Goal: Task Accomplishment & Management: Manage account settings

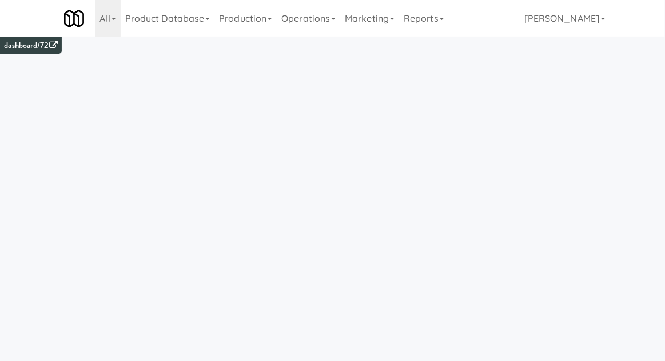
click at [318, 28] on link "Operations" at bounding box center [308, 18] width 63 height 37
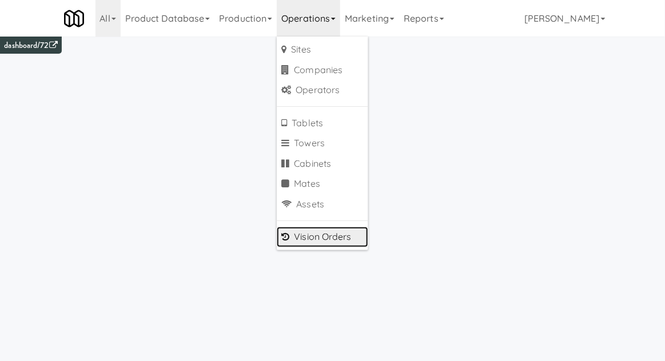
click at [345, 232] on link "Vision Orders" at bounding box center [322, 237] width 91 height 21
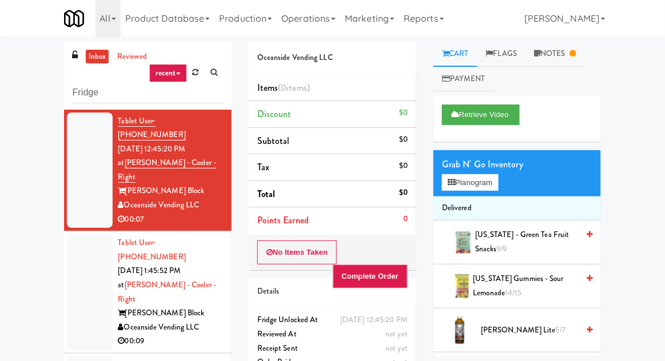
type input "Fridge"
click at [30, 87] on div "inbox reviewed recent all unclear take inventory issue suspicious failed recent…" at bounding box center [332, 251] width 665 height 420
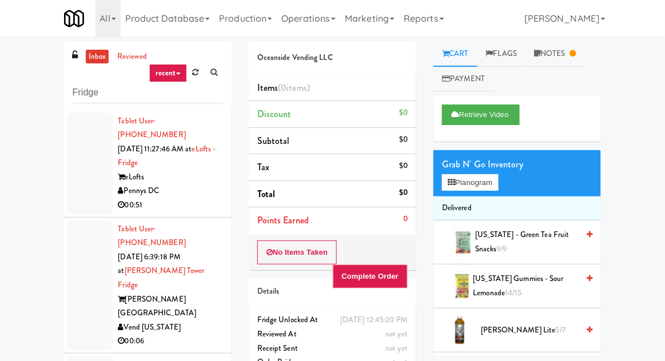
click at [75, 183] on div at bounding box center [90, 164] width 46 height 102
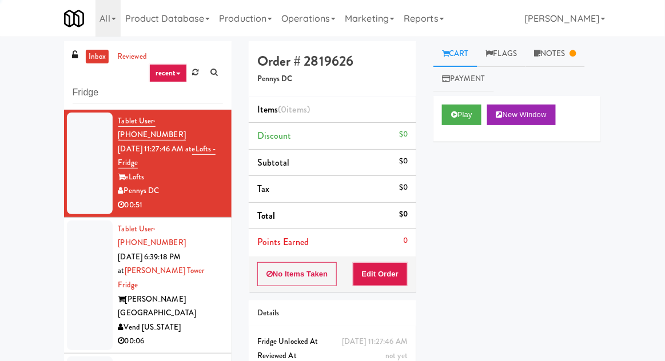
scroll to position [99, 0]
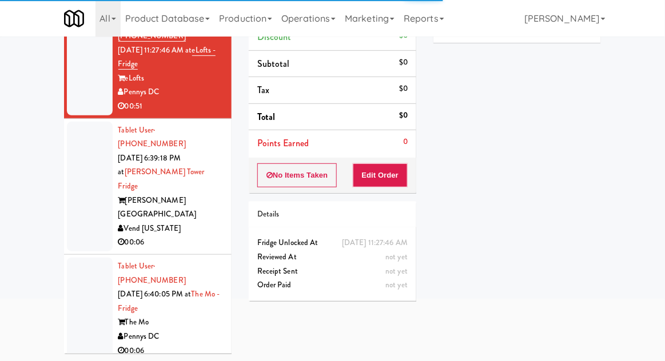
click at [73, 186] on div at bounding box center [90, 187] width 46 height 130
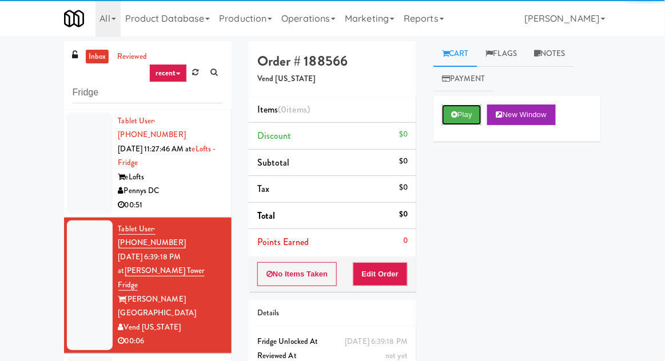
click at [469, 111] on button "Play" at bounding box center [461, 115] width 39 height 21
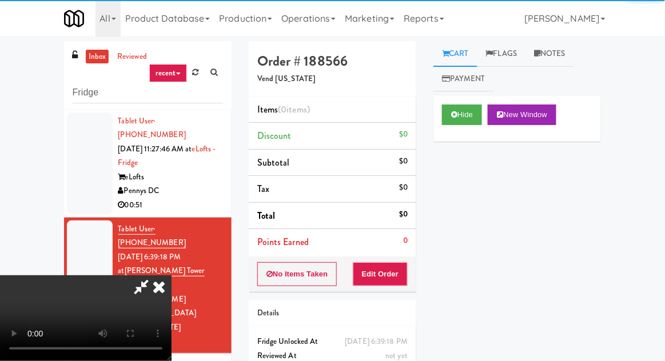
click at [393, 272] on button "Edit Order" at bounding box center [380, 274] width 55 height 24
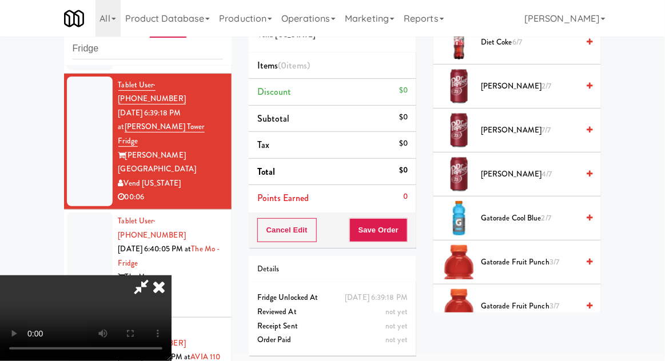
scroll to position [864, 0]
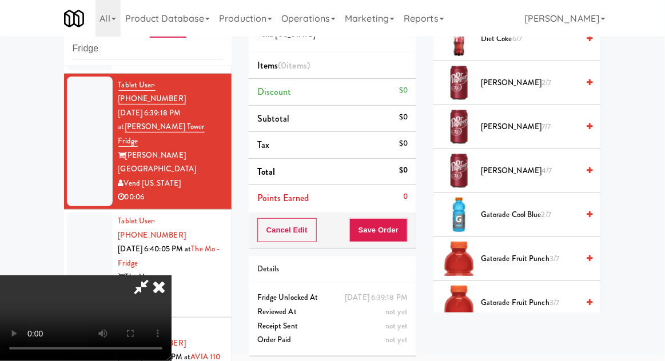
click at [548, 254] on span "Gatorade Fruit Punch 3/7" at bounding box center [529, 259] width 97 height 14
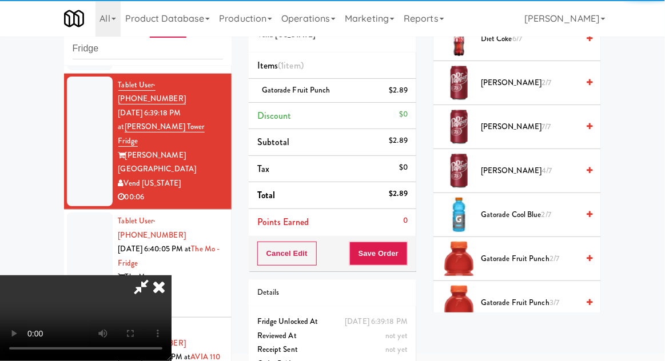
scroll to position [42, 0]
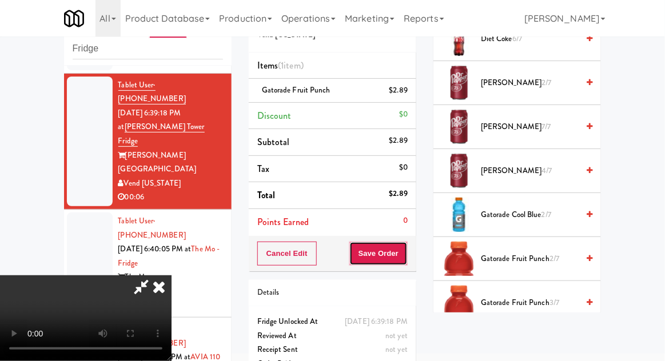
click at [405, 258] on button "Save Order" at bounding box center [378, 254] width 58 height 24
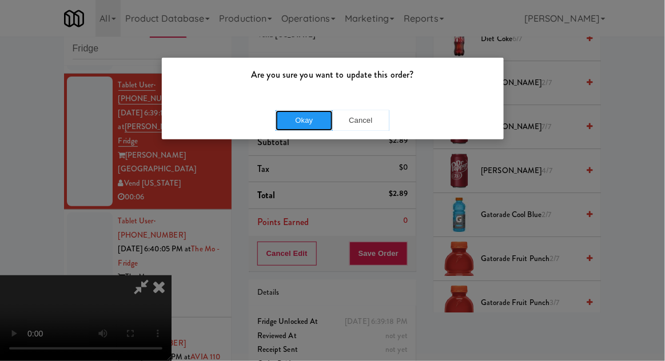
click at [297, 128] on button "Okay" at bounding box center [303, 120] width 57 height 21
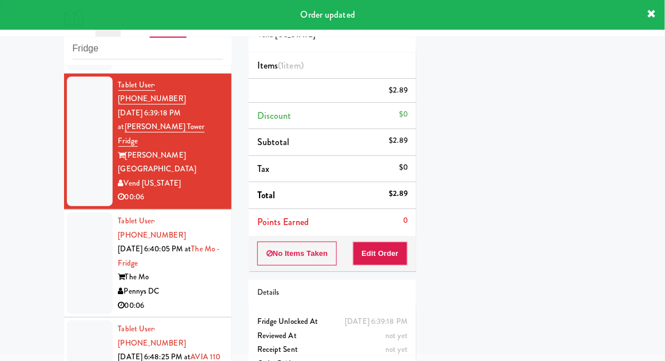
scroll to position [0, 0]
click at [79, 230] on div at bounding box center [90, 264] width 46 height 102
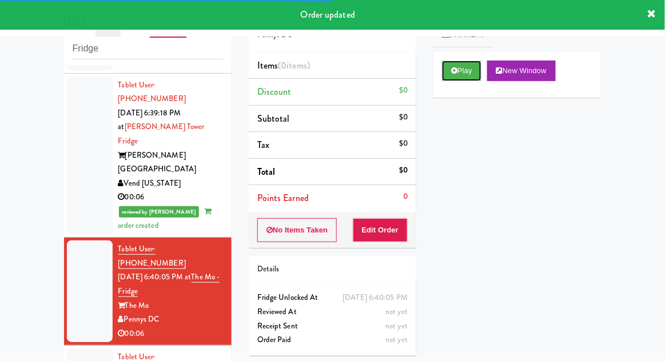
click at [460, 73] on button "Play" at bounding box center [461, 71] width 39 height 21
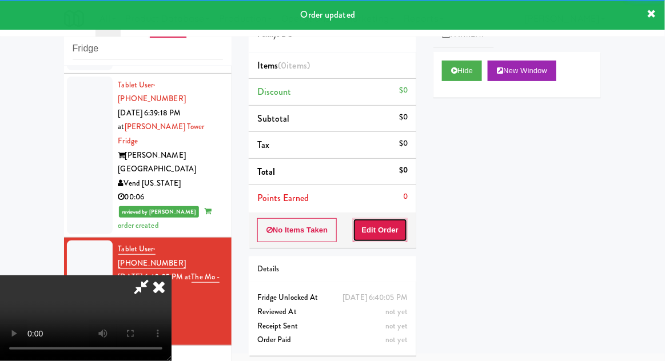
click at [393, 236] on button "Edit Order" at bounding box center [380, 230] width 55 height 24
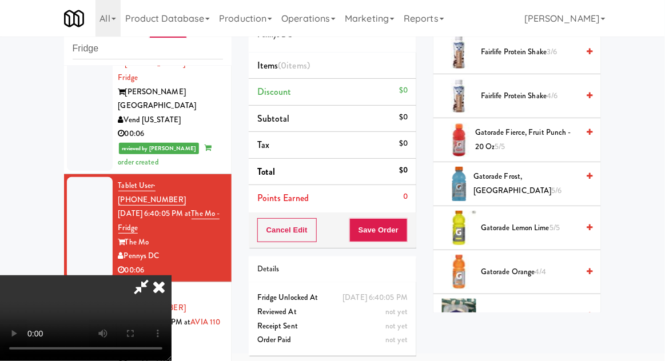
scroll to position [706, 0]
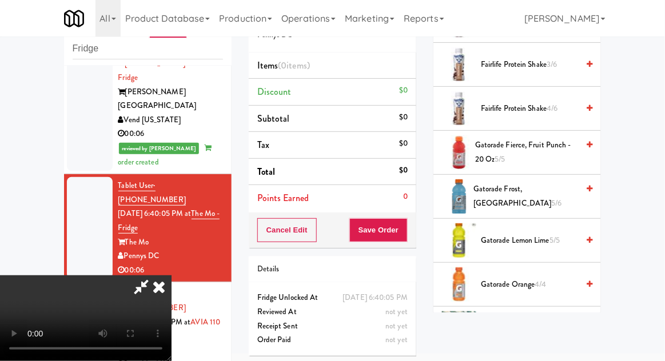
click at [556, 236] on span "5/5" at bounding box center [554, 240] width 10 height 11
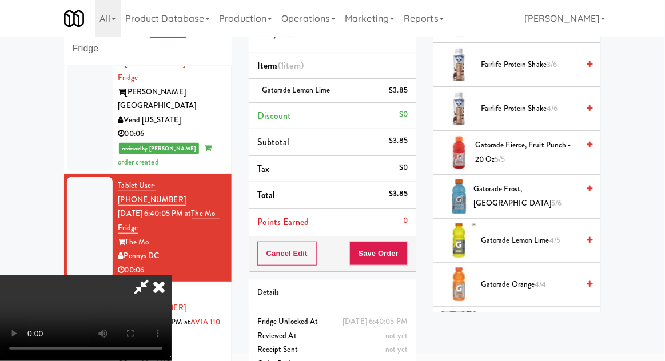
scroll to position [42, 0]
click at [407, 257] on button "Save Order" at bounding box center [378, 254] width 58 height 24
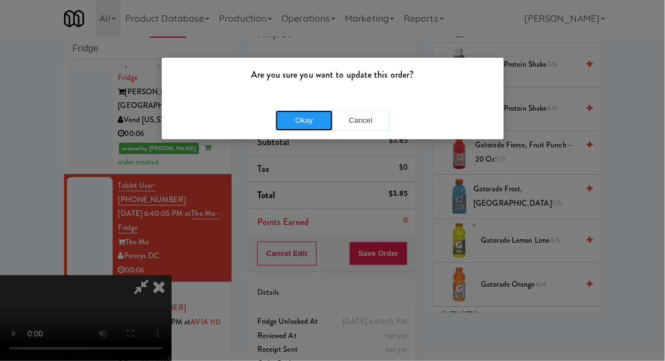
click at [289, 118] on button "Okay" at bounding box center [303, 120] width 57 height 21
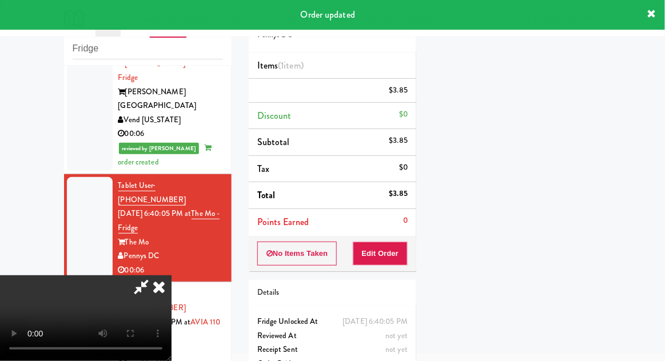
scroll to position [0, 0]
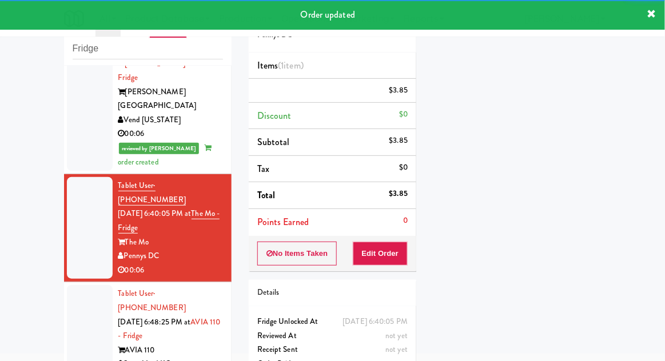
click at [67, 285] on div at bounding box center [90, 336] width 46 height 102
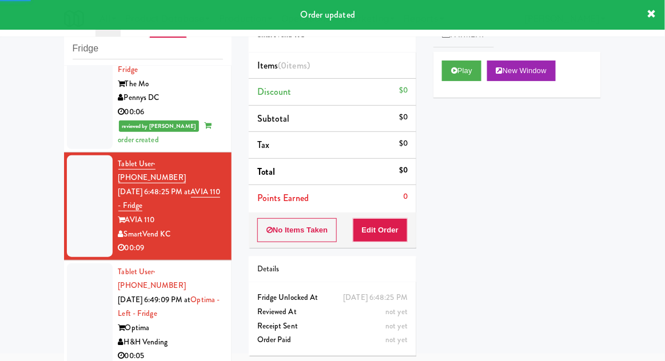
scroll to position [335, 0]
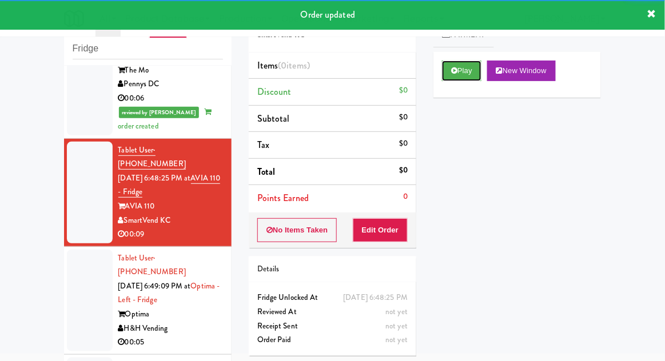
click at [468, 72] on button "Play" at bounding box center [461, 71] width 39 height 21
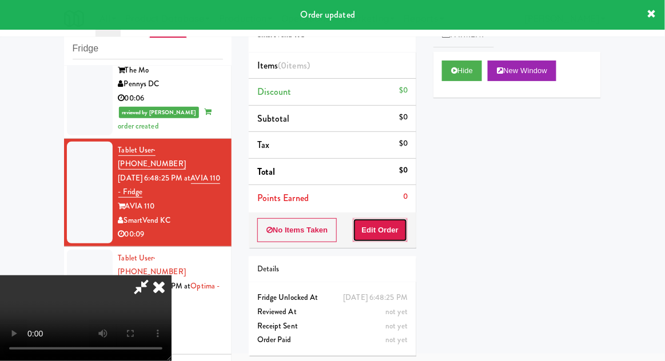
click at [385, 238] on button "Edit Order" at bounding box center [380, 230] width 55 height 24
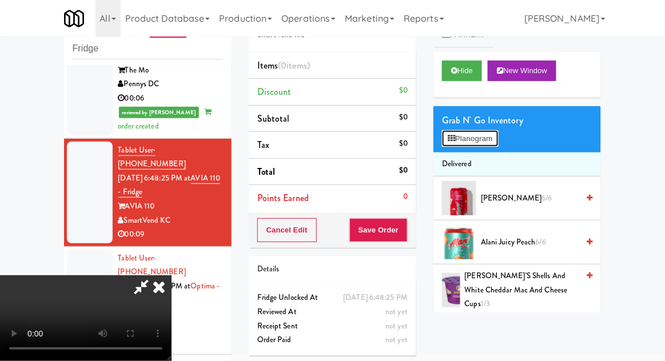
click at [493, 139] on button "Planogram" at bounding box center [470, 138] width 56 height 17
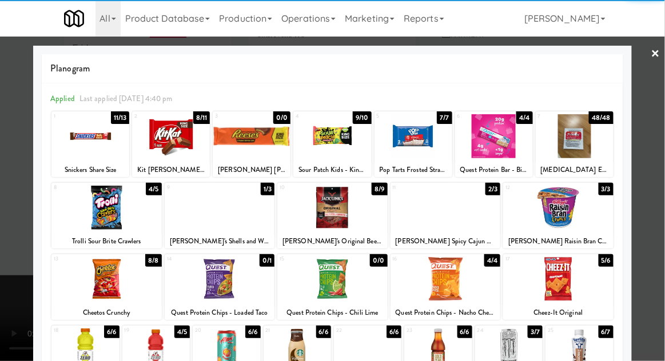
click at [103, 221] on div at bounding box center [106, 208] width 110 height 44
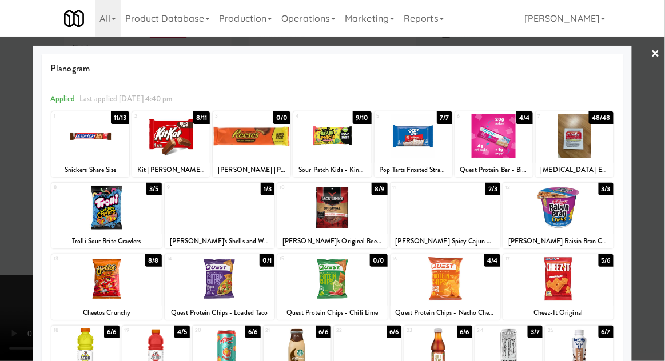
click at [4, 237] on div at bounding box center [332, 180] width 665 height 361
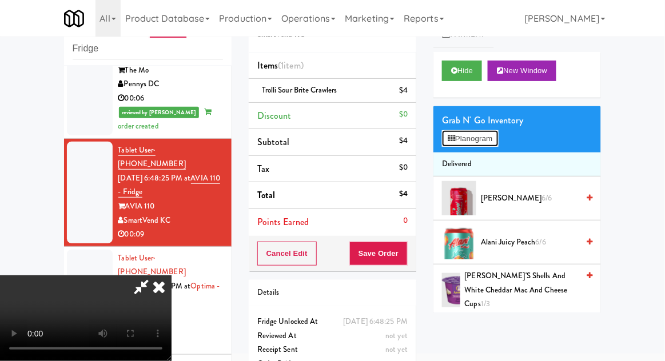
click at [490, 134] on button "Planogram" at bounding box center [470, 138] width 56 height 17
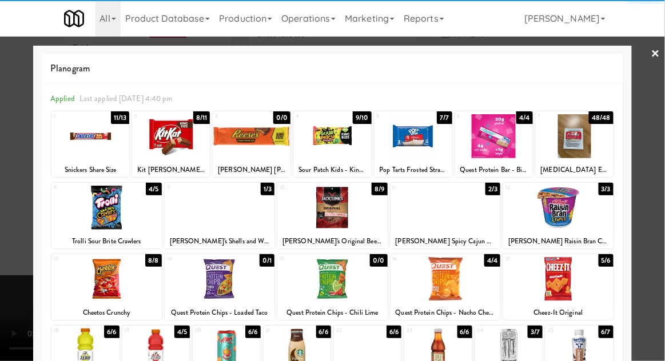
click at [83, 147] on div at bounding box center [90, 136] width 78 height 44
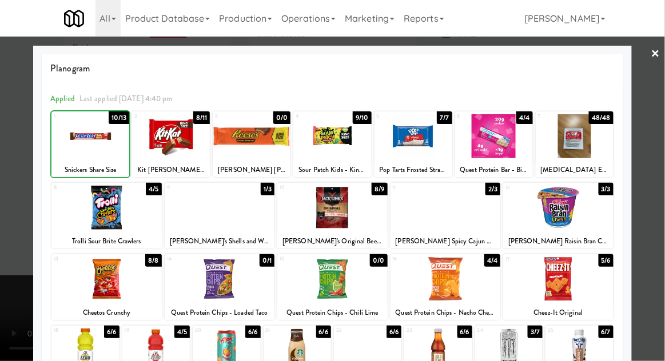
click at [85, 149] on div at bounding box center [90, 136] width 78 height 44
click at [13, 233] on div at bounding box center [332, 180] width 665 height 361
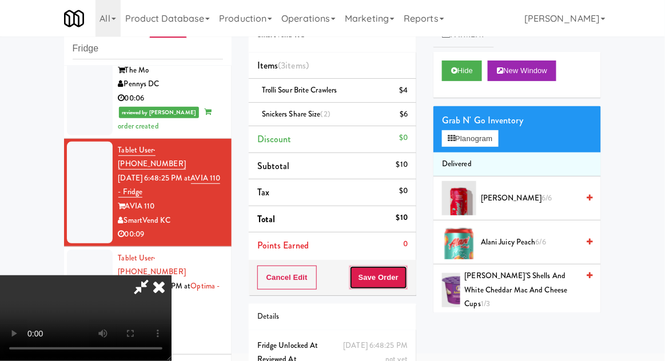
click at [403, 282] on button "Save Order" at bounding box center [378, 278] width 58 height 24
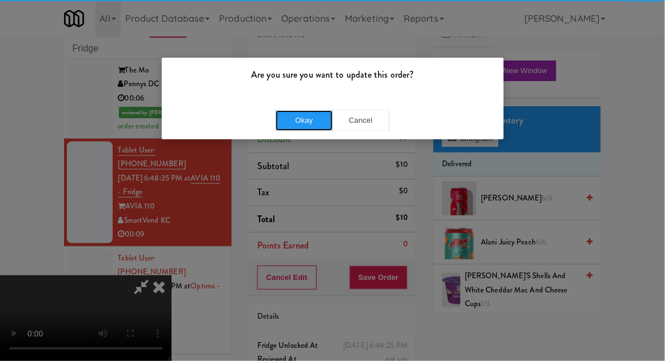
click at [289, 126] on button "Okay" at bounding box center [303, 120] width 57 height 21
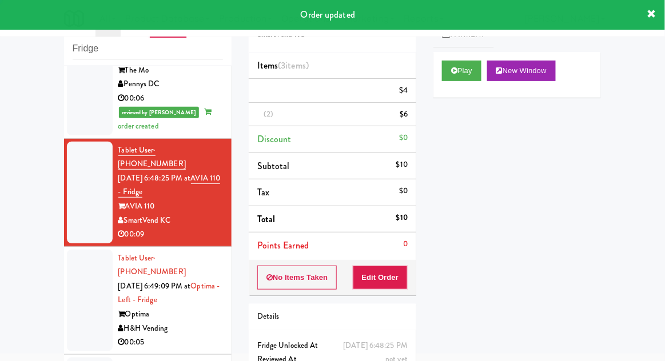
click at [70, 250] on div at bounding box center [90, 301] width 46 height 102
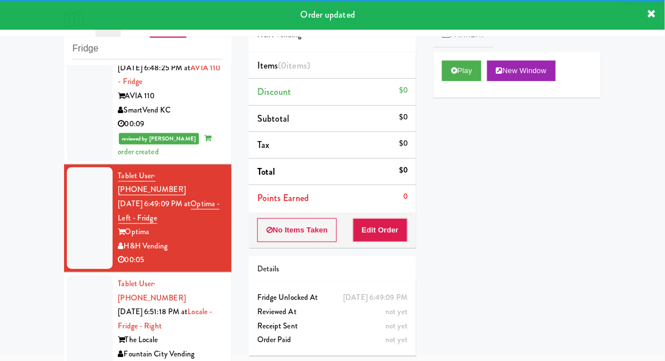
scroll to position [456, 0]
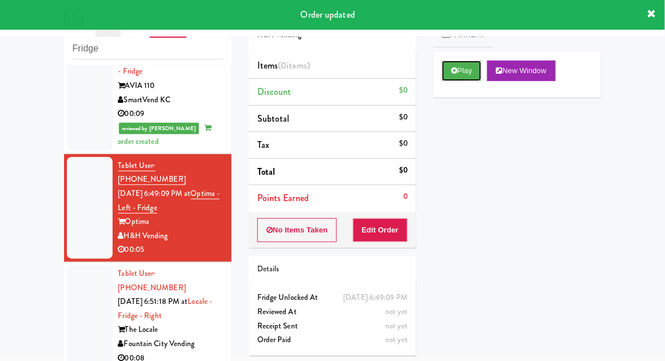
click at [453, 76] on button "Play" at bounding box center [461, 71] width 39 height 21
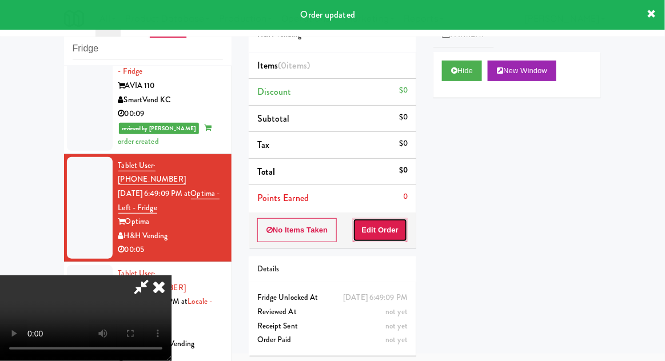
click at [381, 238] on button "Edit Order" at bounding box center [380, 230] width 55 height 24
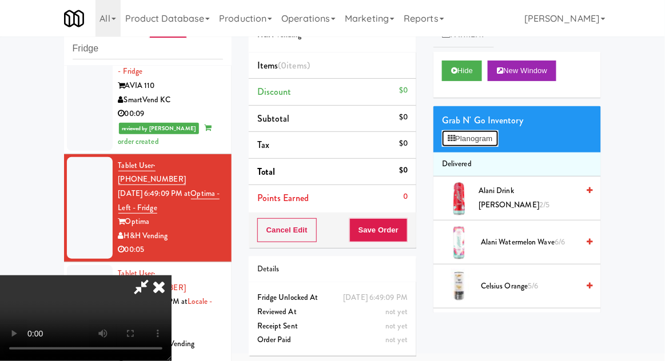
click at [488, 142] on button "Planogram" at bounding box center [470, 138] width 56 height 17
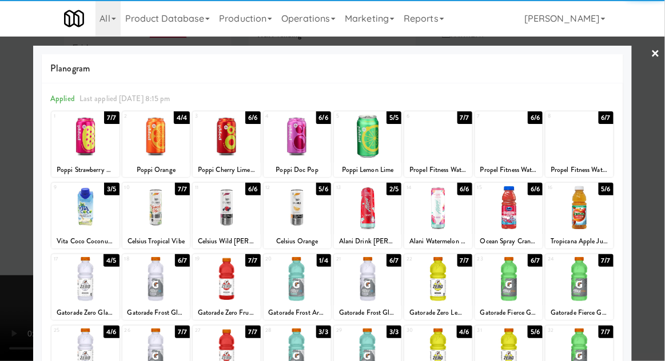
click at [373, 145] on div at bounding box center [367, 136] width 67 height 44
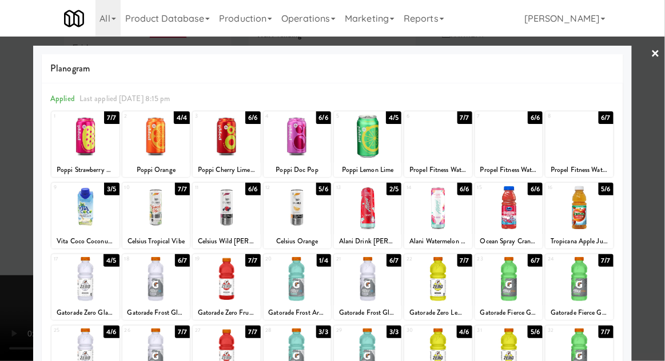
click at [6, 265] on div at bounding box center [332, 180] width 665 height 361
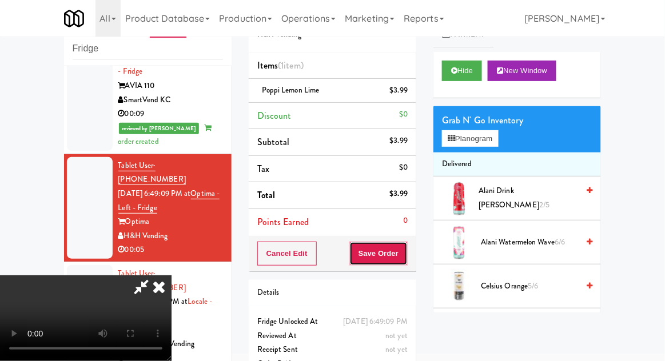
click at [405, 255] on button "Save Order" at bounding box center [378, 254] width 58 height 24
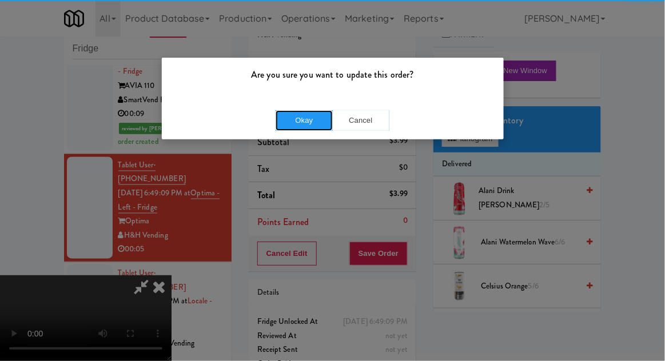
click at [286, 122] on button "Okay" at bounding box center [303, 120] width 57 height 21
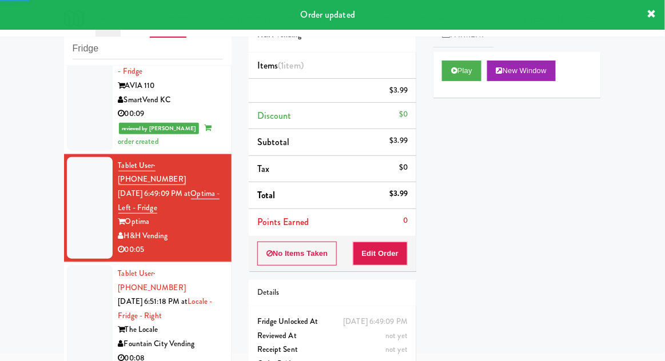
click at [67, 265] on div at bounding box center [90, 316] width 46 height 102
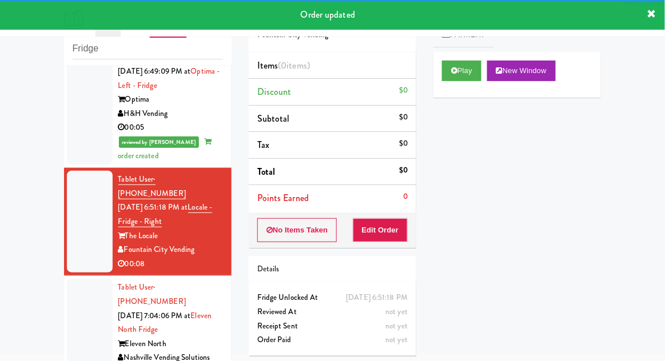
scroll to position [578, 0]
click at [469, 70] on button "Play" at bounding box center [461, 71] width 39 height 21
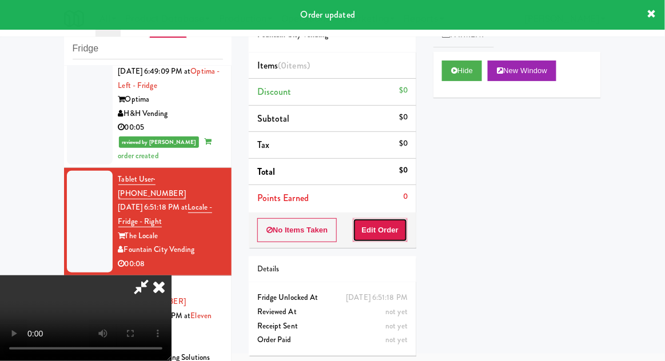
click at [393, 235] on button "Edit Order" at bounding box center [380, 230] width 55 height 24
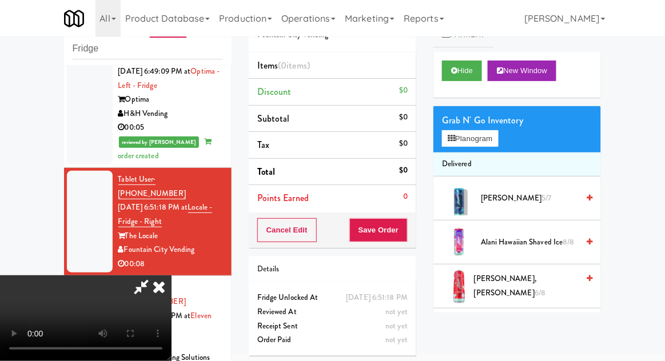
scroll to position [0, 0]
click at [471, 143] on button "Planogram" at bounding box center [470, 138] width 56 height 17
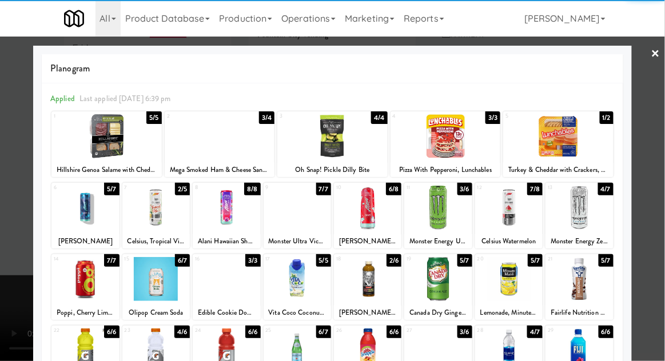
click at [79, 213] on div at bounding box center [84, 208] width 67 height 44
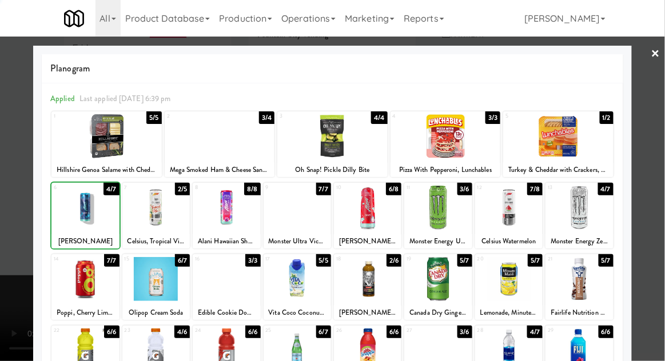
click at [656, 231] on div at bounding box center [332, 180] width 665 height 361
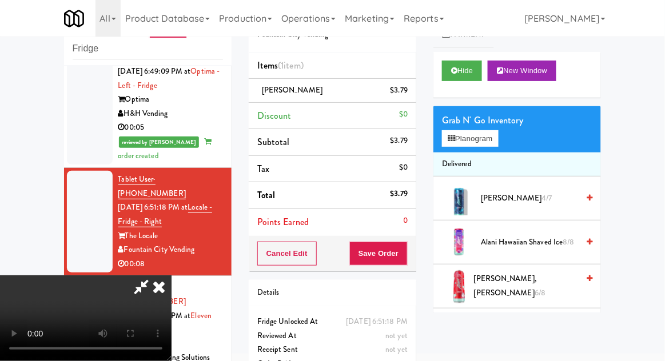
scroll to position [42, 0]
click at [404, 254] on button "Save Order" at bounding box center [378, 254] width 58 height 24
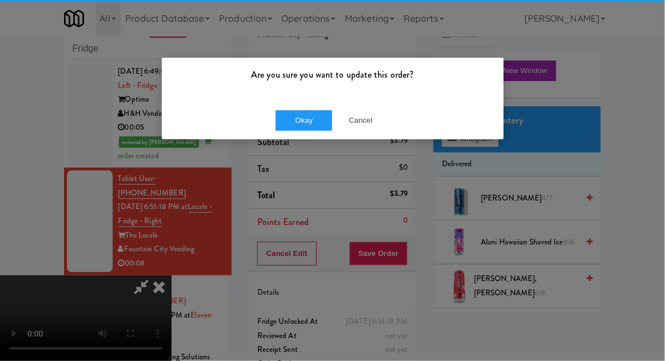
click at [302, 97] on div "Are you sure you want to update this order?" at bounding box center [333, 79] width 342 height 43
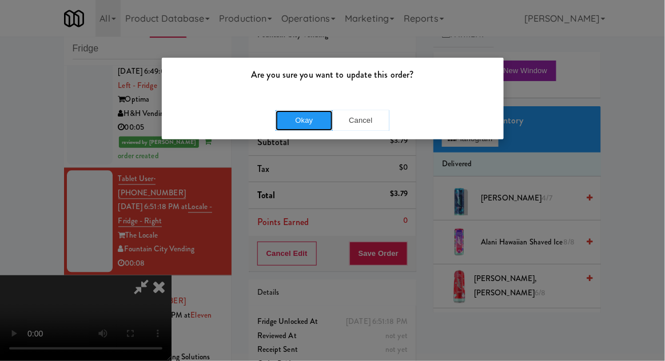
click at [289, 112] on button "Okay" at bounding box center [303, 120] width 57 height 21
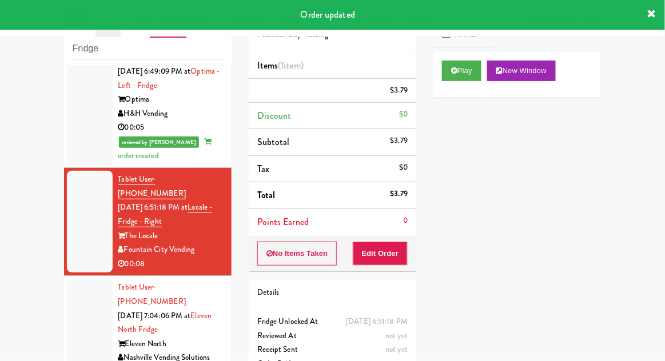
scroll to position [0, 0]
click at [65, 276] on li "Tablet User · (629) 285-6069 [DATE] 7:04:06 PM at Eleven North Fridge Eleven No…" at bounding box center [147, 330] width 167 height 108
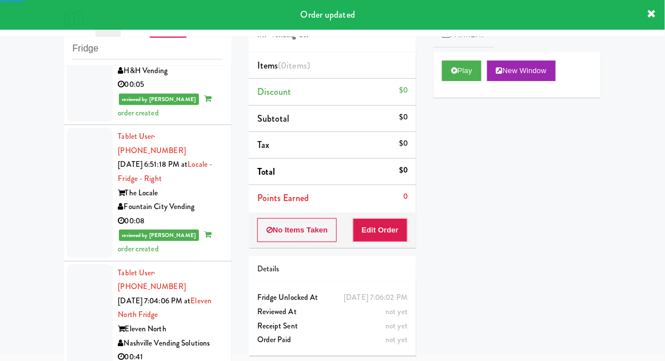
click at [88, 265] on div at bounding box center [90, 316] width 46 height 102
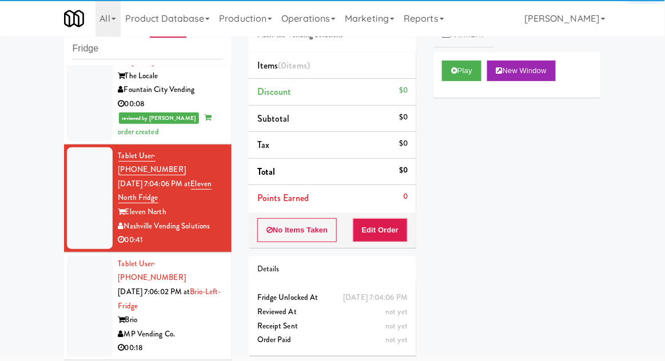
scroll to position [713, 0]
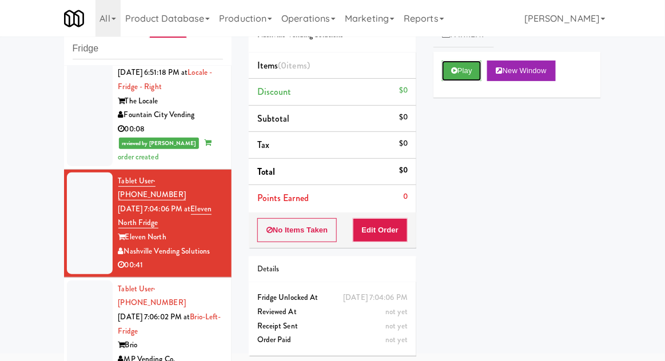
click at [468, 70] on button "Play" at bounding box center [461, 71] width 39 height 21
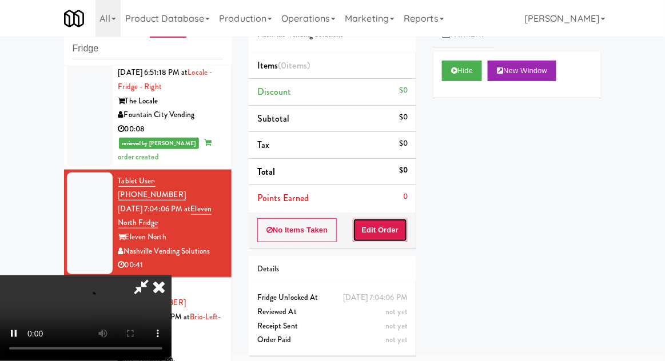
click at [390, 225] on button "Edit Order" at bounding box center [380, 230] width 55 height 24
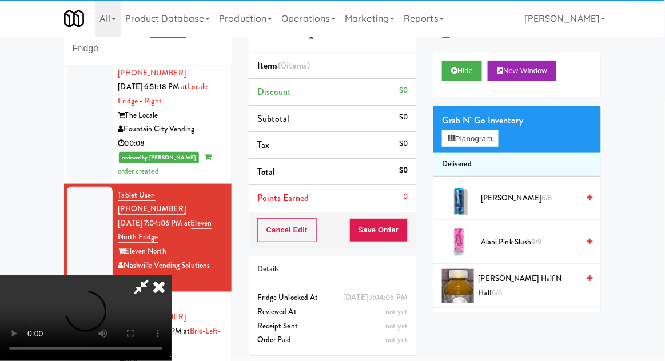
scroll to position [696, 0]
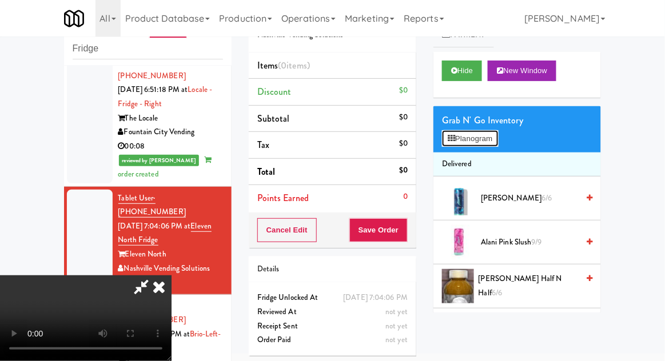
click at [484, 146] on button "Planogram" at bounding box center [470, 138] width 56 height 17
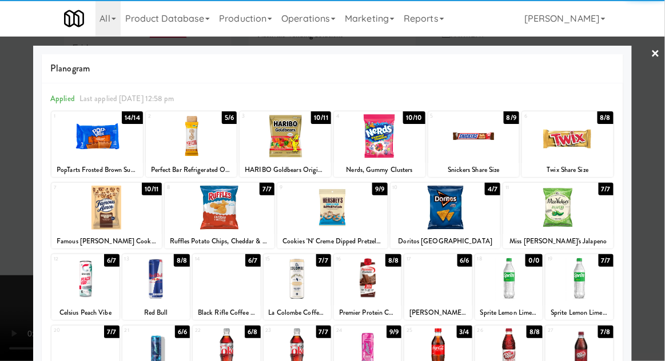
click at [102, 228] on div at bounding box center [106, 208] width 110 height 44
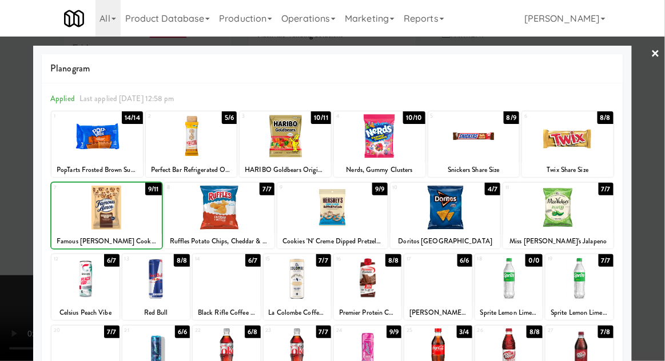
click at [650, 245] on div at bounding box center [332, 180] width 665 height 361
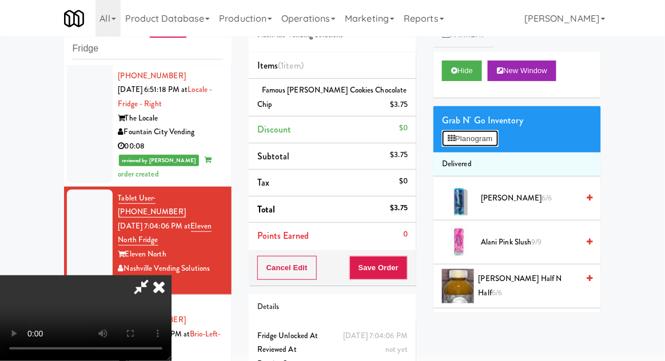
click at [482, 137] on button "Planogram" at bounding box center [470, 138] width 56 height 17
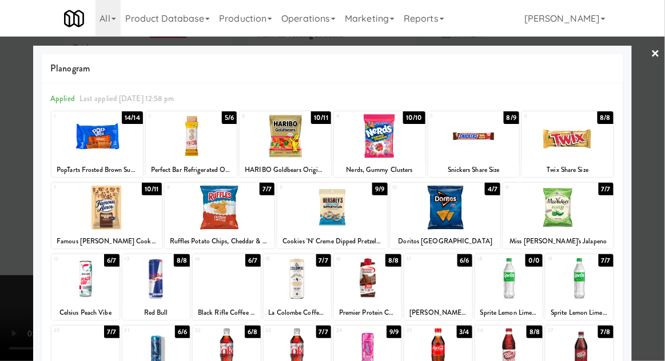
click at [293, 293] on div at bounding box center [296, 279] width 67 height 44
click at [658, 248] on div at bounding box center [332, 180] width 665 height 361
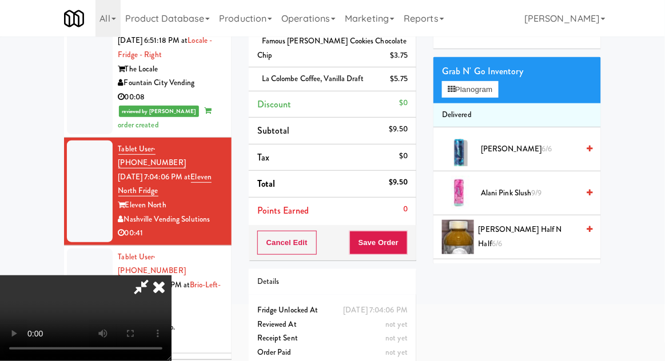
scroll to position [99, 0]
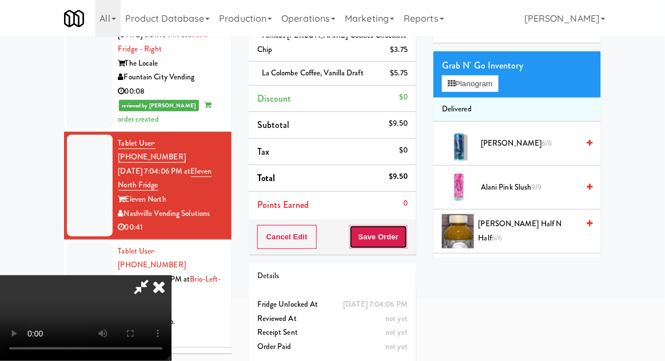
click at [404, 237] on button "Save Order" at bounding box center [378, 237] width 58 height 24
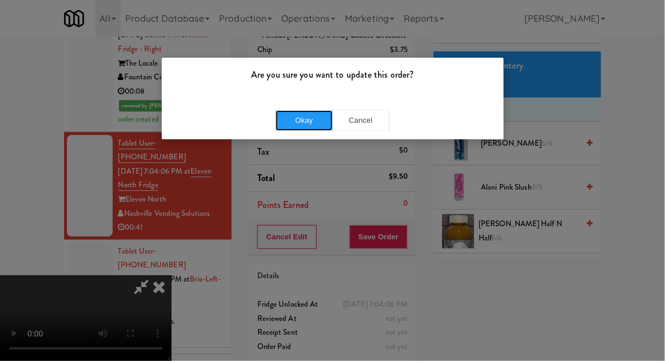
click at [293, 111] on button "Okay" at bounding box center [303, 120] width 57 height 21
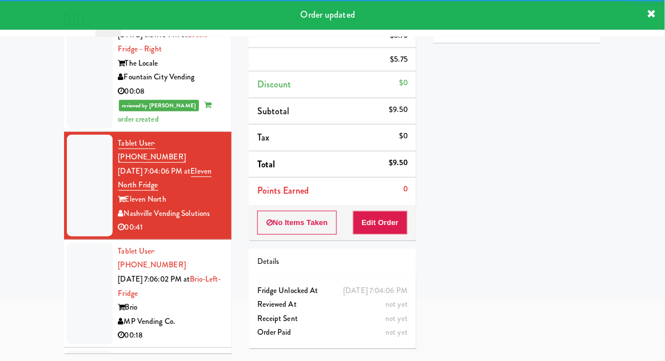
click at [73, 243] on div at bounding box center [90, 294] width 46 height 102
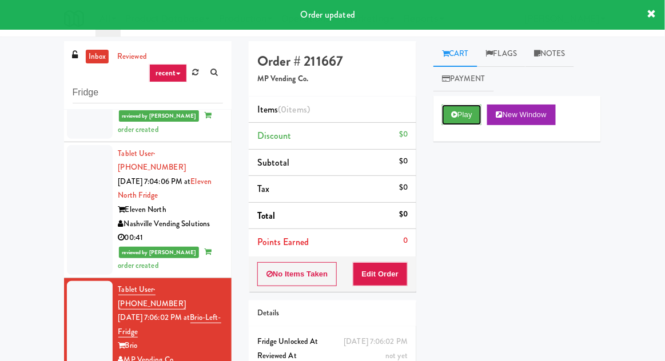
click at [480, 109] on button "Play" at bounding box center [461, 115] width 39 height 21
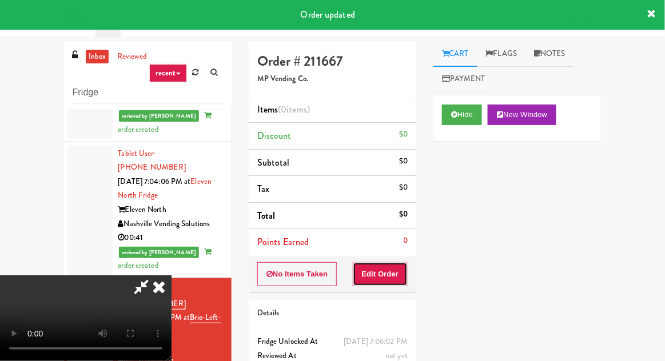
click at [392, 271] on button "Edit Order" at bounding box center [380, 274] width 55 height 24
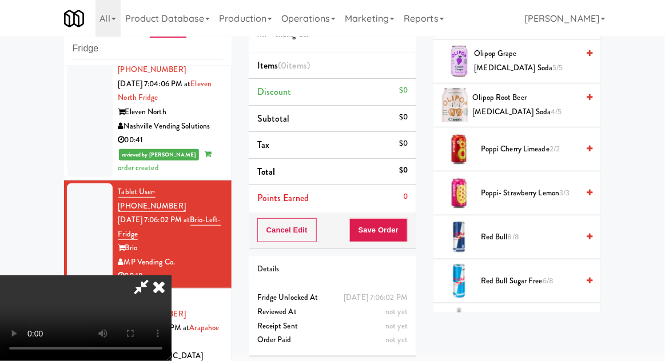
scroll to position [1014, 0]
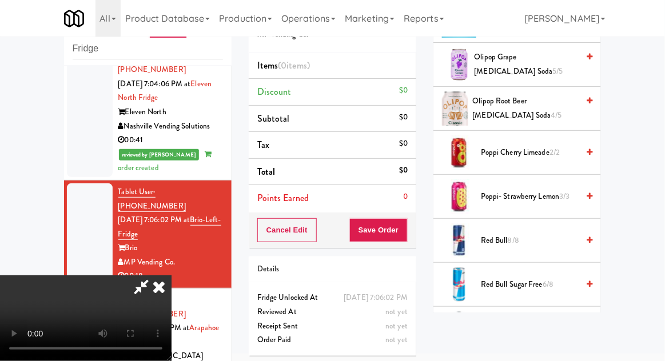
click at [534, 238] on span "Red Bull 8/8" at bounding box center [529, 241] width 97 height 14
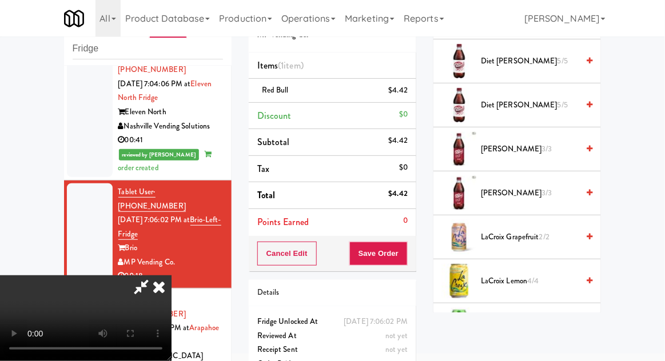
scroll to position [0, 0]
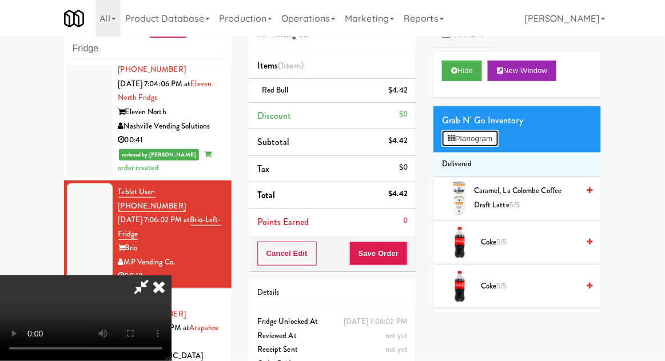
click at [496, 136] on button "Planogram" at bounding box center [470, 138] width 56 height 17
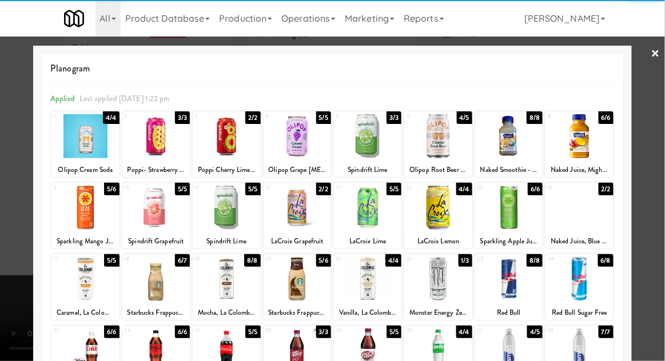
click at [590, 219] on div at bounding box center [578, 208] width 67 height 44
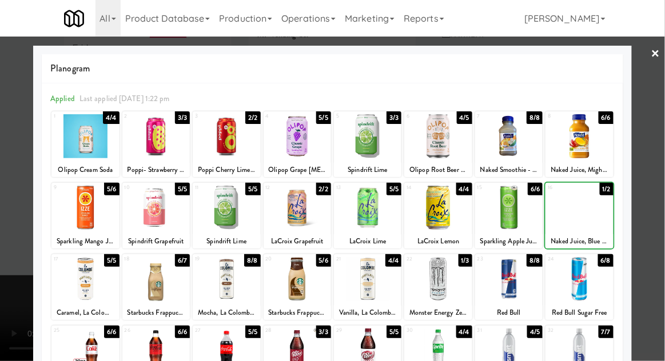
click at [650, 211] on div at bounding box center [332, 180] width 665 height 361
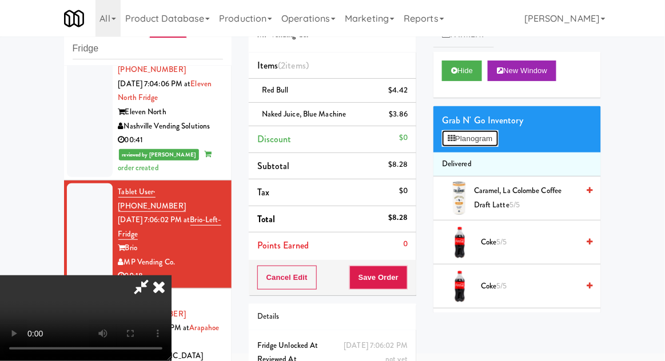
click at [486, 137] on button "Planogram" at bounding box center [470, 138] width 56 height 17
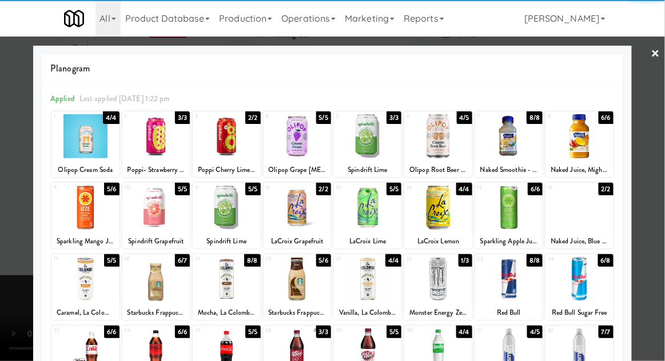
click at [659, 229] on div at bounding box center [332, 180] width 665 height 361
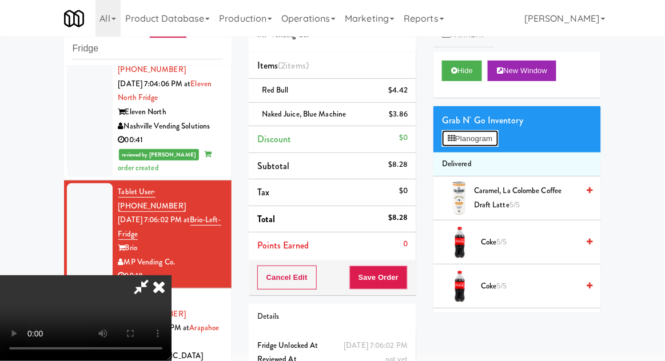
click at [478, 143] on button "Planogram" at bounding box center [470, 138] width 56 height 17
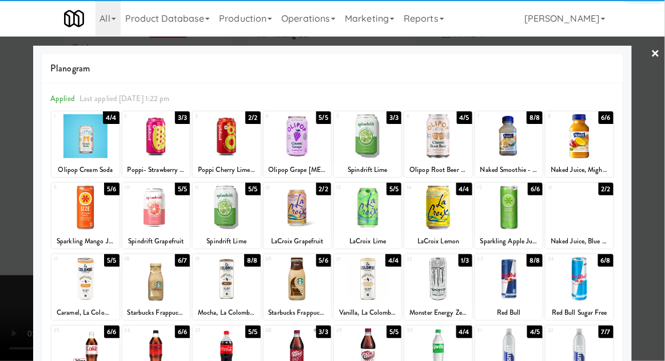
click at [654, 251] on div at bounding box center [332, 180] width 665 height 361
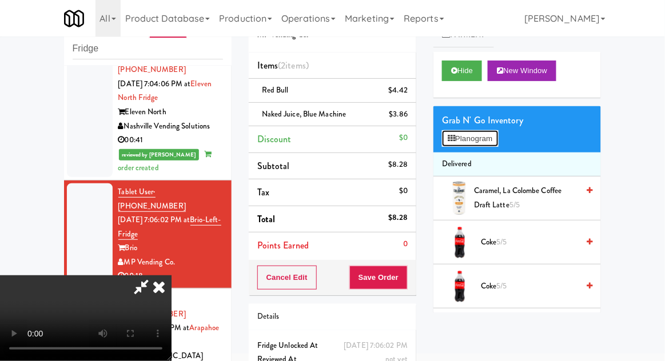
click at [492, 134] on button "Planogram" at bounding box center [470, 138] width 56 height 17
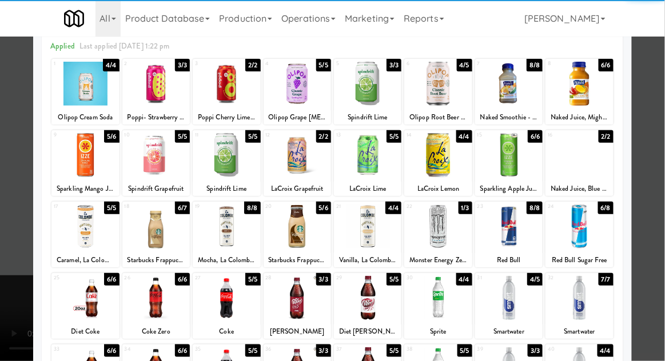
scroll to position [64, 0]
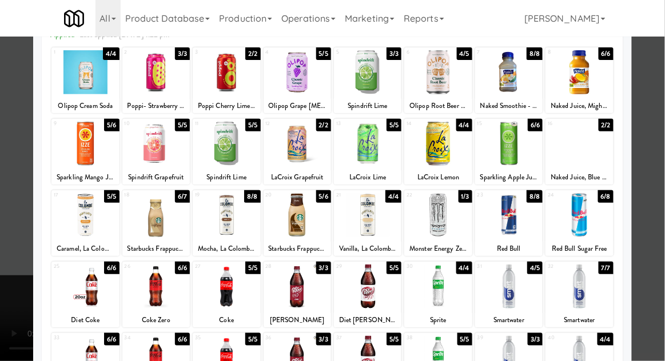
click at [518, 300] on div at bounding box center [508, 287] width 67 height 44
click at [650, 249] on div at bounding box center [332, 180] width 665 height 361
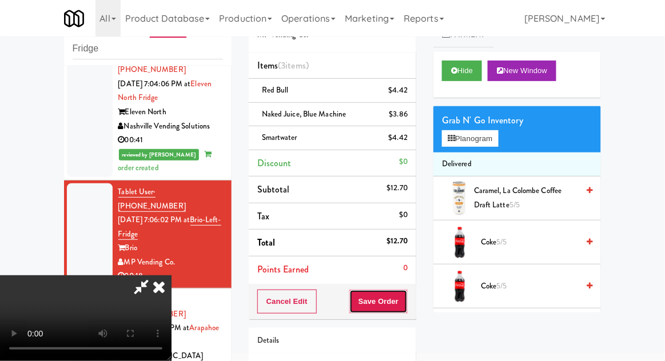
click at [406, 299] on button "Save Order" at bounding box center [378, 302] width 58 height 24
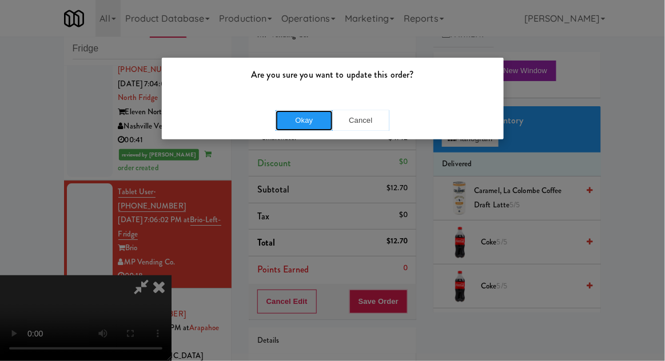
click at [284, 119] on button "Okay" at bounding box center [303, 120] width 57 height 21
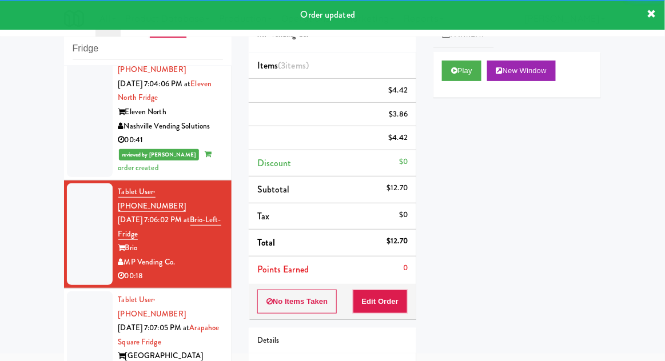
click at [70, 291] on div at bounding box center [90, 349] width 46 height 116
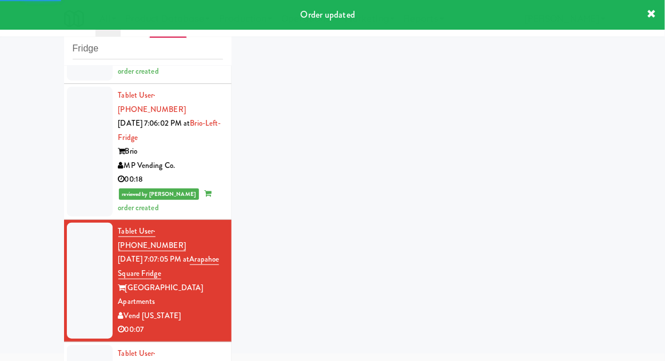
scroll to position [942, 0]
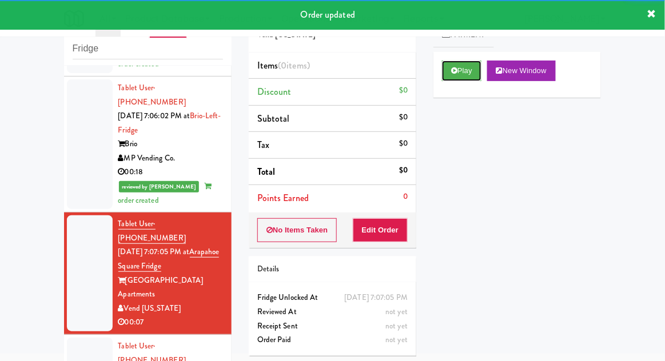
click at [471, 74] on button "Play" at bounding box center [461, 71] width 39 height 21
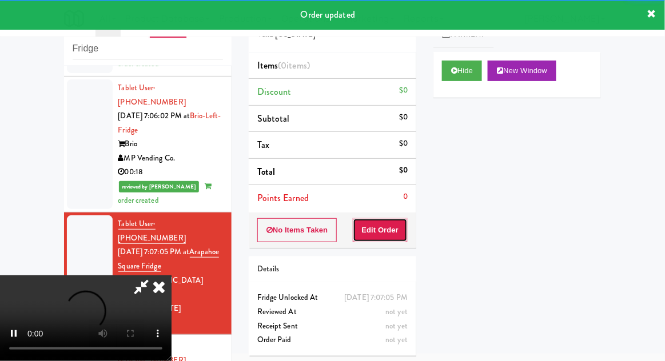
click at [391, 226] on button "Edit Order" at bounding box center [380, 230] width 55 height 24
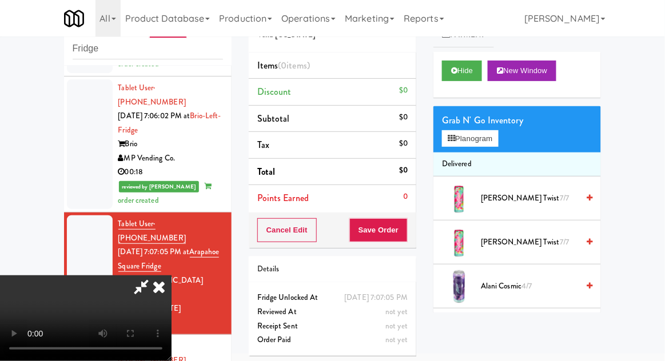
scroll to position [0, 0]
click at [491, 136] on button "Planogram" at bounding box center [470, 138] width 56 height 17
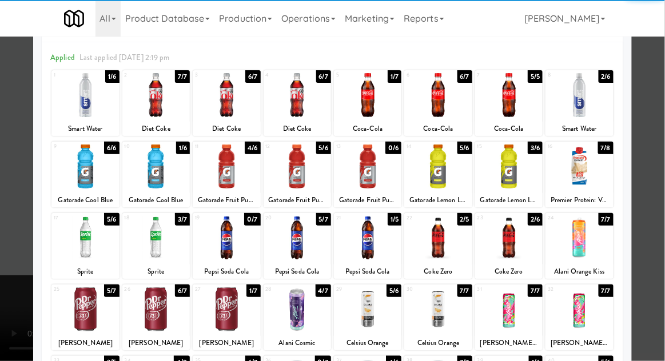
scroll to position [42, 0]
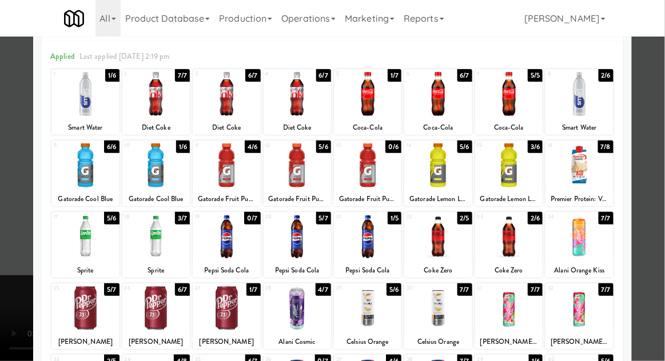
click at [383, 315] on div at bounding box center [367, 308] width 67 height 44
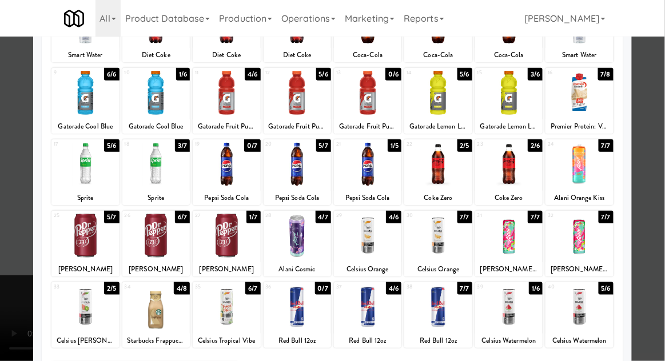
scroll to position [125, 0]
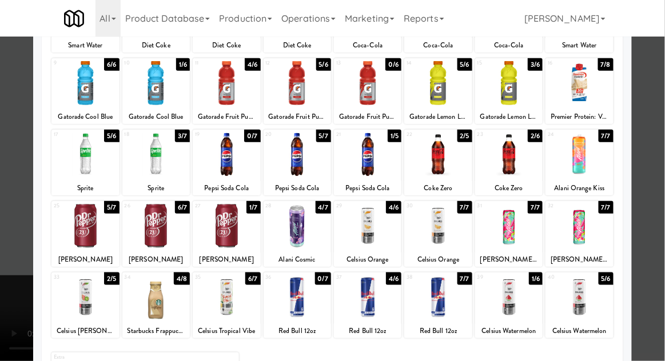
click at [15, 280] on div at bounding box center [332, 180] width 665 height 361
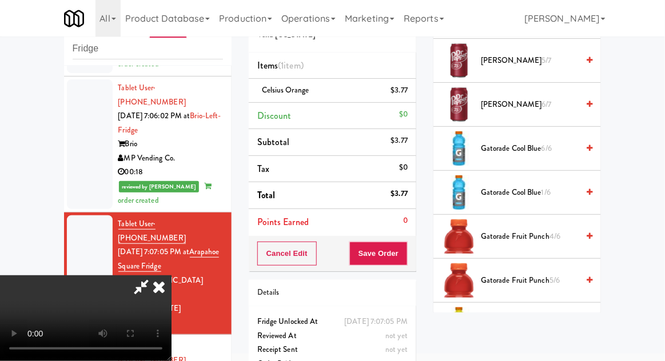
scroll to position [964, 0]
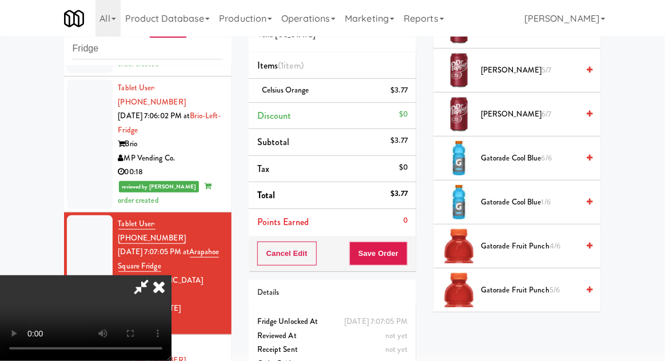
click at [532, 197] on span "Gatorade Cool Blue 1/6" at bounding box center [529, 202] width 97 height 14
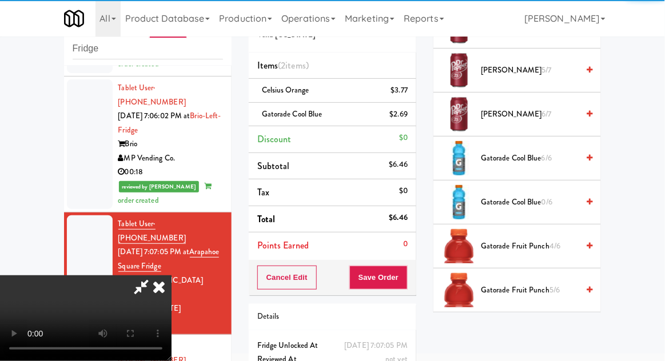
scroll to position [52, 0]
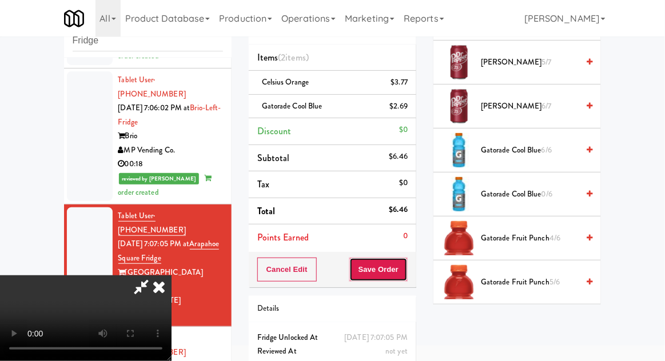
click at [406, 270] on button "Save Order" at bounding box center [378, 270] width 58 height 24
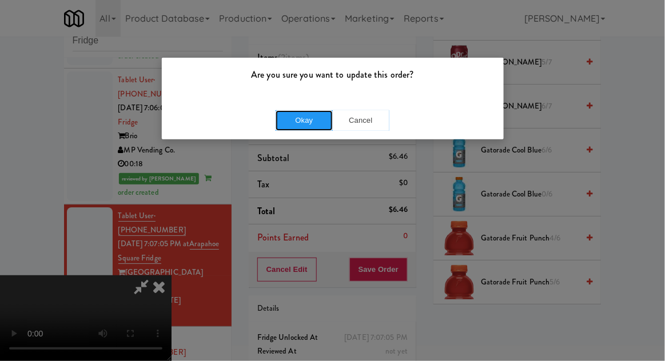
click at [298, 117] on button "Okay" at bounding box center [303, 120] width 57 height 21
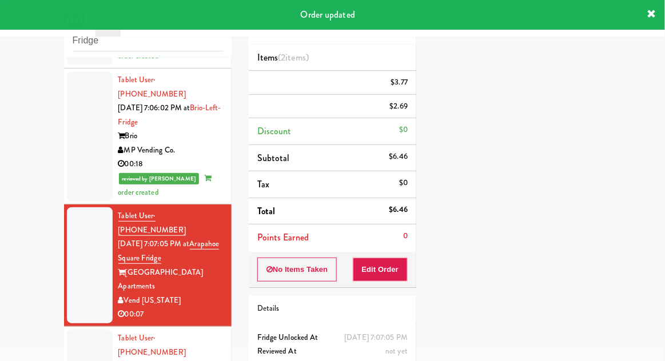
scroll to position [0, 0]
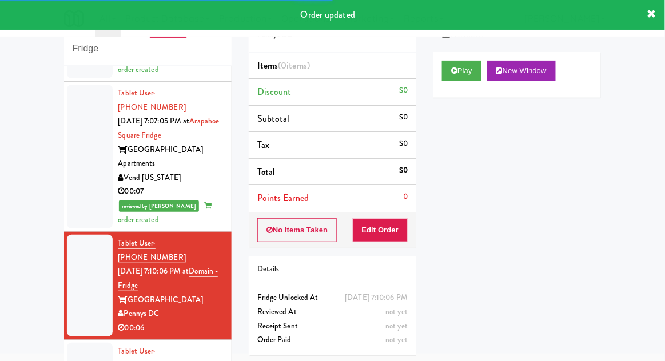
scroll to position [1076, 0]
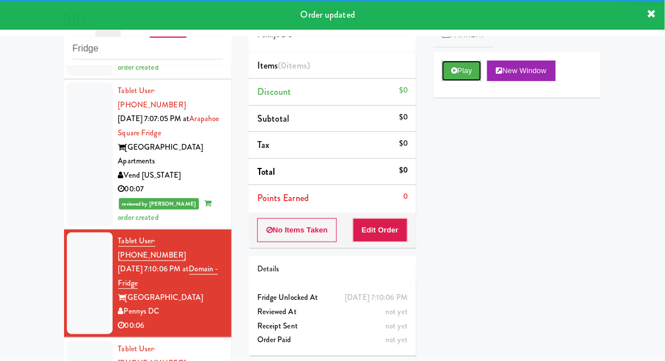
click at [469, 72] on button "Play" at bounding box center [461, 71] width 39 height 21
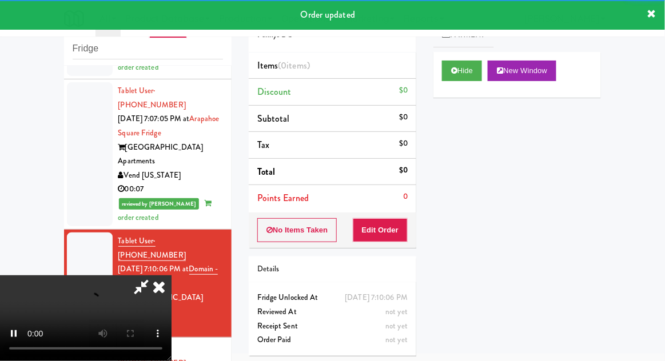
click at [389, 249] on div "Order # 716541 Pennys DC Items (0 items ) Discount $0 Subtotal $0 Tax $0 Total …" at bounding box center [332, 180] width 185 height 367
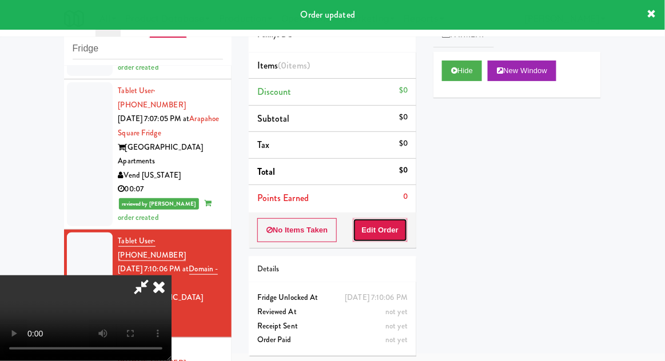
click at [392, 231] on button "Edit Order" at bounding box center [380, 230] width 55 height 24
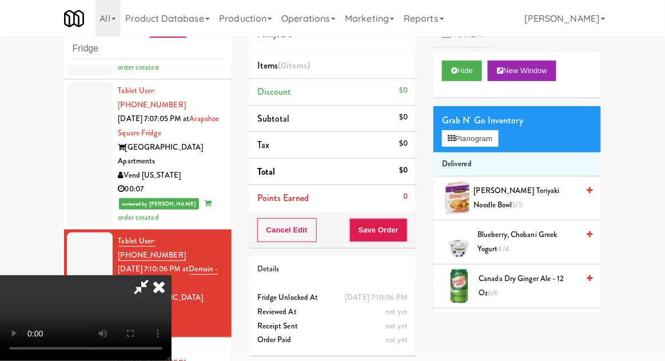
scroll to position [0, 0]
click at [483, 141] on button "Planogram" at bounding box center [470, 138] width 56 height 17
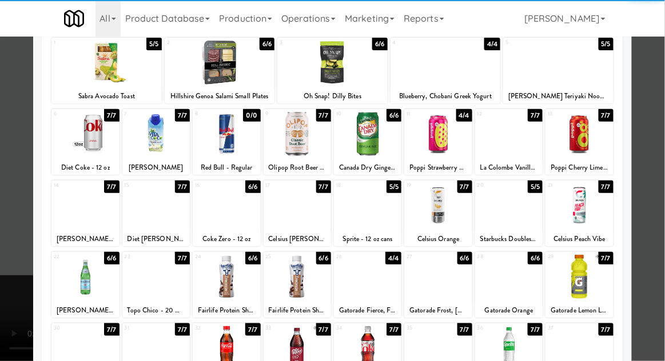
scroll to position [79, 0]
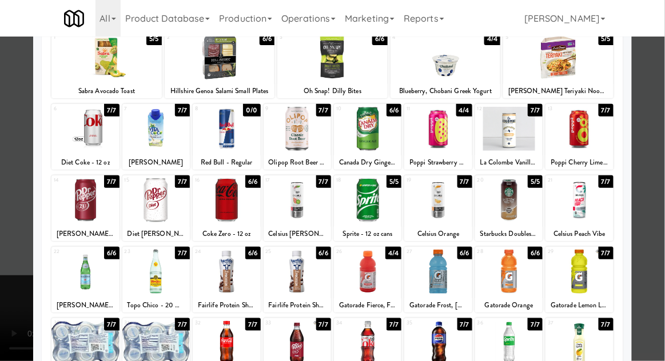
click at [455, 339] on div at bounding box center [437, 343] width 67 height 44
click at [5, 251] on div at bounding box center [332, 180] width 665 height 361
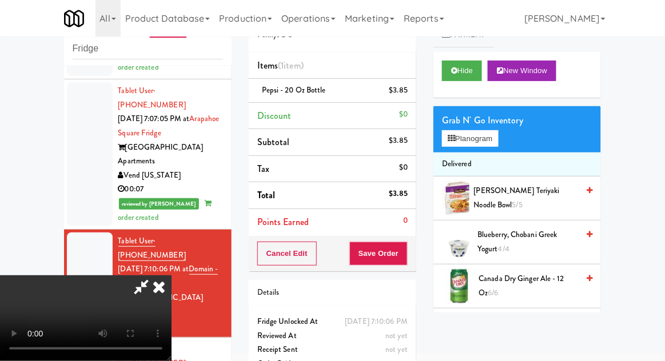
scroll to position [42, 0]
click at [481, 140] on button "Planogram" at bounding box center [470, 138] width 56 height 17
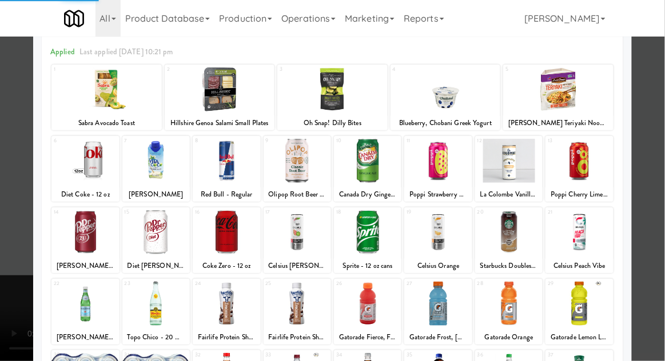
scroll to position [49, 0]
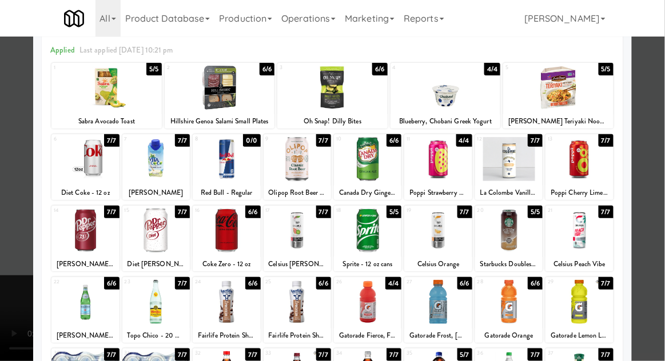
click at [7, 273] on div at bounding box center [332, 180] width 665 height 361
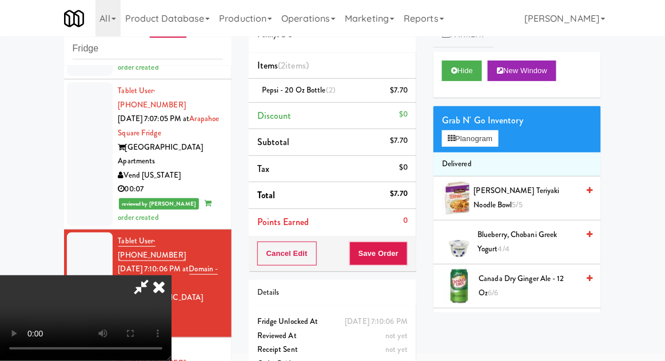
scroll to position [42, 0]
click at [406, 259] on button "Save Order" at bounding box center [378, 254] width 58 height 24
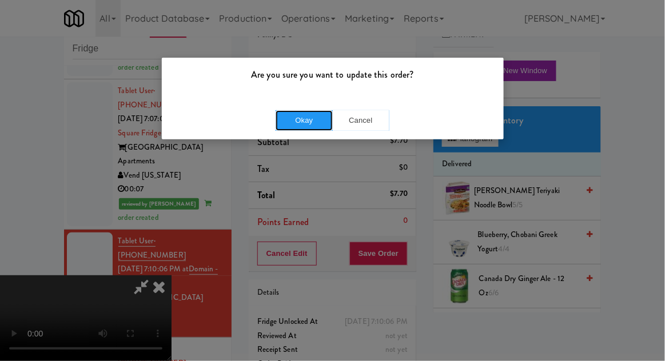
click at [289, 126] on button "Okay" at bounding box center [303, 120] width 57 height 21
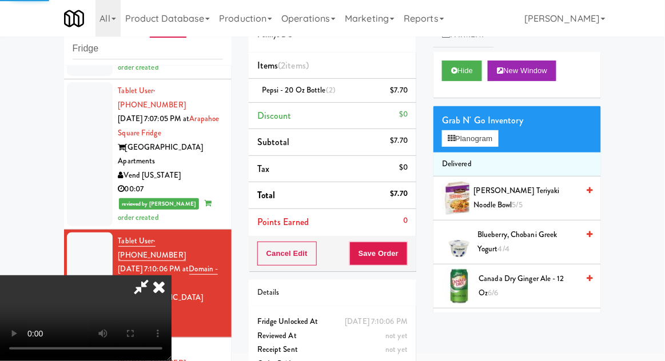
scroll to position [0, 0]
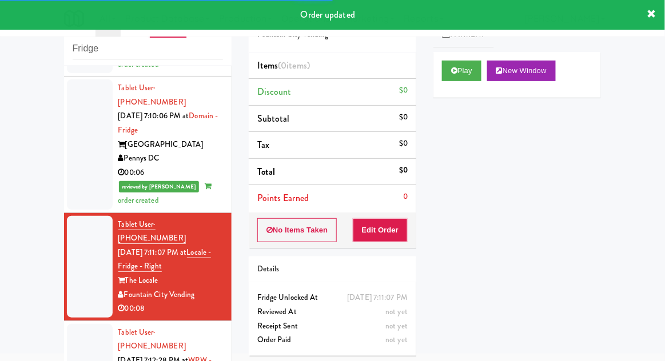
scroll to position [1194, 0]
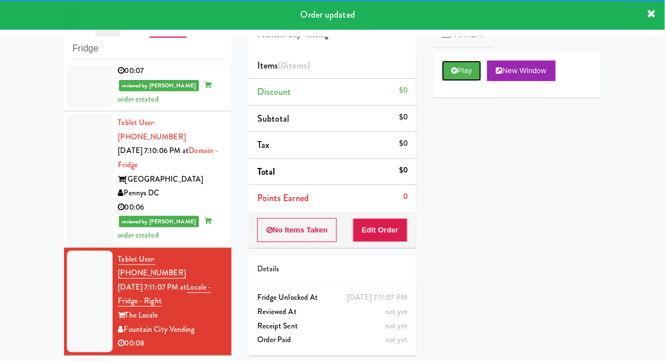
click at [469, 79] on button "Play" at bounding box center [461, 71] width 39 height 21
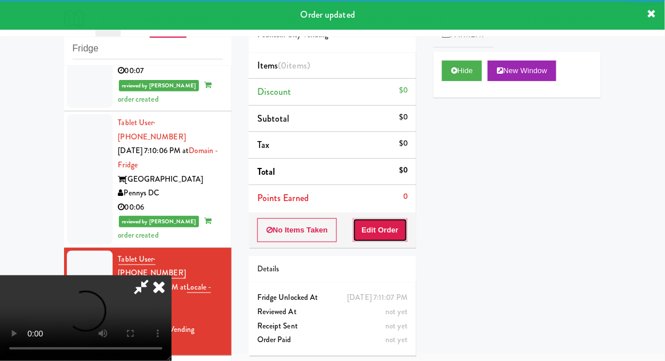
click at [393, 230] on button "Edit Order" at bounding box center [380, 230] width 55 height 24
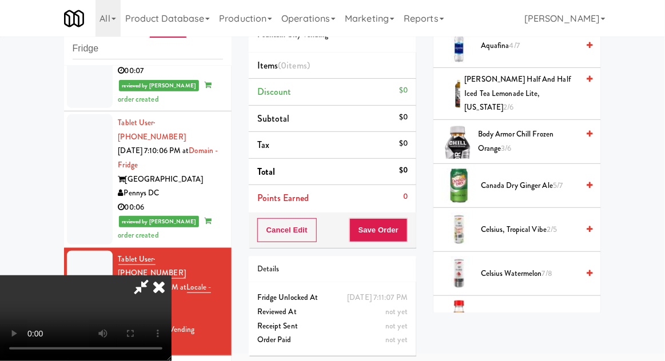
scroll to position [299, 0]
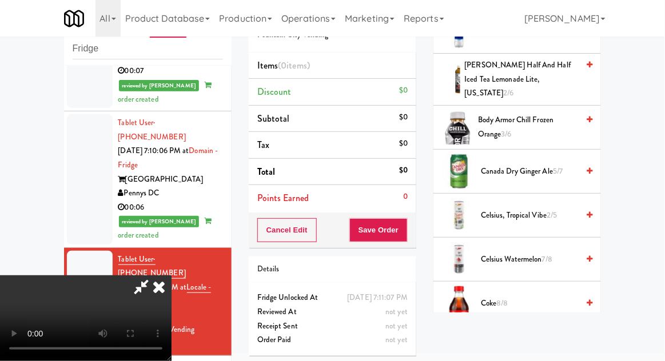
click at [513, 297] on span "Coke 8/8" at bounding box center [529, 304] width 97 height 14
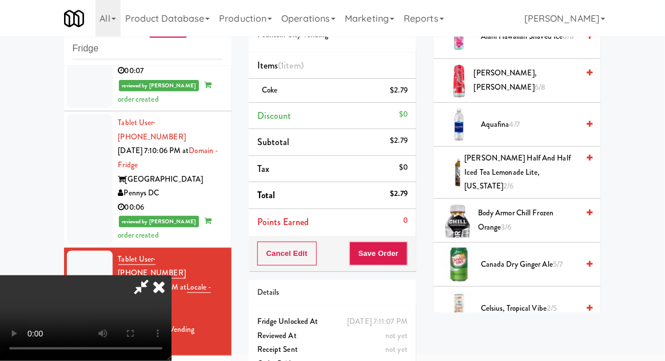
scroll to position [0, 0]
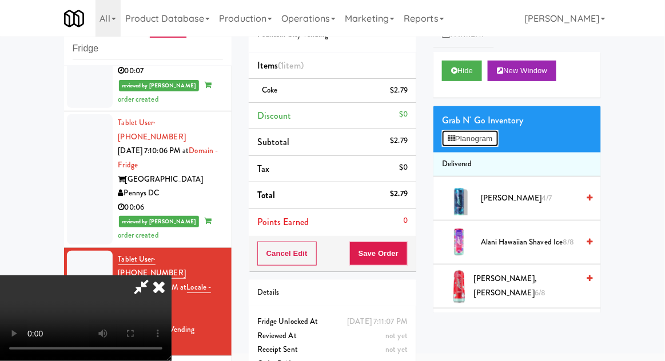
click at [490, 132] on button "Planogram" at bounding box center [470, 138] width 56 height 17
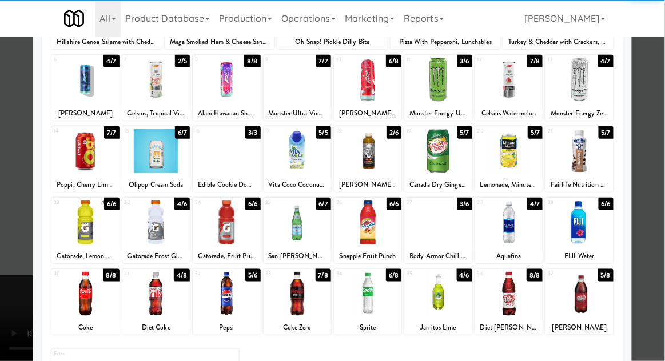
scroll to position [130, 0]
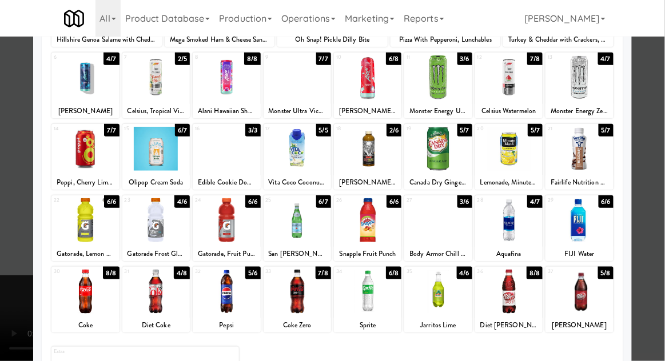
click at [514, 237] on div at bounding box center [508, 220] width 67 height 44
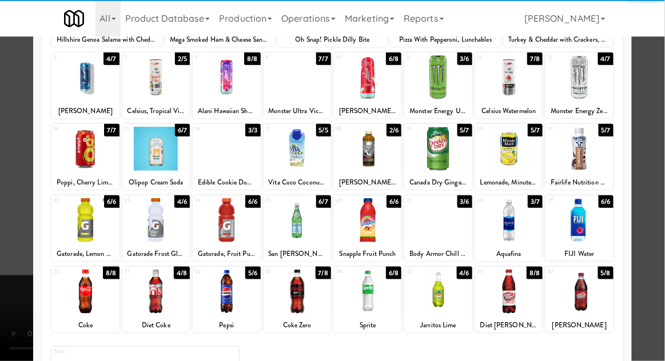
click at [659, 230] on div at bounding box center [332, 180] width 665 height 361
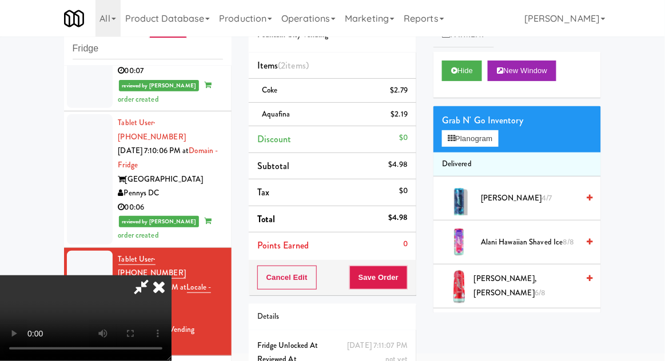
scroll to position [42, 0]
click at [401, 279] on button "Save Order" at bounding box center [378, 278] width 58 height 24
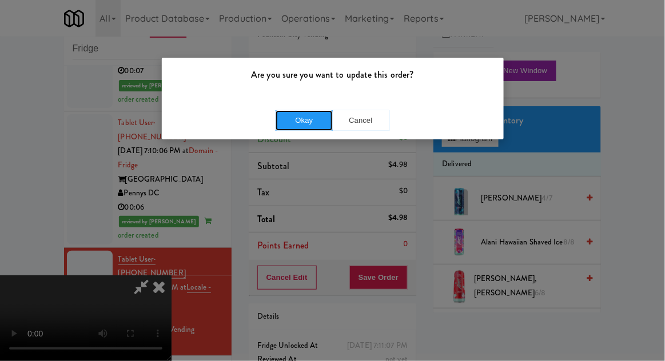
click at [289, 123] on button "Okay" at bounding box center [303, 120] width 57 height 21
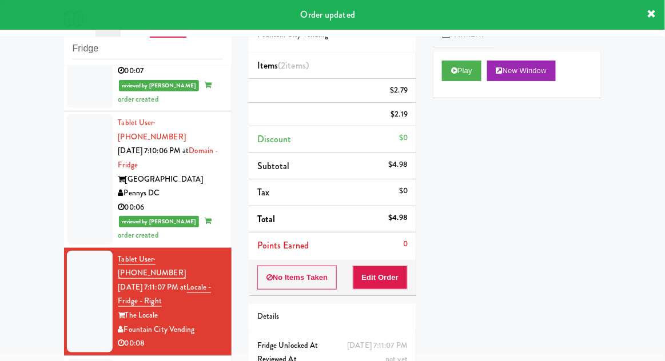
scroll to position [0, 0]
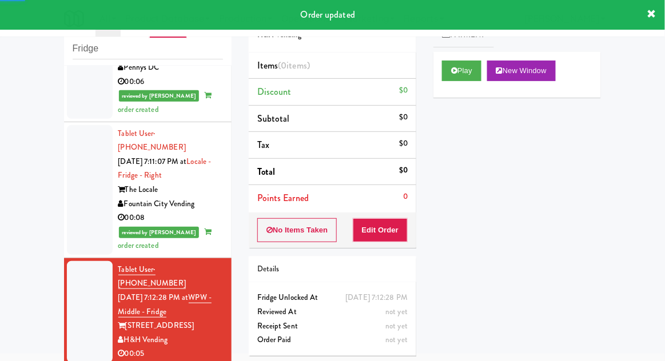
scroll to position [1324, 0]
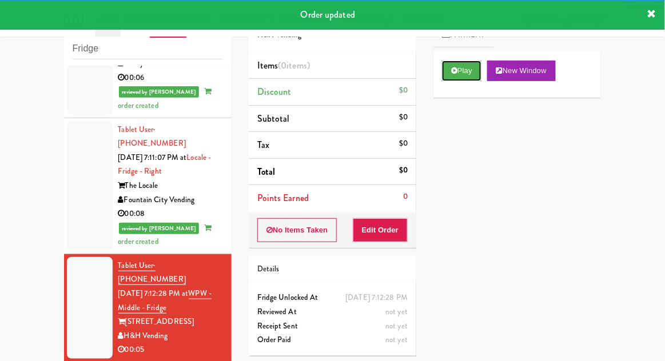
click at [463, 71] on button "Play" at bounding box center [461, 71] width 39 height 21
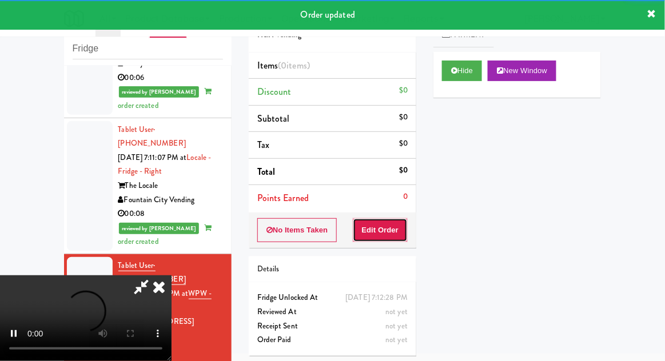
click at [389, 219] on button "Edit Order" at bounding box center [380, 230] width 55 height 24
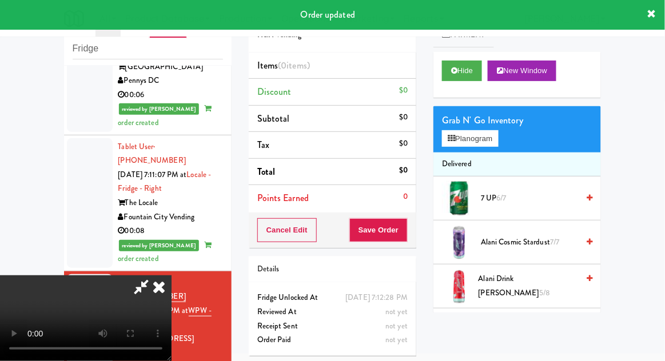
scroll to position [1303, 0]
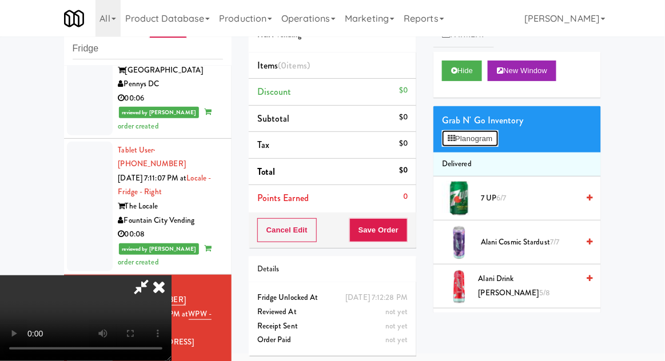
click at [478, 145] on button "Planogram" at bounding box center [470, 138] width 56 height 17
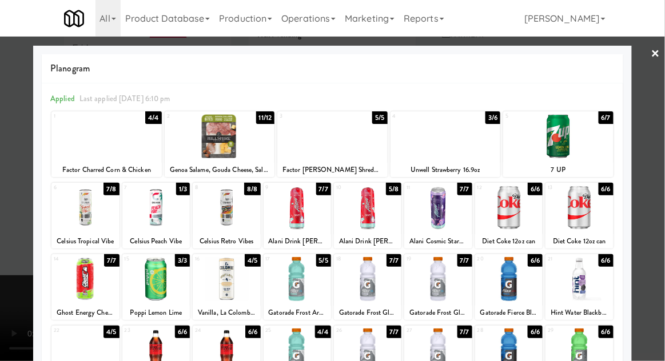
click at [213, 149] on div at bounding box center [220, 136] width 110 height 44
click at [660, 187] on div at bounding box center [332, 180] width 665 height 361
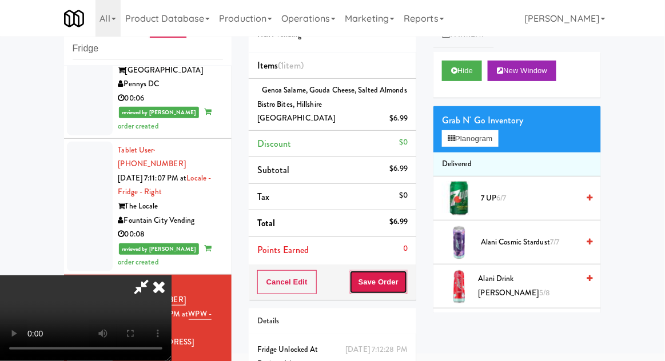
click at [401, 271] on button "Save Order" at bounding box center [378, 282] width 58 height 24
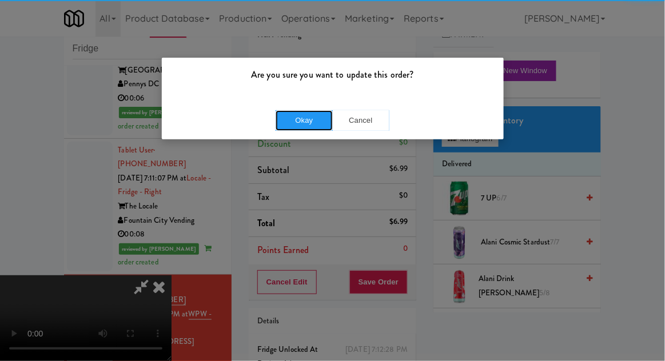
click at [288, 127] on button "Okay" at bounding box center [303, 120] width 57 height 21
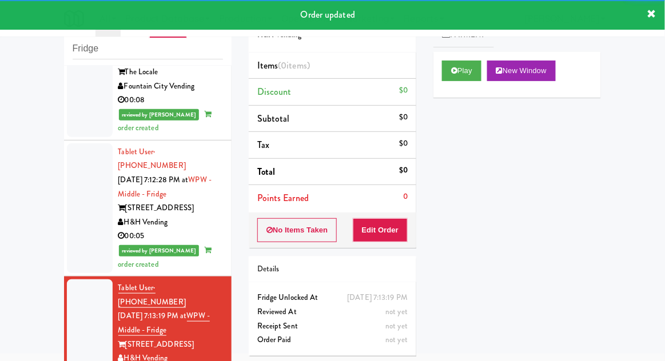
scroll to position [1439, 0]
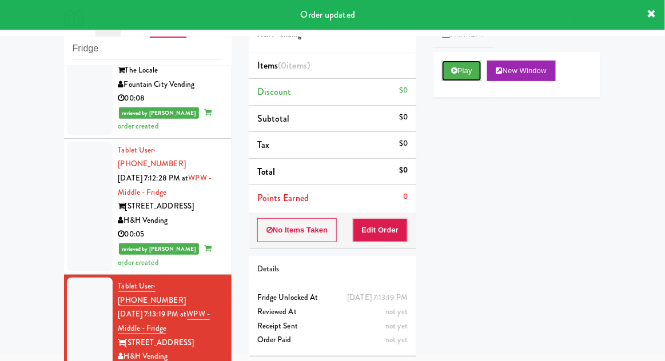
click at [476, 78] on button "Play" at bounding box center [461, 71] width 39 height 21
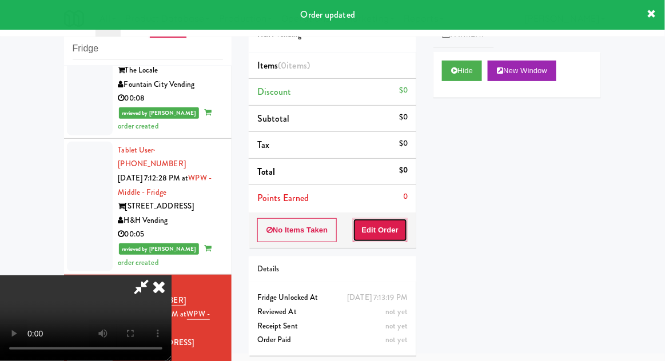
click at [391, 220] on button "Edit Order" at bounding box center [380, 230] width 55 height 24
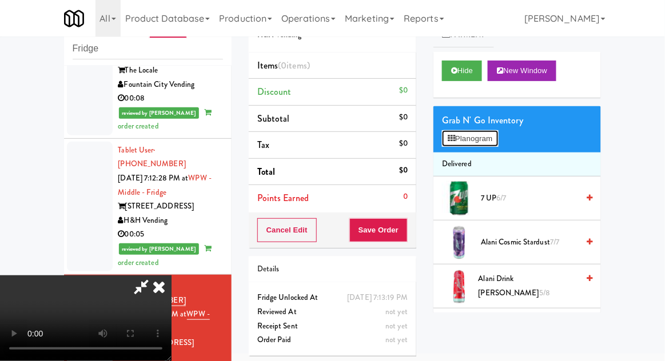
click at [481, 139] on button "Planogram" at bounding box center [470, 138] width 56 height 17
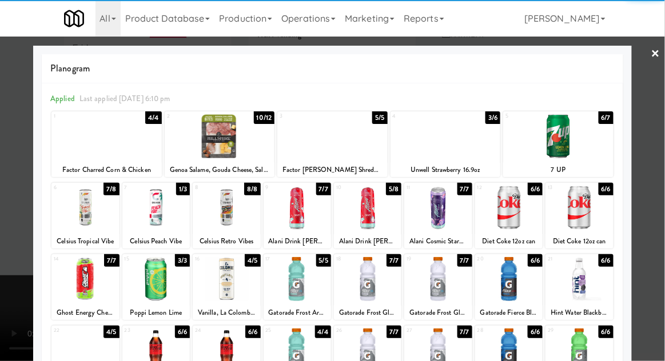
click at [78, 290] on div at bounding box center [84, 279] width 67 height 44
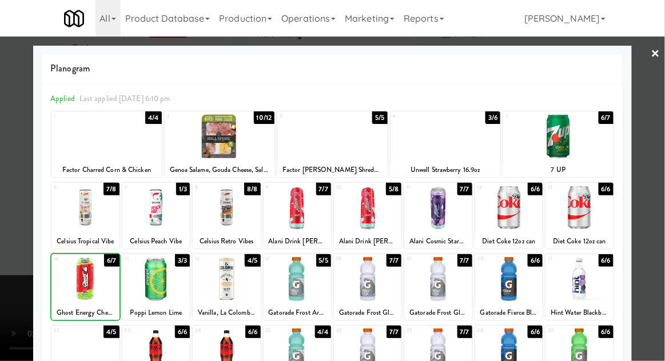
click at [643, 248] on div at bounding box center [332, 180] width 665 height 361
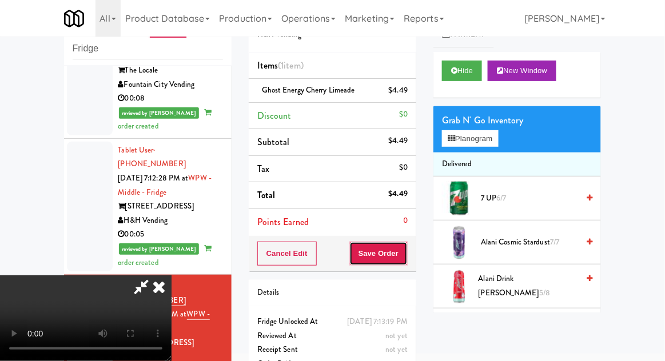
click at [406, 253] on button "Save Order" at bounding box center [378, 254] width 58 height 24
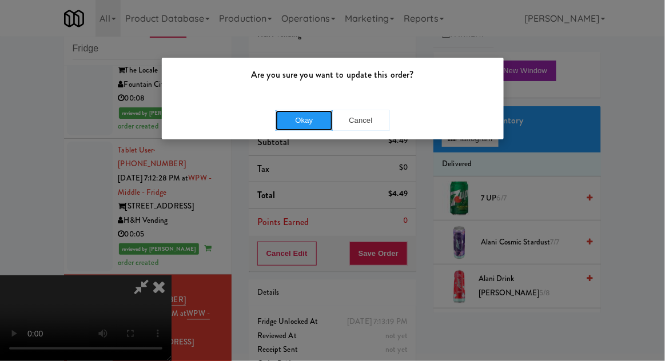
click at [286, 124] on button "Okay" at bounding box center [303, 120] width 57 height 21
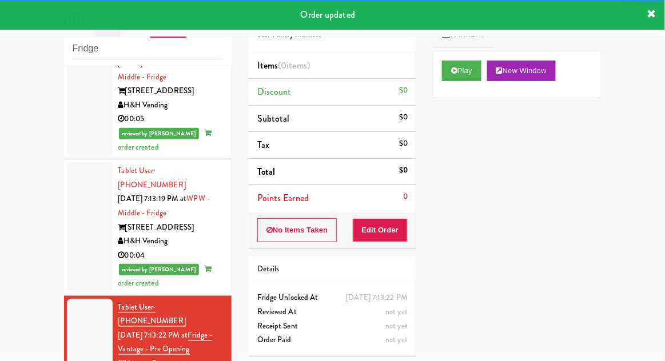
scroll to position [1559, 0]
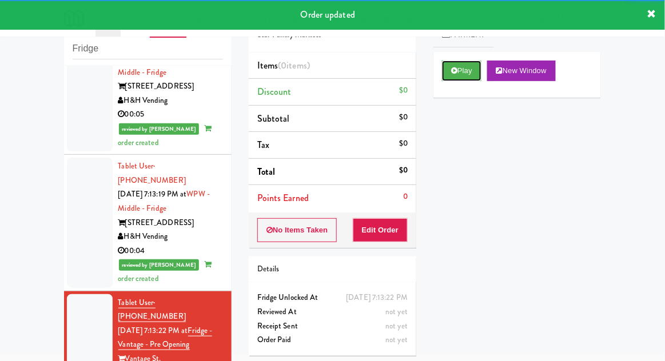
click at [472, 71] on button "Play" at bounding box center [461, 71] width 39 height 21
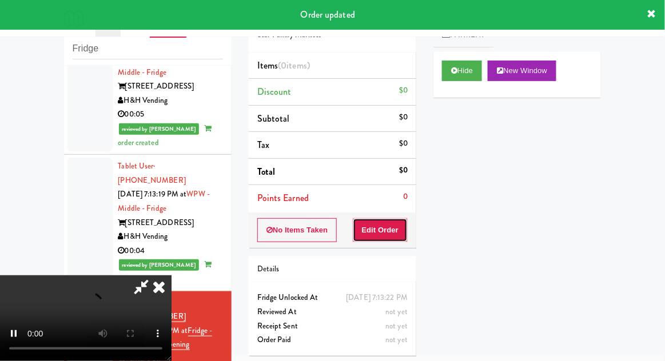
click at [393, 233] on button "Edit Order" at bounding box center [380, 230] width 55 height 24
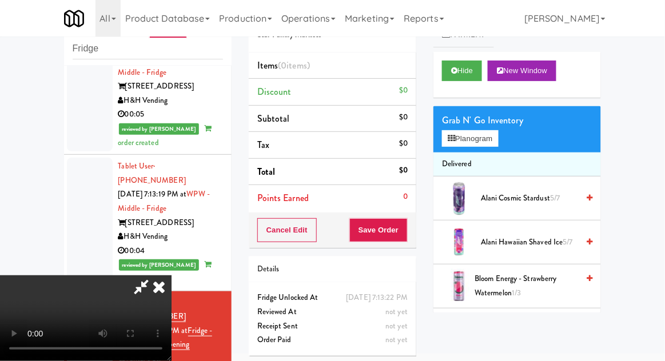
scroll to position [0, 0]
click at [488, 140] on button "Planogram" at bounding box center [470, 138] width 56 height 17
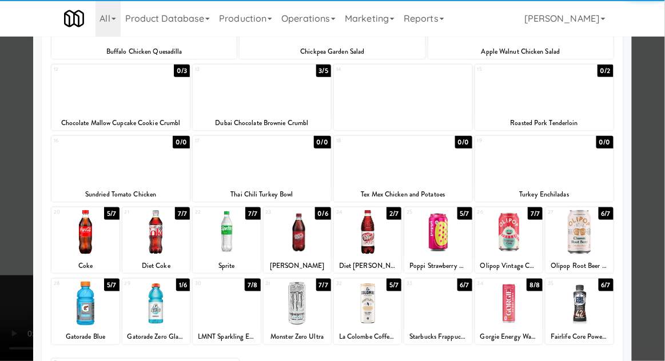
scroll to position [191, 0]
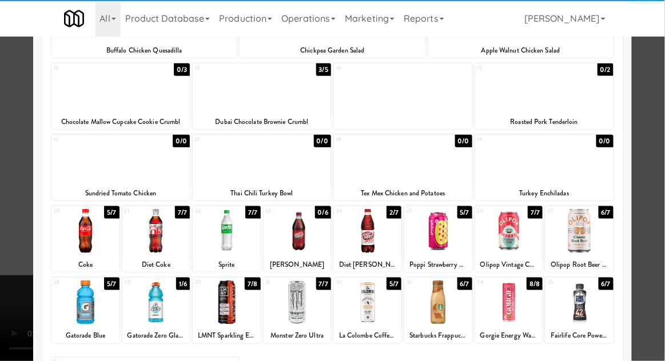
click at [458, 239] on div at bounding box center [437, 231] width 67 height 44
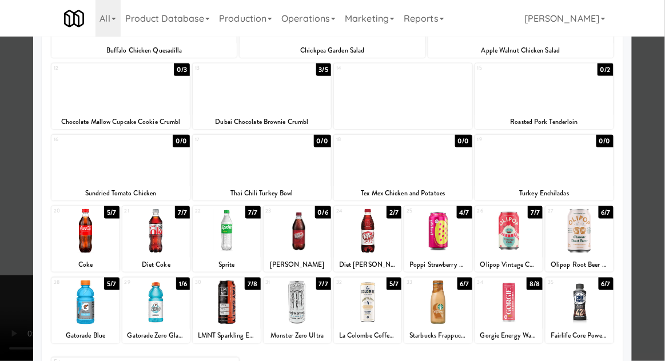
click at [657, 238] on div at bounding box center [332, 180] width 665 height 361
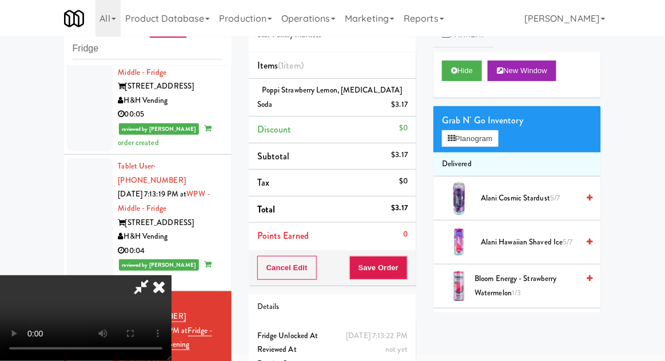
scroll to position [42, 0]
click at [405, 272] on button "Save Order" at bounding box center [378, 268] width 58 height 24
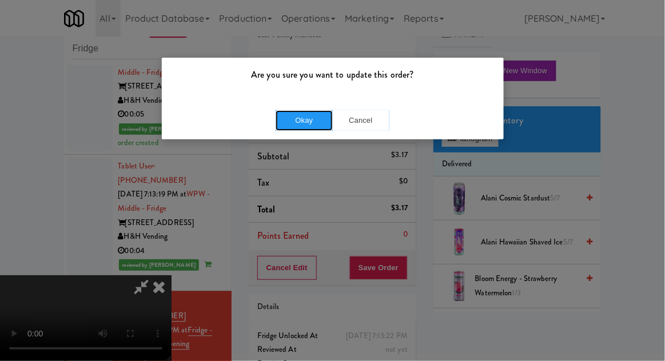
click at [287, 123] on button "Okay" at bounding box center [303, 120] width 57 height 21
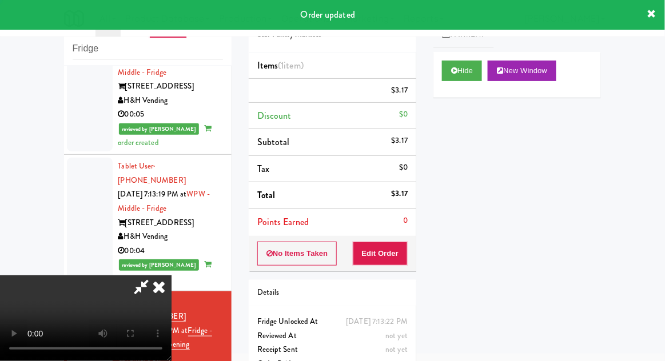
scroll to position [0, 0]
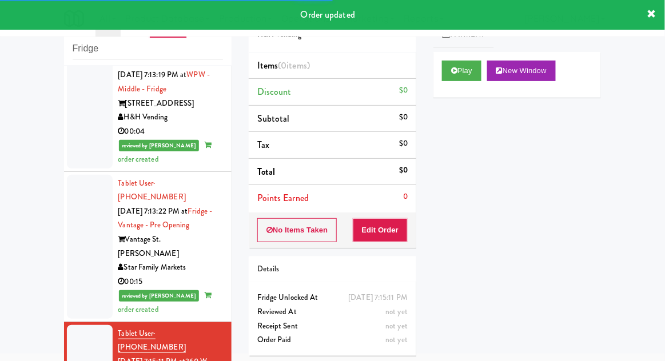
scroll to position [1680, 0]
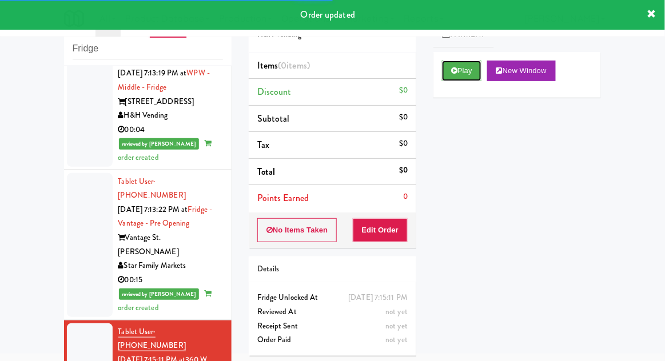
click at [466, 73] on button "Play" at bounding box center [461, 71] width 39 height 21
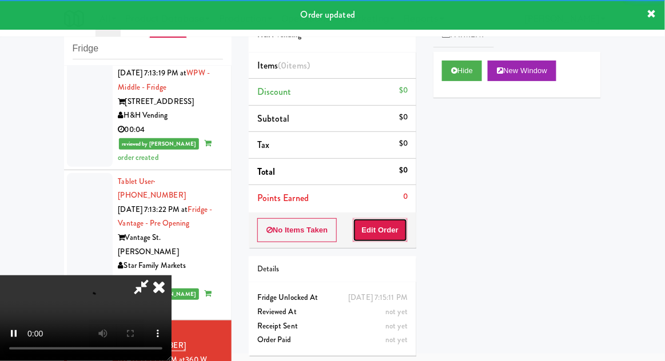
click at [386, 226] on button "Edit Order" at bounding box center [380, 230] width 55 height 24
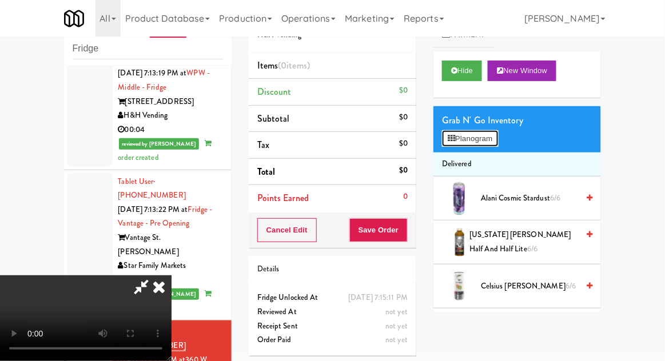
click at [483, 146] on button "Planogram" at bounding box center [470, 138] width 56 height 17
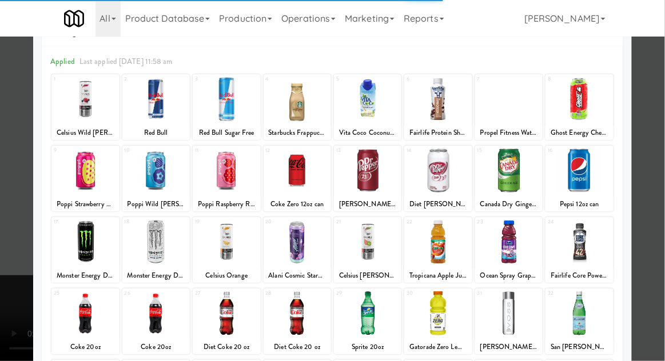
scroll to position [48, 0]
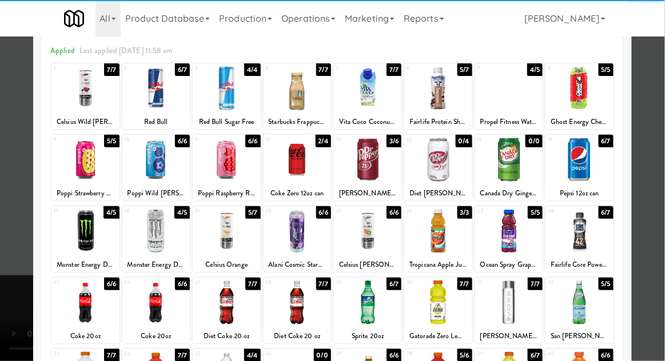
click at [209, 307] on div at bounding box center [226, 303] width 67 height 44
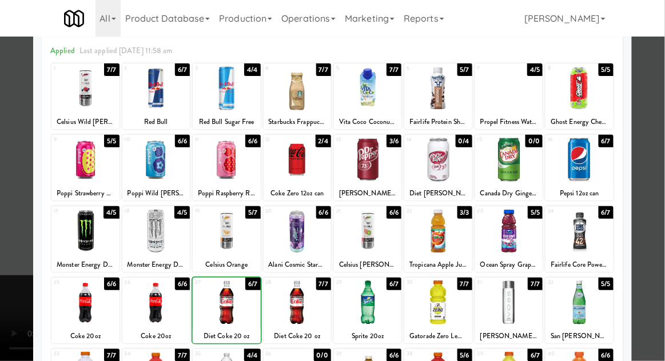
click at [656, 247] on div at bounding box center [332, 180] width 665 height 361
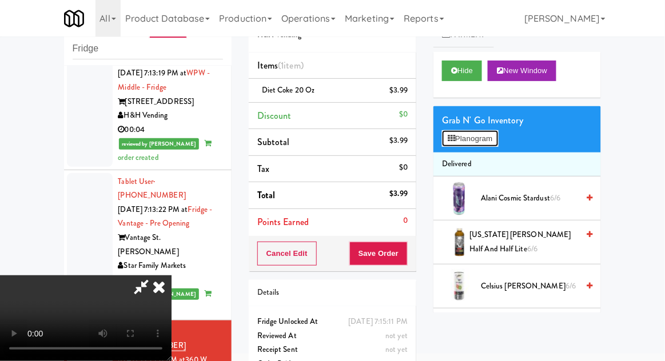
click at [488, 141] on button "Planogram" at bounding box center [470, 138] width 56 height 17
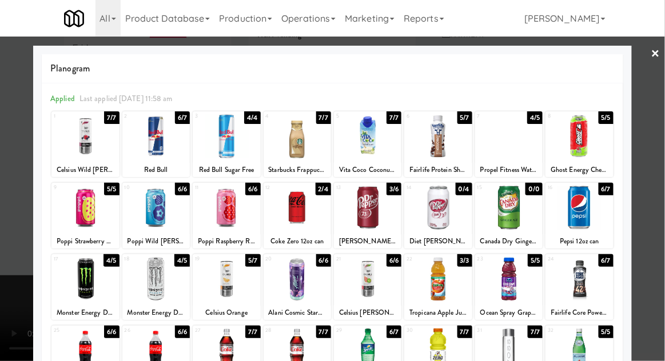
click at [216, 352] on div at bounding box center [226, 351] width 67 height 44
click at [649, 258] on div at bounding box center [332, 180] width 665 height 361
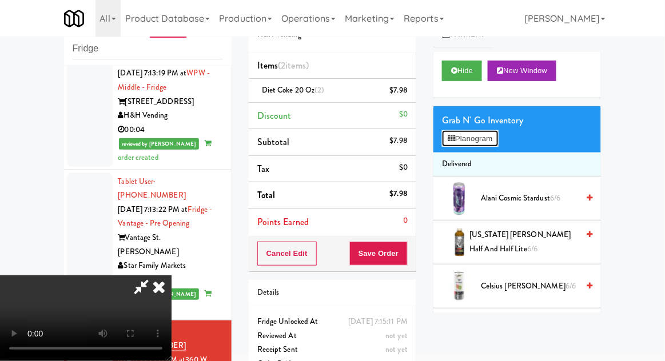
click at [476, 133] on button "Planogram" at bounding box center [470, 138] width 56 height 17
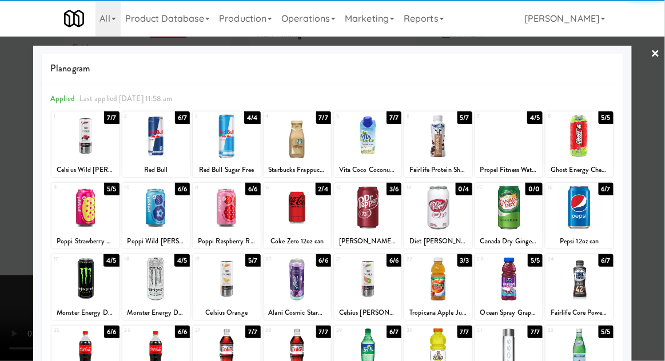
click at [593, 218] on div at bounding box center [578, 208] width 67 height 44
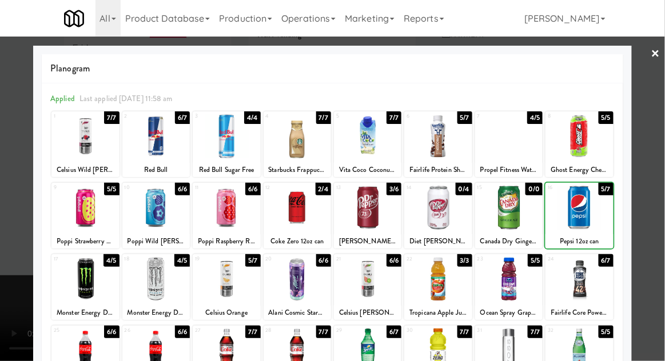
click at [582, 222] on div at bounding box center [578, 208] width 67 height 44
click at [658, 225] on div at bounding box center [332, 180] width 665 height 361
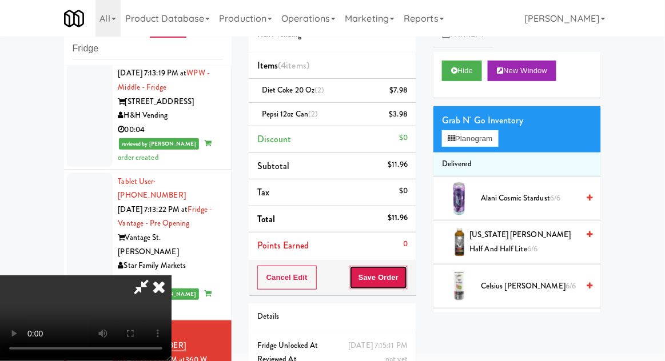
click at [405, 281] on button "Save Order" at bounding box center [378, 278] width 58 height 24
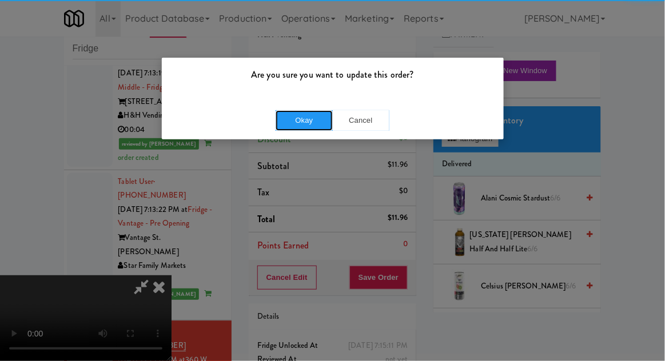
click at [287, 129] on button "Okay" at bounding box center [303, 120] width 57 height 21
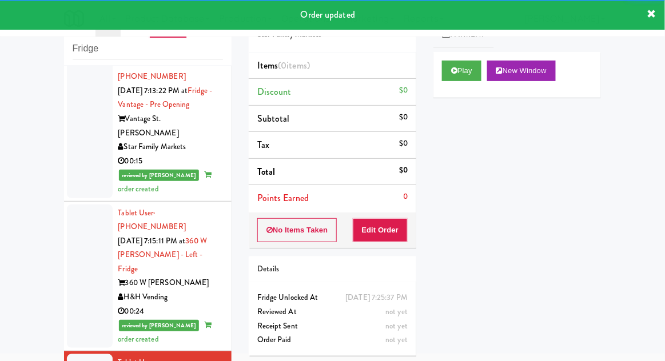
scroll to position [1808, 0]
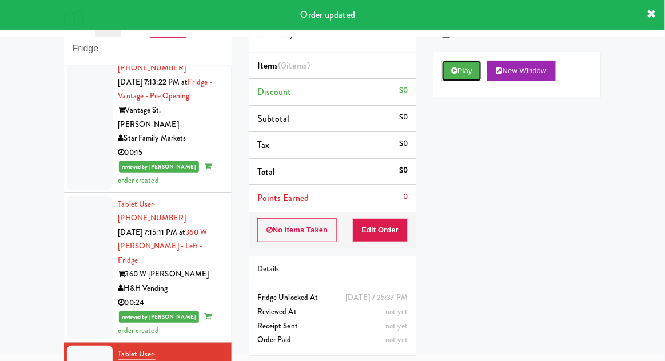
click at [455, 74] on icon at bounding box center [454, 70] width 6 height 7
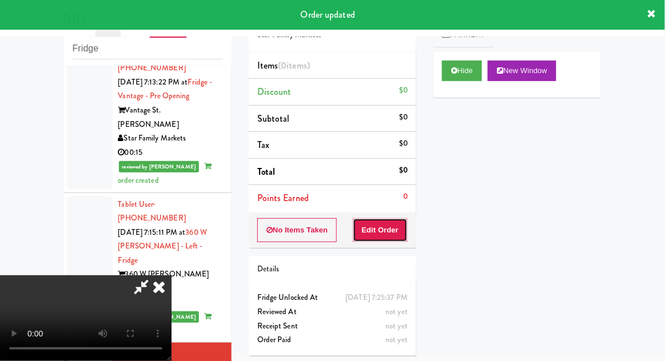
click at [381, 239] on button "Edit Order" at bounding box center [380, 230] width 55 height 24
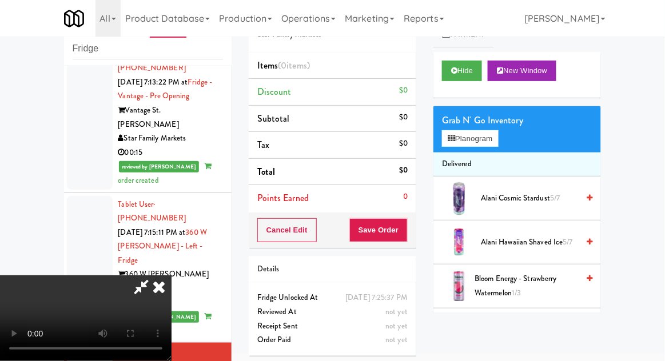
scroll to position [0, 0]
click at [493, 131] on button "Planogram" at bounding box center [470, 138] width 56 height 17
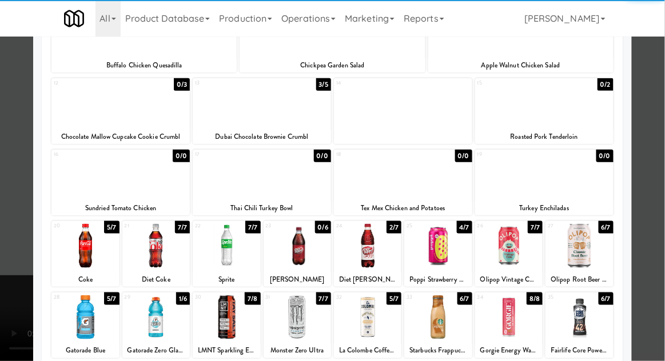
scroll to position [193, 0]
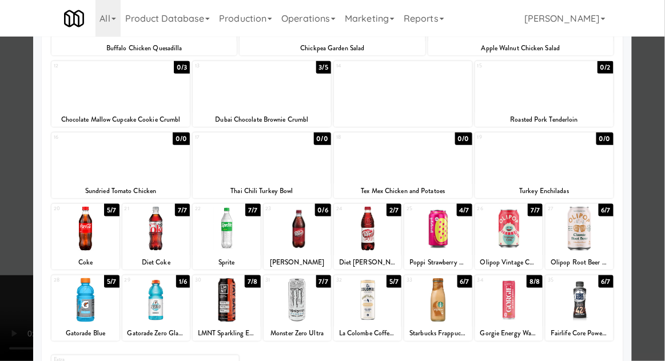
click at [384, 300] on div at bounding box center [367, 300] width 67 height 44
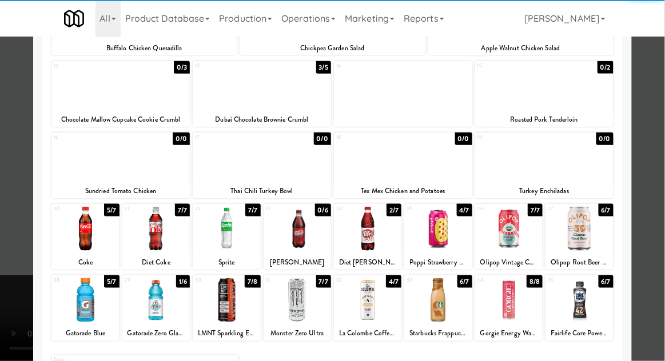
click at [3, 251] on div at bounding box center [332, 180] width 665 height 361
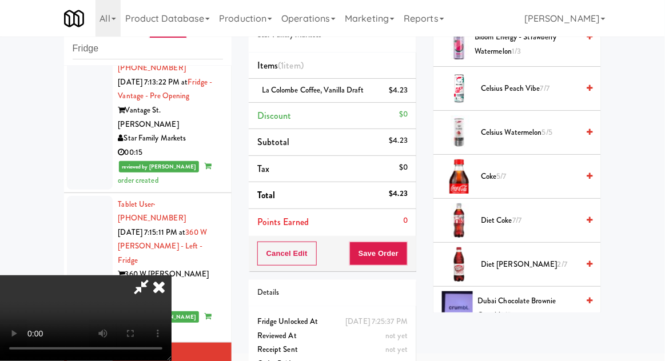
scroll to position [243, 0]
click at [528, 263] on span "Diet [PERSON_NAME] 2/7" at bounding box center [529, 264] width 97 height 14
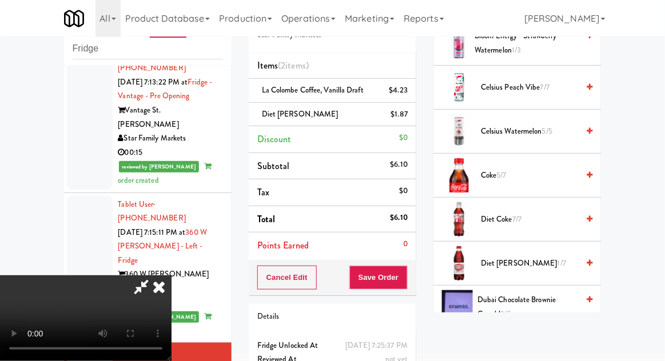
scroll to position [42, 0]
click at [404, 283] on button "Save Order" at bounding box center [378, 278] width 58 height 24
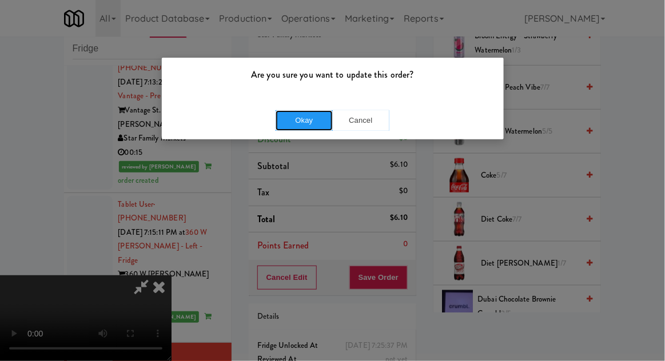
click at [283, 122] on button "Okay" at bounding box center [303, 120] width 57 height 21
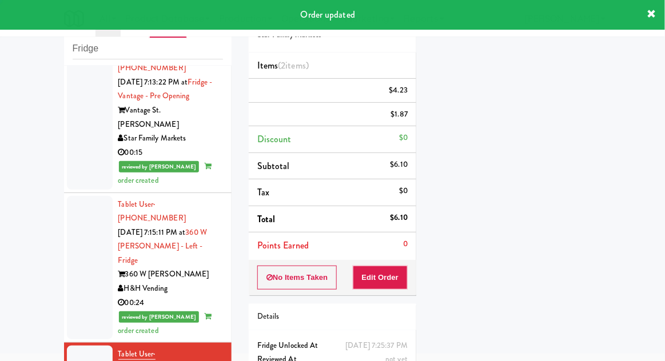
scroll to position [0, 0]
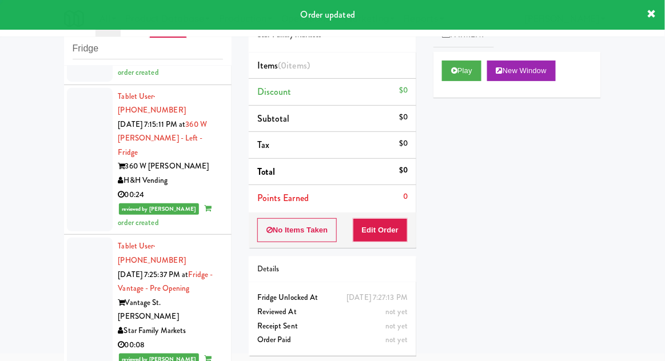
scroll to position [1920, 0]
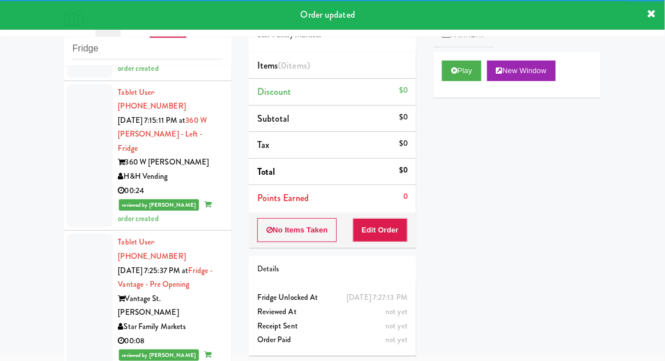
click at [472, 75] on button "Play" at bounding box center [461, 71] width 39 height 21
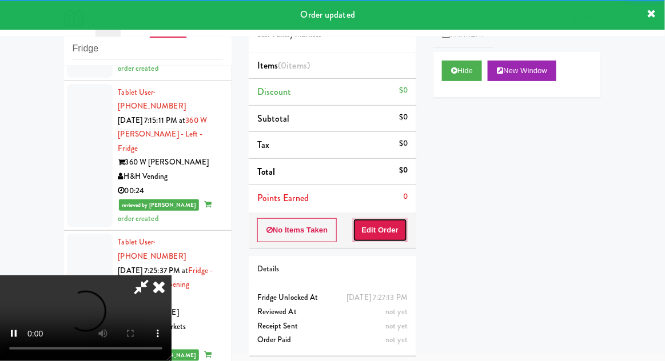
click at [386, 230] on button "Edit Order" at bounding box center [380, 230] width 55 height 24
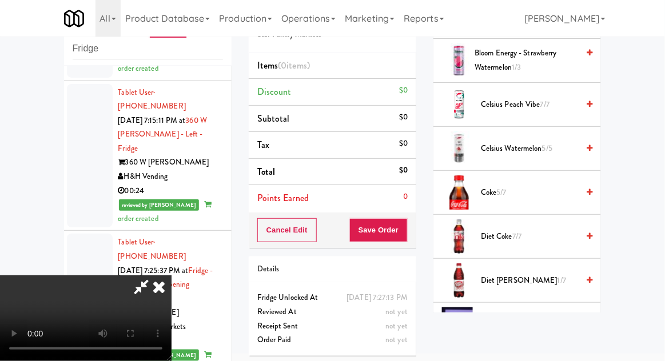
scroll to position [234, 0]
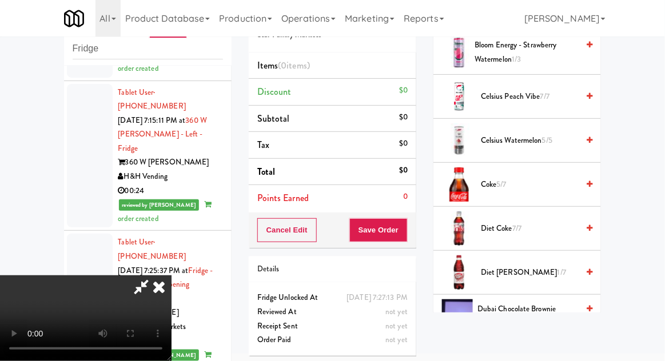
click at [557, 271] on span "1/7" at bounding box center [561, 272] width 9 height 11
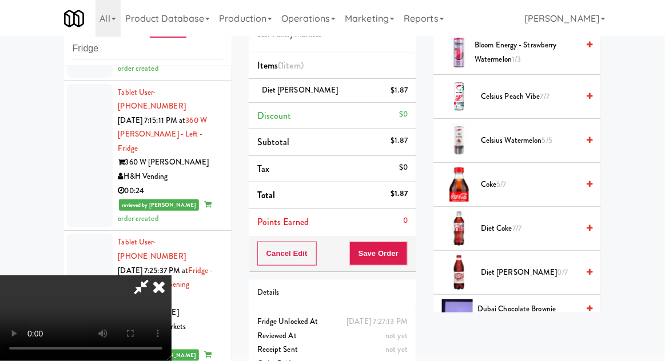
click at [557, 270] on span "0/7" at bounding box center [562, 272] width 10 height 11
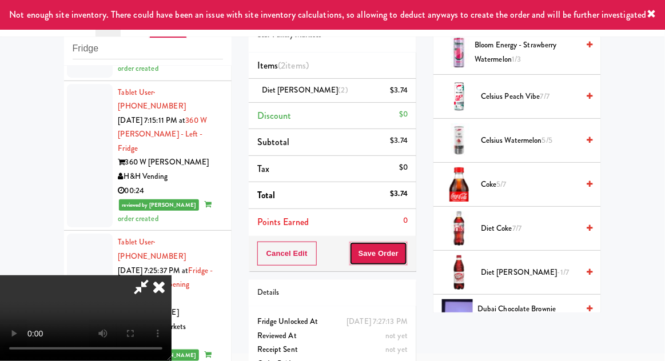
click at [406, 259] on button "Save Order" at bounding box center [378, 254] width 58 height 24
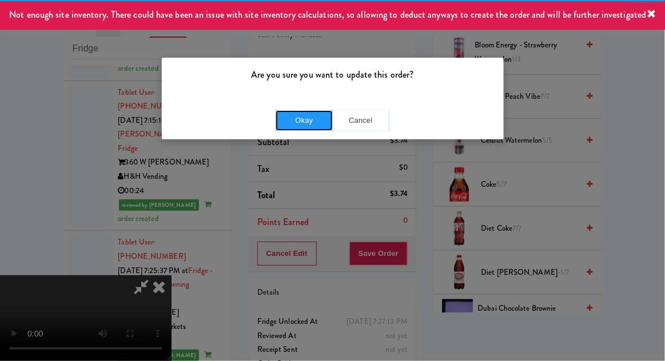
click at [287, 121] on button "Okay" at bounding box center [303, 120] width 57 height 21
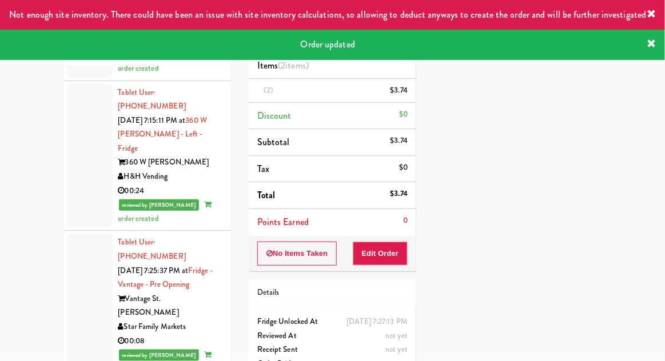
scroll to position [0, 0]
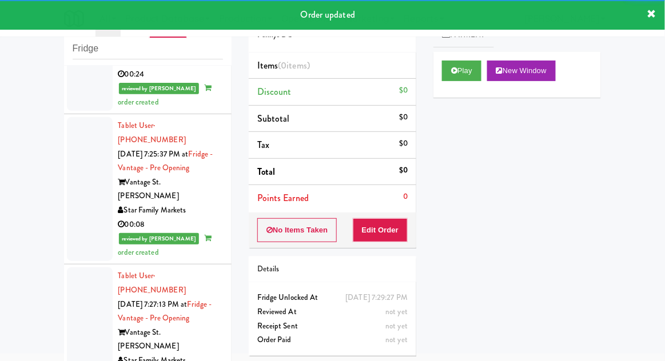
scroll to position [2045, 0]
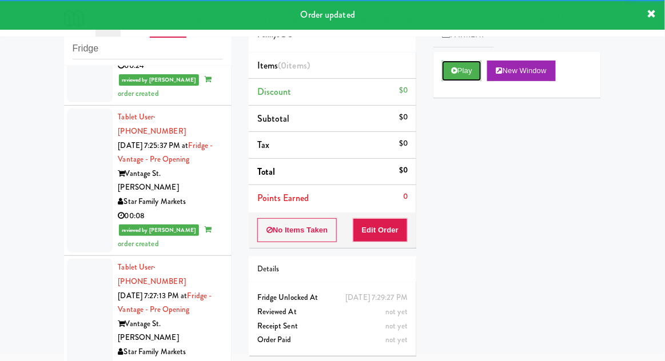
click at [466, 71] on button "Play" at bounding box center [461, 71] width 39 height 21
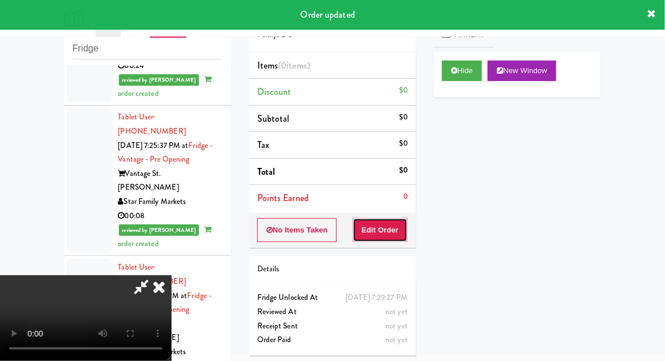
click at [389, 231] on button "Edit Order" at bounding box center [380, 230] width 55 height 24
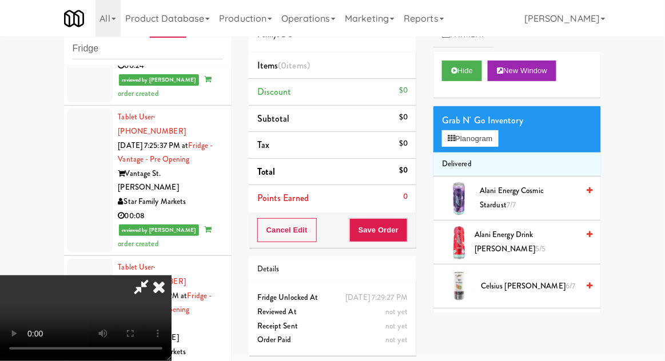
scroll to position [0, 0]
click at [474, 158] on li "Delivered" at bounding box center [516, 165] width 167 height 24
click at [478, 143] on button "Planogram" at bounding box center [470, 138] width 56 height 17
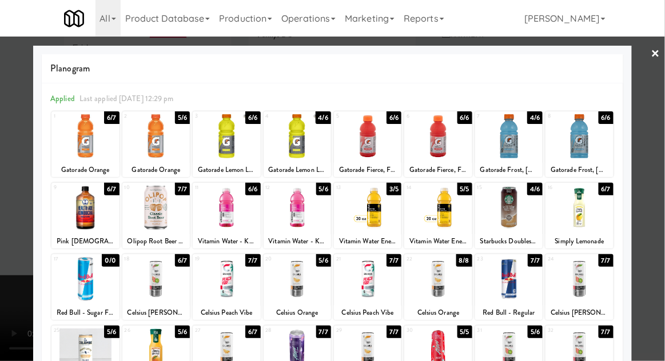
click at [593, 350] on div at bounding box center [578, 351] width 67 height 44
click at [644, 311] on div at bounding box center [332, 180] width 665 height 361
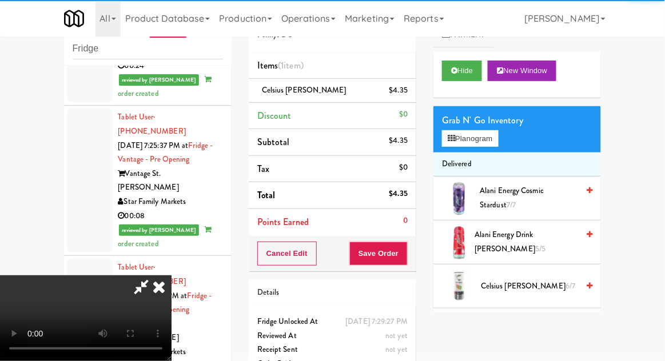
scroll to position [42, 0]
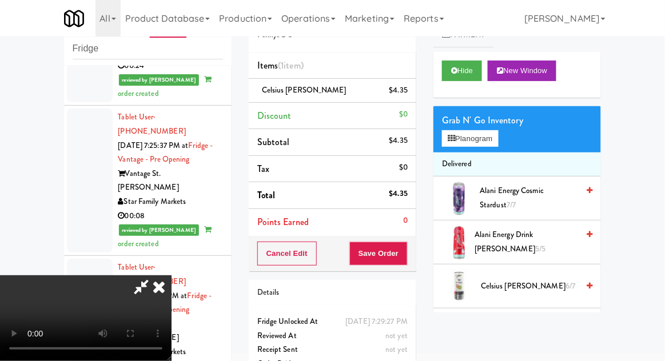
click at [409, 94] on li "Celsius Kiwi Guava $4.35" at bounding box center [332, 91] width 167 height 24
click at [409, 109] on li "Discount $0" at bounding box center [332, 116] width 167 height 27
click at [412, 99] on li "Celsius Kiwi Guava $4.35" at bounding box center [332, 91] width 167 height 24
click at [410, 97] on icon at bounding box center [409, 94] width 6 height 7
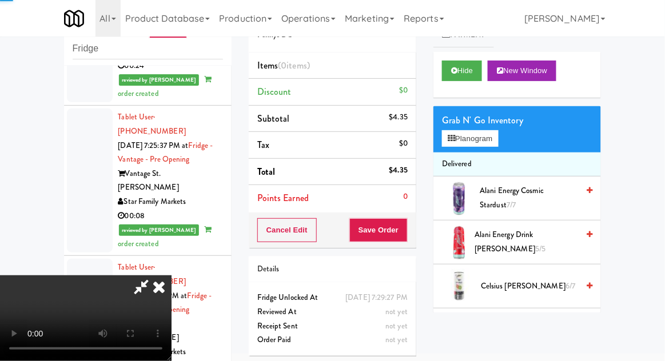
click at [462, 121] on div "Grab N' Go Inventory" at bounding box center [517, 120] width 150 height 17
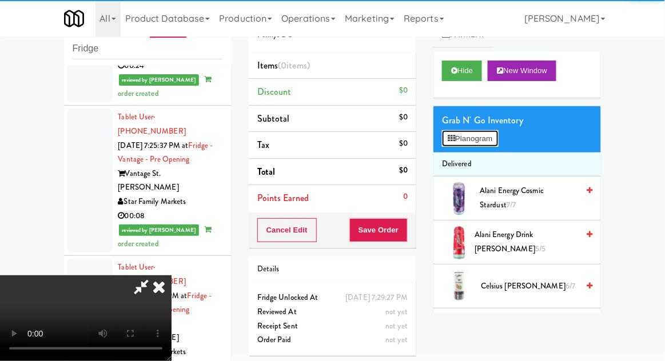
click at [464, 144] on button "Planogram" at bounding box center [470, 138] width 56 height 17
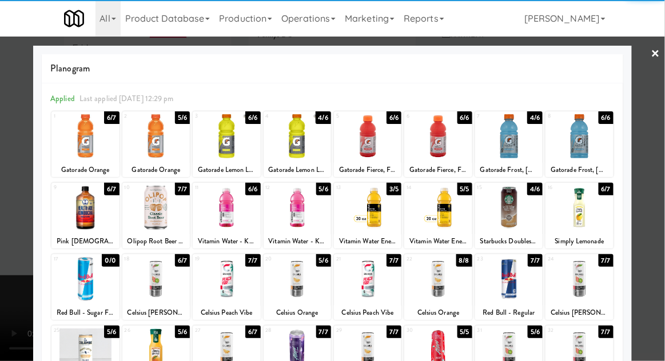
click at [598, 285] on div at bounding box center [578, 279] width 67 height 44
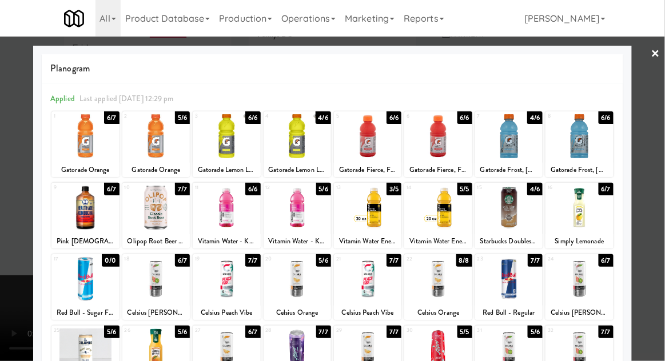
click at [660, 275] on div at bounding box center [332, 180] width 665 height 361
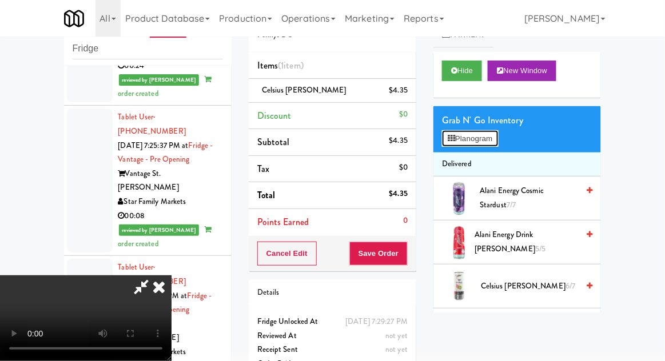
click at [480, 139] on button "Planogram" at bounding box center [470, 138] width 56 height 17
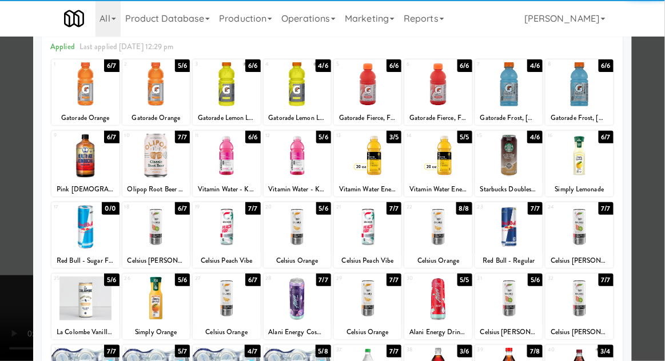
scroll to position [54, 0]
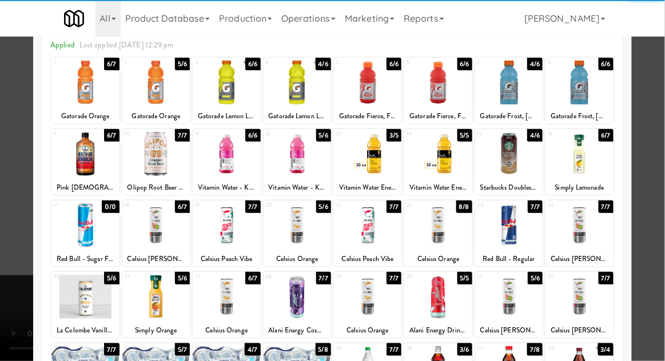
click at [525, 306] on div at bounding box center [508, 297] width 67 height 44
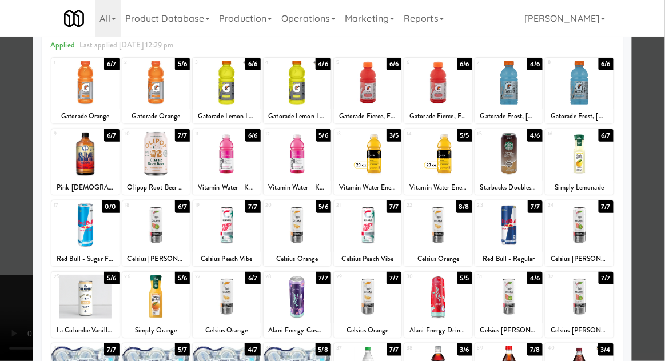
click at [659, 277] on div at bounding box center [332, 180] width 665 height 361
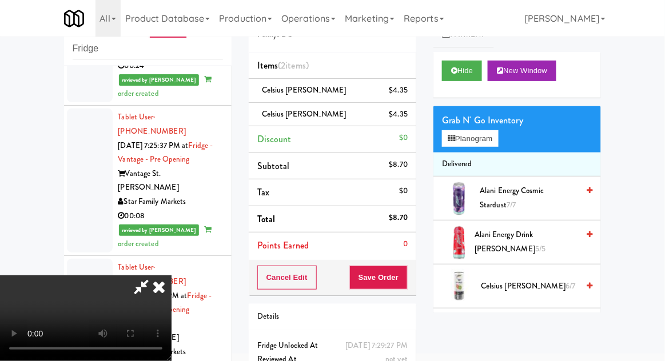
scroll to position [52, 0]
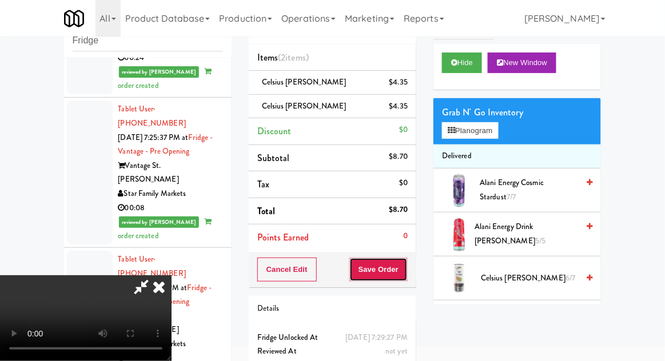
click at [405, 271] on button "Save Order" at bounding box center [378, 270] width 58 height 24
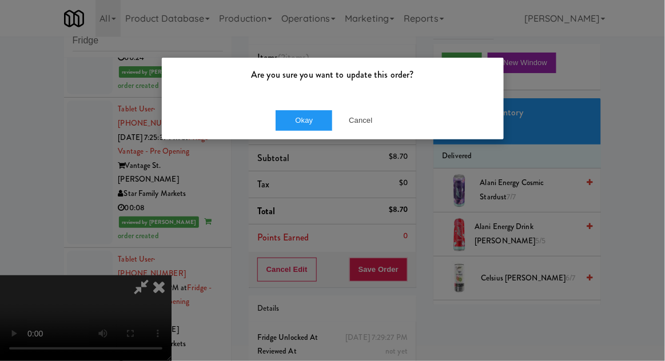
click at [294, 136] on div "Okay Cancel" at bounding box center [333, 120] width 342 height 38
click at [287, 124] on button "Okay" at bounding box center [303, 120] width 57 height 21
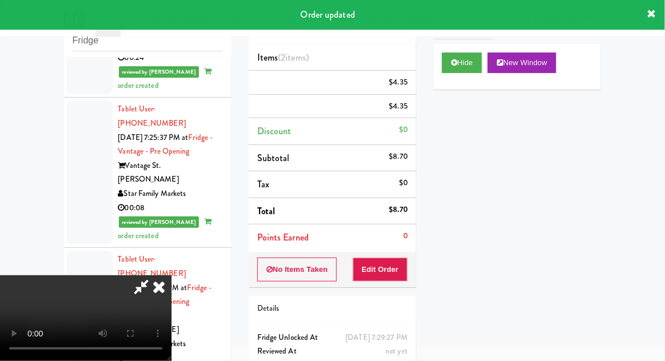
scroll to position [0, 0]
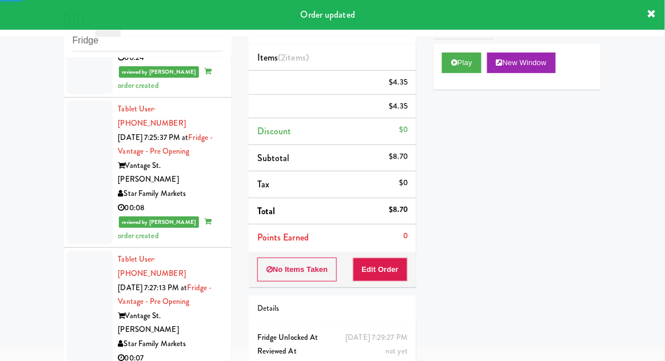
click at [53, 231] on div "inbox reviewed recent all unclear take inventory issue suspicious failed recent…" at bounding box center [332, 199] width 665 height 420
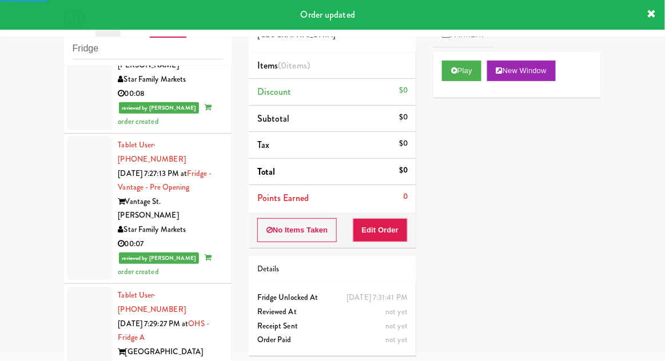
scroll to position [2169, 0]
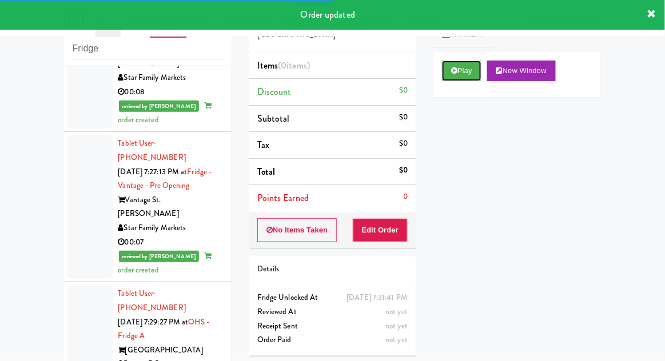
click at [469, 75] on button "Play" at bounding box center [461, 71] width 39 height 21
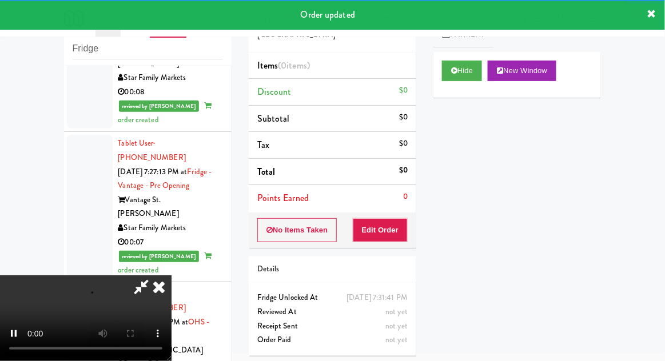
click at [392, 253] on div "Order # 724249 [GEOGRAPHIC_DATA] Items (0 items ) Discount $0 Subtotal $0 Tax $…" at bounding box center [332, 180] width 185 height 367
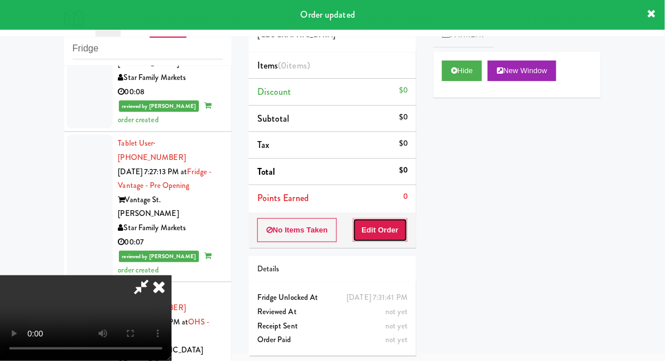
click at [390, 227] on button "Edit Order" at bounding box center [380, 230] width 55 height 24
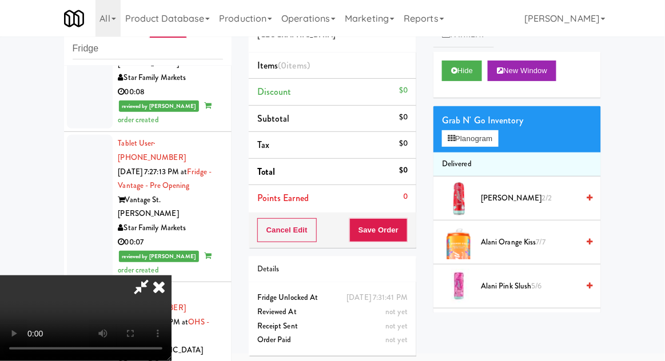
scroll to position [0, 0]
click at [485, 132] on button "Planogram" at bounding box center [470, 138] width 56 height 17
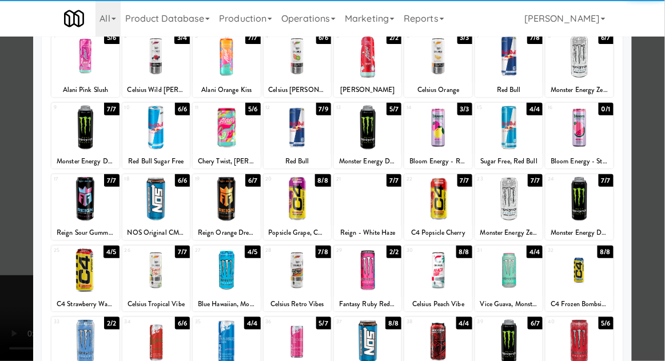
scroll to position [145, 0]
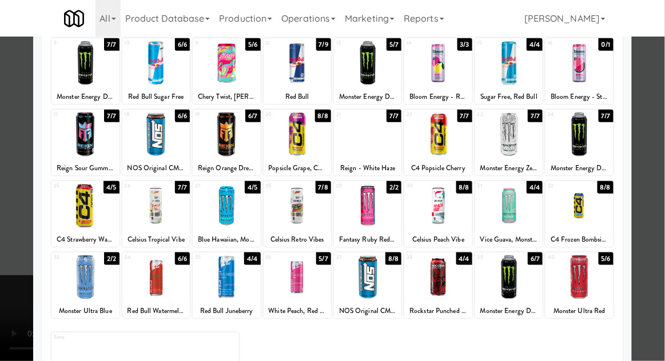
click at [214, 222] on div at bounding box center [226, 206] width 67 height 44
click at [651, 252] on div at bounding box center [332, 180] width 665 height 361
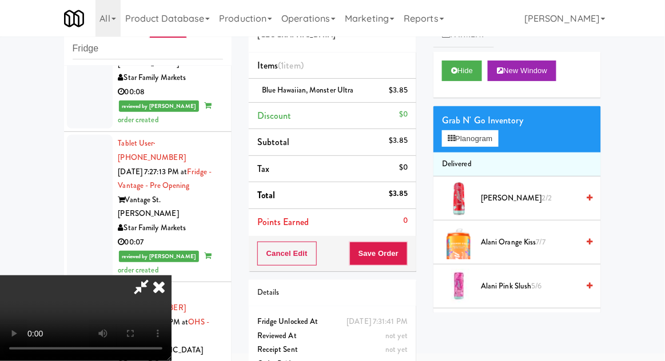
click at [518, 286] on span "Alani Pink Slush 5/6" at bounding box center [529, 286] width 97 height 14
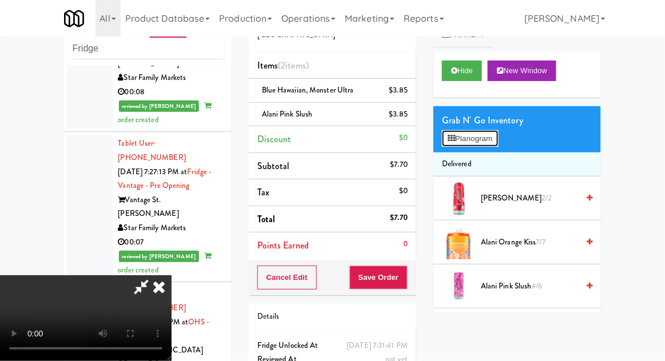
click at [485, 138] on button "Planogram" at bounding box center [470, 138] width 56 height 17
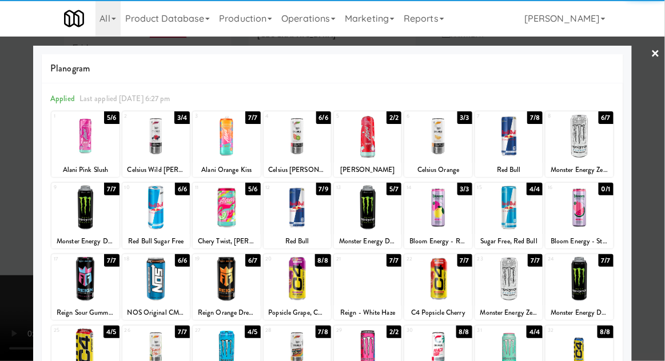
click at [292, 213] on div at bounding box center [296, 208] width 67 height 44
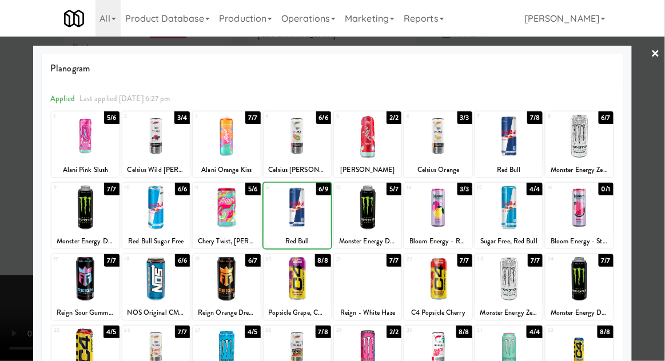
click at [653, 236] on div at bounding box center [332, 180] width 665 height 361
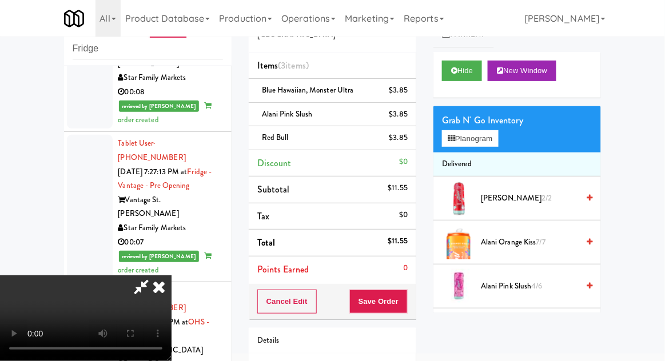
scroll to position [42, 0]
click at [405, 302] on button "Save Order" at bounding box center [378, 302] width 58 height 24
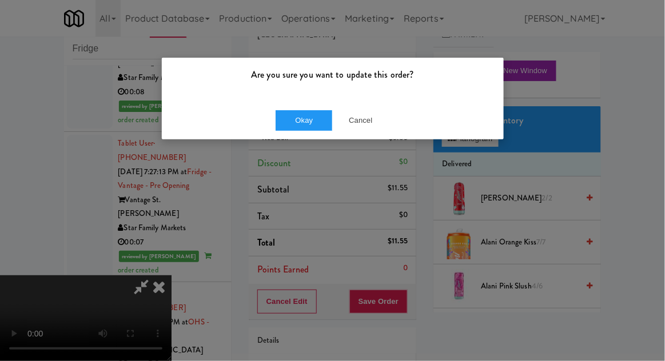
click at [290, 138] on div "Okay Cancel" at bounding box center [333, 120] width 342 height 38
click at [293, 122] on button "Okay" at bounding box center [303, 120] width 57 height 21
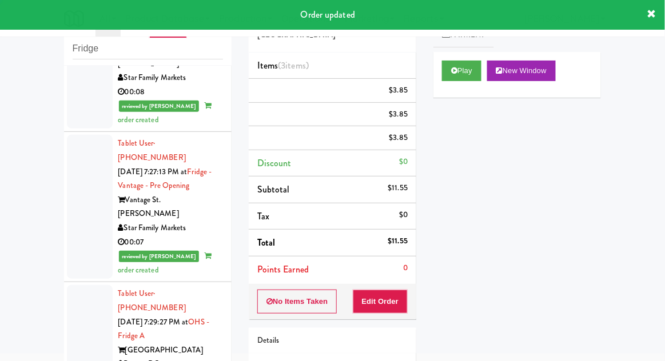
scroll to position [0, 0]
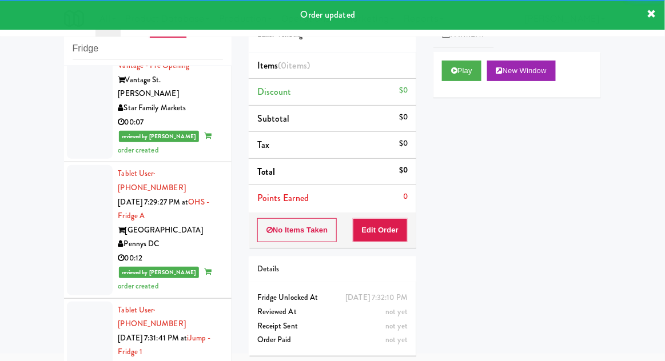
scroll to position [2290, 0]
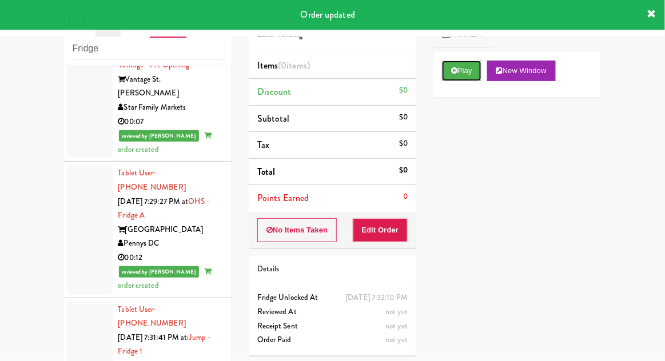
click at [473, 74] on button "Play" at bounding box center [461, 71] width 39 height 21
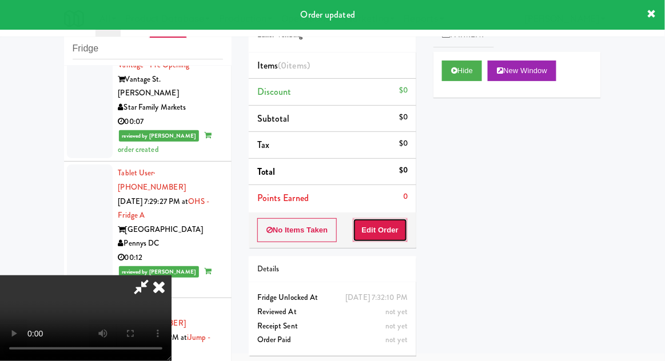
click at [382, 232] on button "Edit Order" at bounding box center [380, 230] width 55 height 24
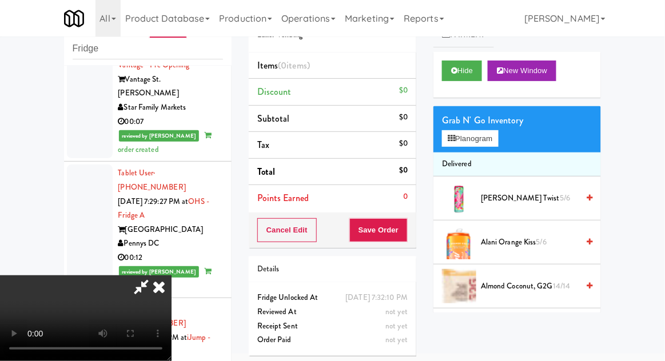
scroll to position [0, 0]
click at [492, 139] on button "Planogram" at bounding box center [470, 138] width 56 height 17
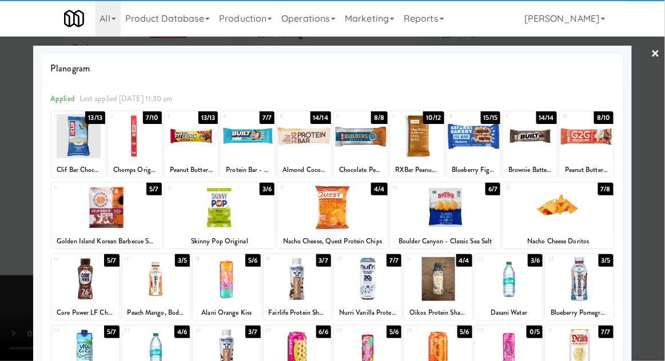
click at [591, 285] on div at bounding box center [578, 279] width 67 height 44
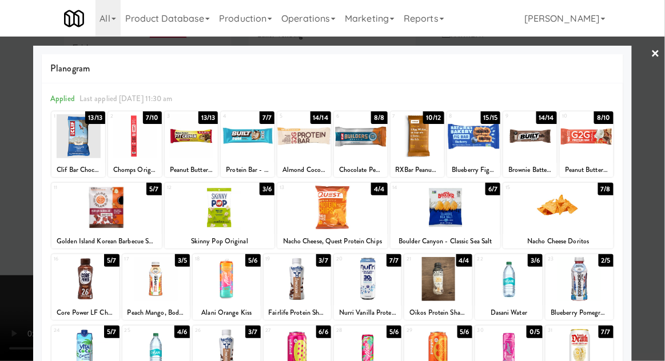
click at [657, 261] on div at bounding box center [332, 180] width 665 height 361
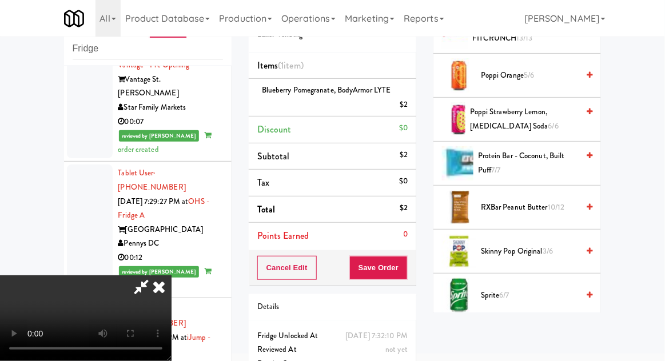
scroll to position [1409, 0]
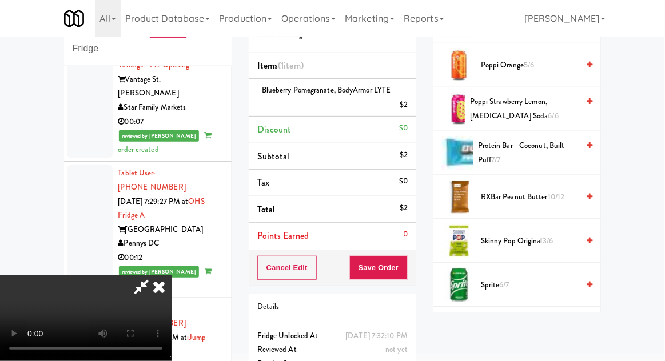
click at [546, 235] on span "3/6" at bounding box center [547, 240] width 10 height 11
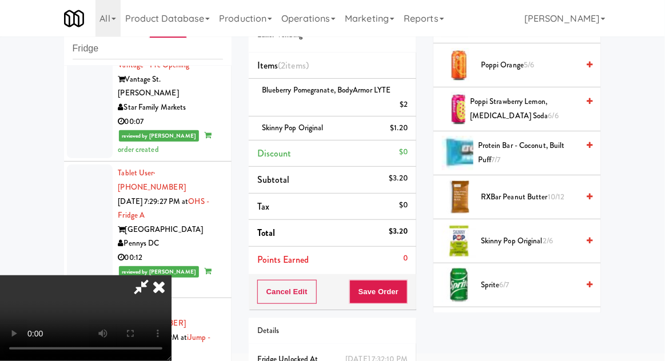
scroll to position [42, 0]
click at [405, 295] on button "Save Order" at bounding box center [378, 292] width 58 height 24
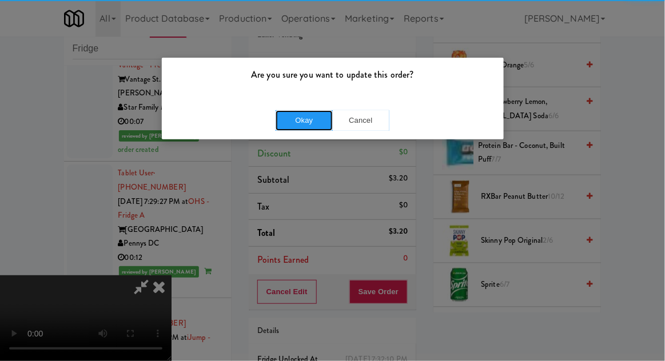
click at [294, 111] on button "Okay" at bounding box center [303, 120] width 57 height 21
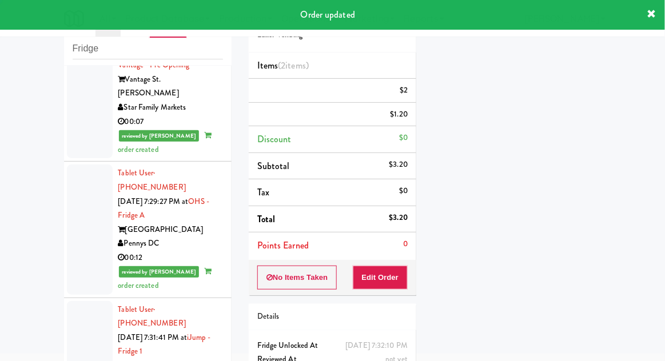
scroll to position [0, 0]
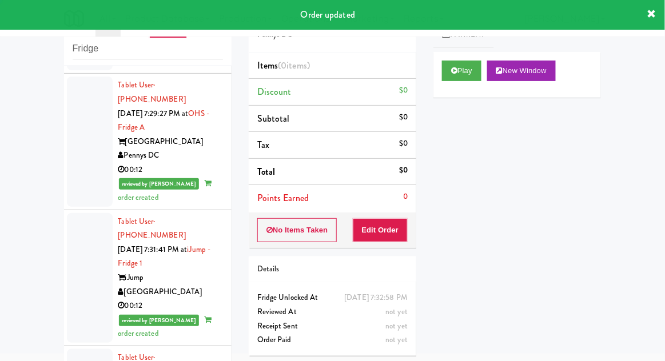
scroll to position [2411, 0]
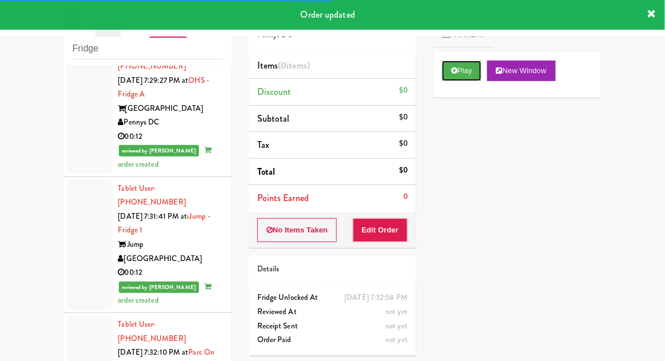
click at [473, 75] on button "Play" at bounding box center [461, 71] width 39 height 21
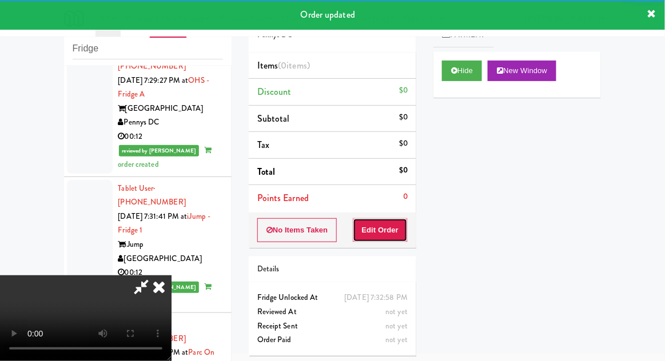
click at [384, 232] on button "Edit Order" at bounding box center [380, 230] width 55 height 24
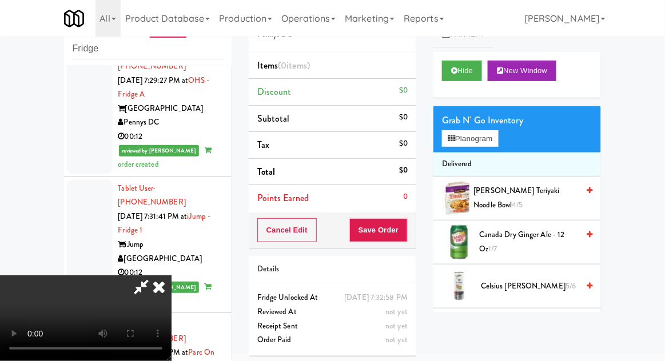
scroll to position [0, 0]
click at [498, 135] on button "Planogram" at bounding box center [470, 138] width 56 height 17
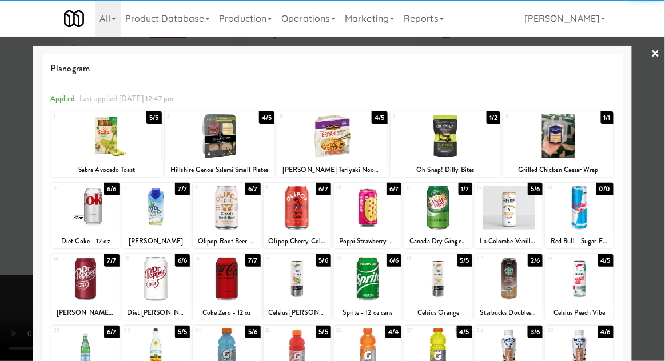
click at [581, 283] on div at bounding box center [578, 279] width 67 height 44
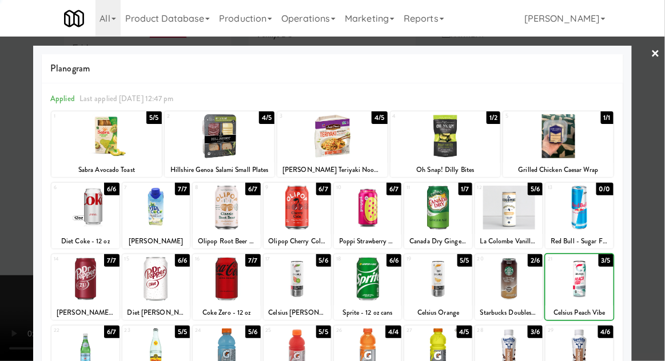
click at [650, 263] on div at bounding box center [332, 180] width 665 height 361
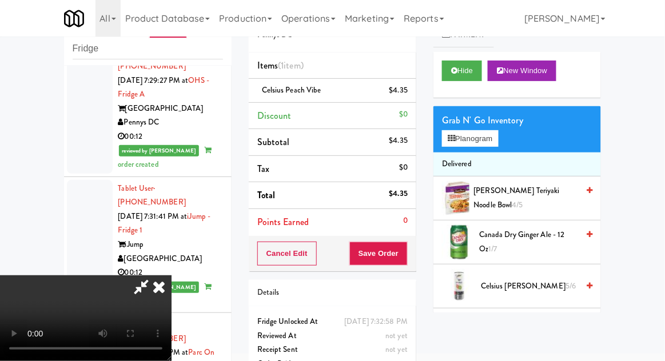
scroll to position [42, 0]
click at [405, 260] on button "Save Order" at bounding box center [378, 254] width 58 height 24
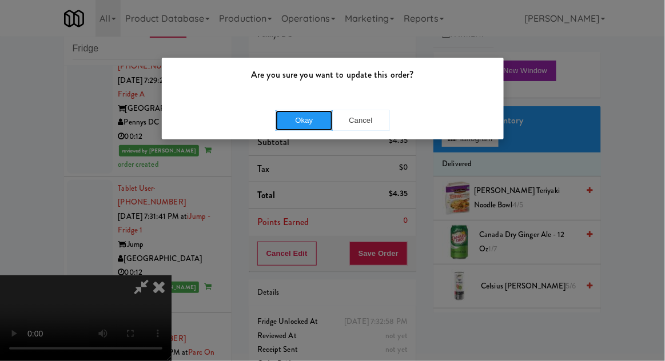
click at [289, 129] on button "Okay" at bounding box center [303, 120] width 57 height 21
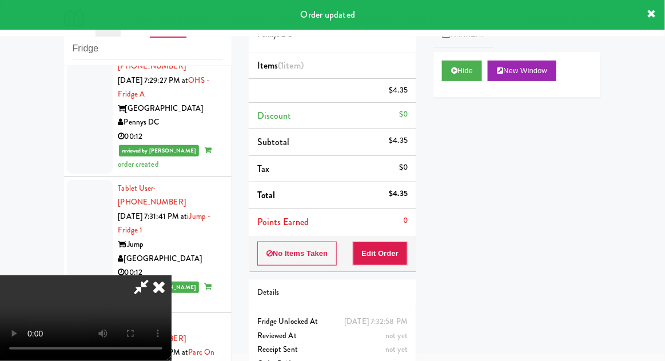
scroll to position [0, 0]
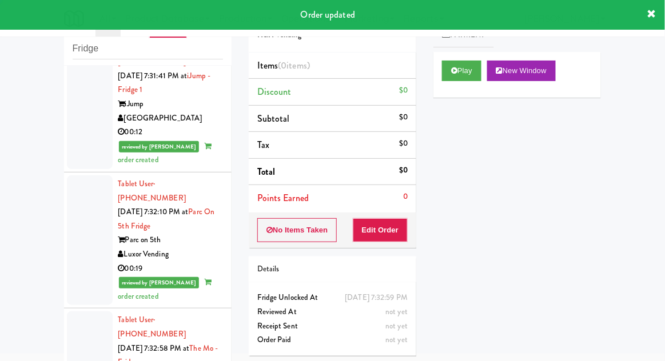
scroll to position [2543, 0]
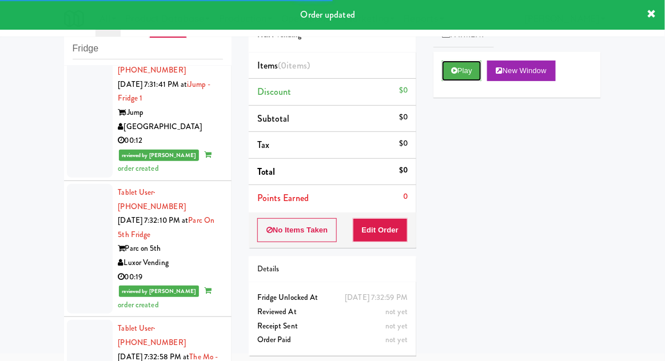
click at [460, 75] on button "Play" at bounding box center [461, 71] width 39 height 21
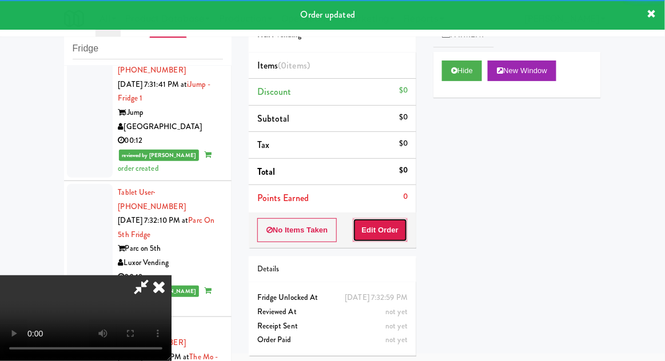
click at [383, 218] on button "Edit Order" at bounding box center [380, 230] width 55 height 24
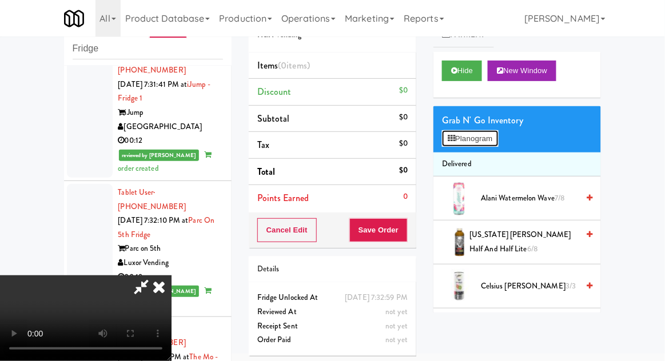
click at [490, 145] on button "Planogram" at bounding box center [470, 138] width 56 height 17
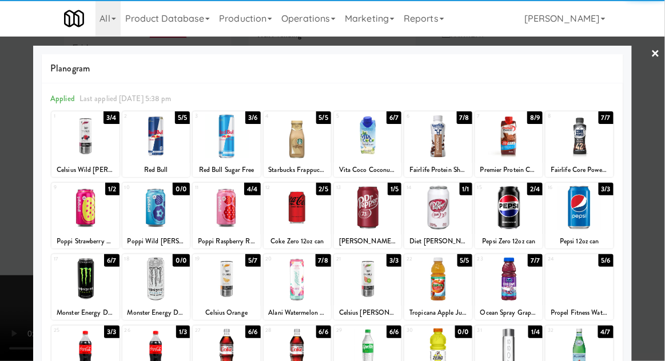
click at [450, 215] on div at bounding box center [437, 208] width 67 height 44
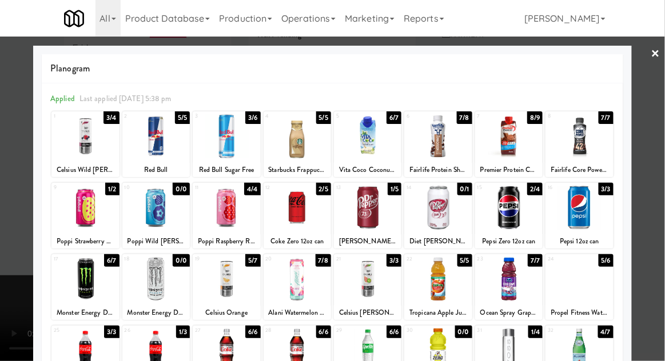
click at [23, 263] on div at bounding box center [332, 180] width 665 height 361
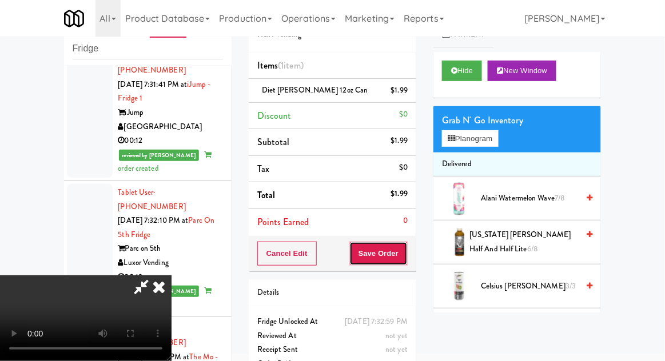
click at [404, 256] on button "Save Order" at bounding box center [378, 254] width 58 height 24
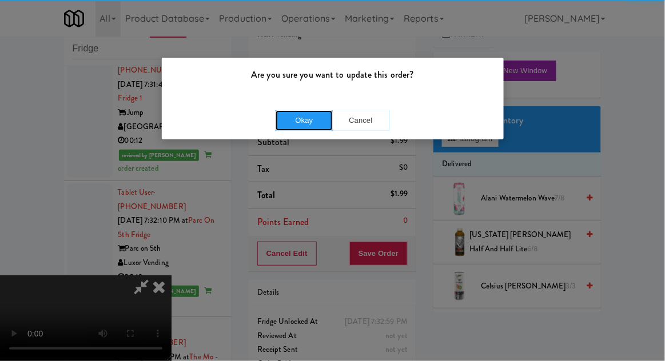
click at [286, 128] on button "Okay" at bounding box center [303, 120] width 57 height 21
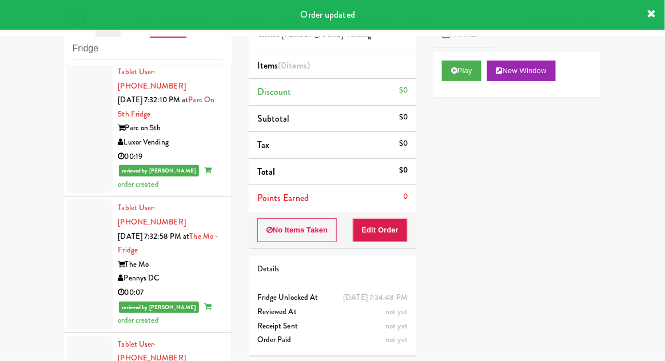
scroll to position [2666, 0]
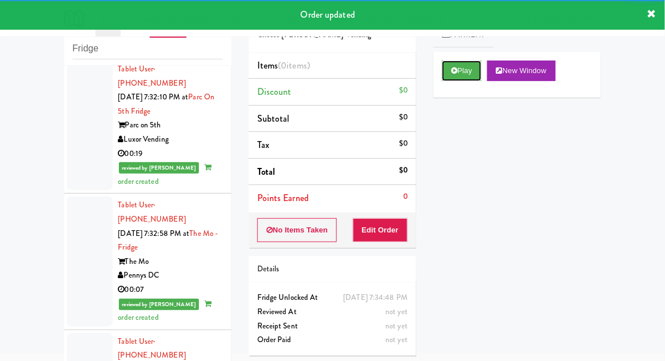
click at [473, 75] on button "Play" at bounding box center [461, 71] width 39 height 21
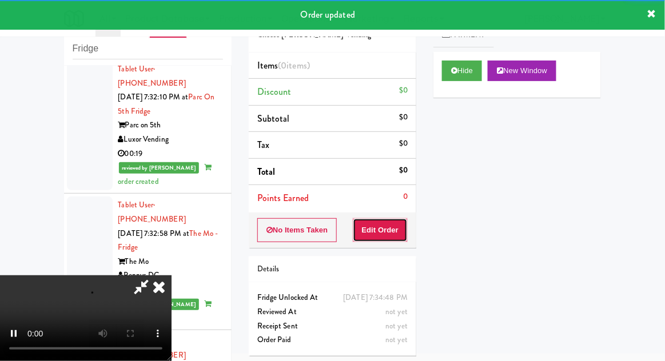
click at [382, 225] on button "Edit Order" at bounding box center [380, 230] width 55 height 24
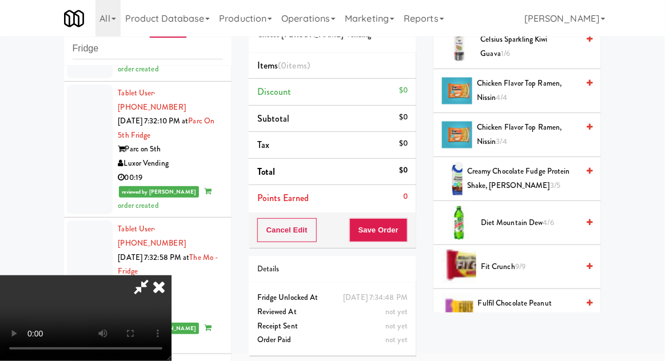
scroll to position [0, 0]
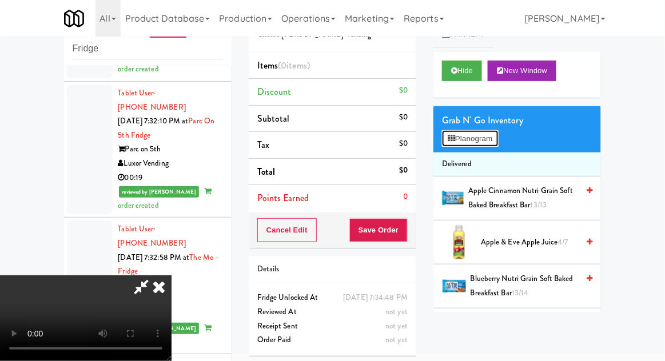
click at [492, 145] on button "Planogram" at bounding box center [470, 138] width 56 height 17
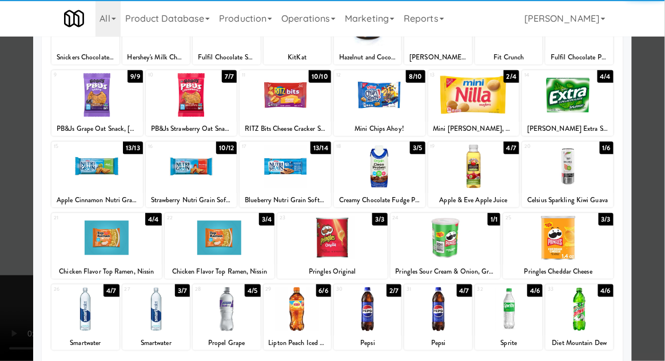
scroll to position [145, 0]
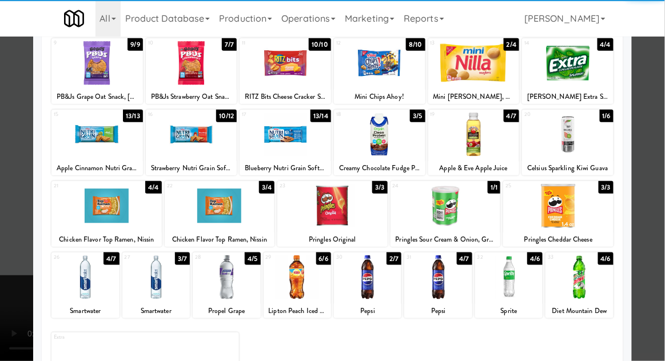
click at [456, 275] on div at bounding box center [437, 277] width 67 height 44
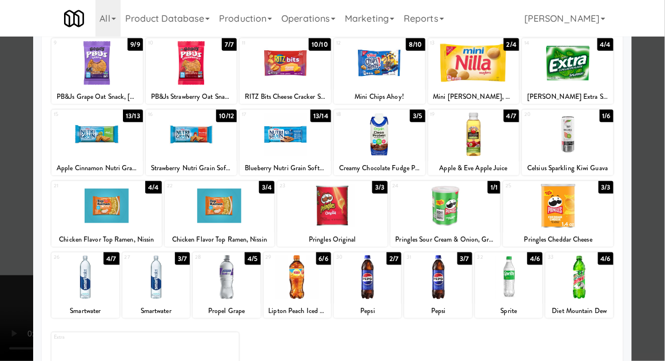
click at [658, 247] on div at bounding box center [332, 180] width 665 height 361
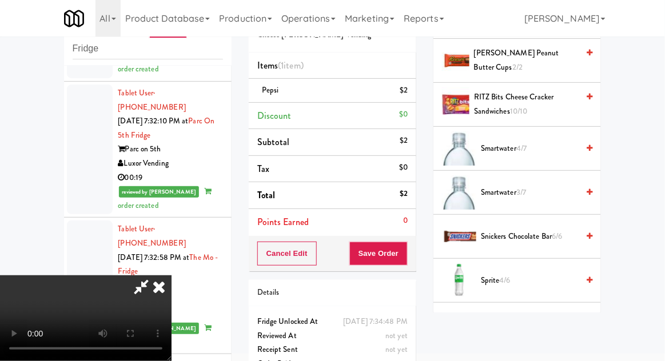
scroll to position [1195, 0]
click at [515, 273] on span "Sprite 4/6" at bounding box center [529, 280] width 97 height 14
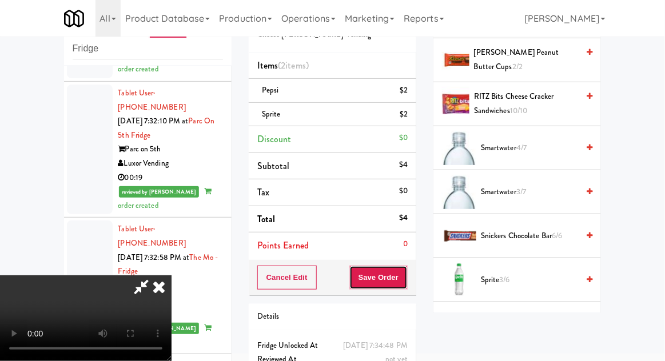
click at [405, 282] on button "Save Order" at bounding box center [378, 278] width 58 height 24
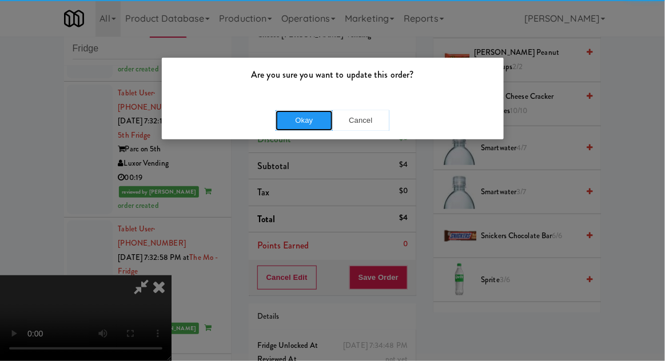
click at [290, 111] on button "Okay" at bounding box center [303, 120] width 57 height 21
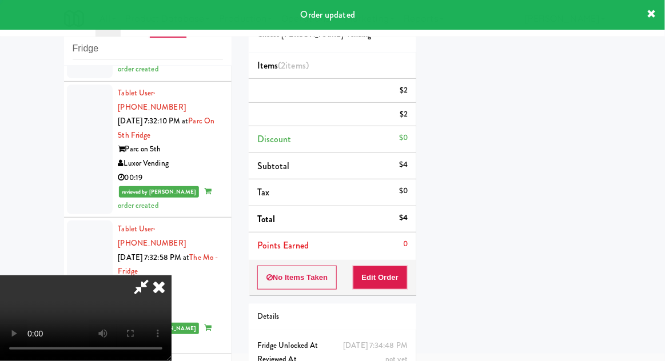
scroll to position [0, 0]
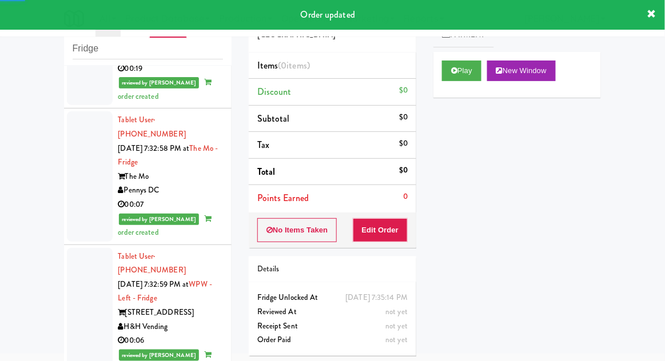
scroll to position [2770, 0]
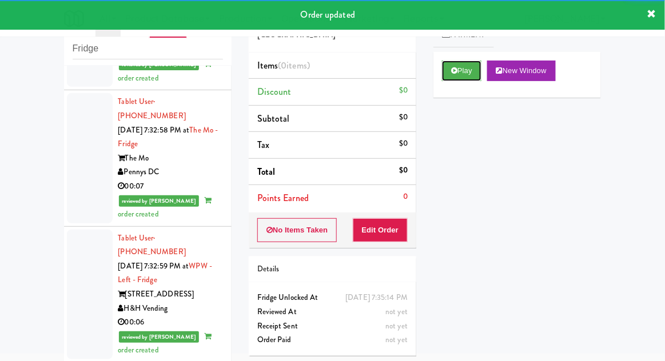
click at [480, 70] on button "Play" at bounding box center [461, 71] width 39 height 21
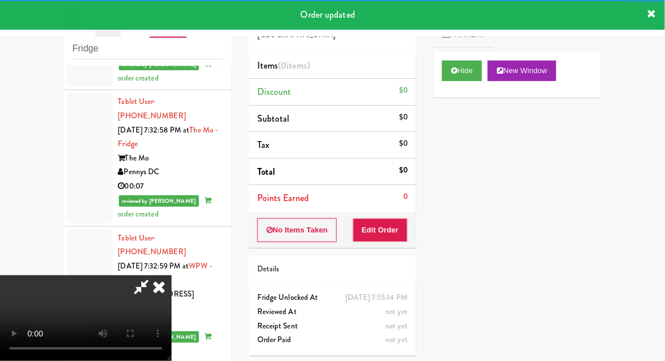
click at [392, 238] on button "Edit Order" at bounding box center [380, 230] width 55 height 24
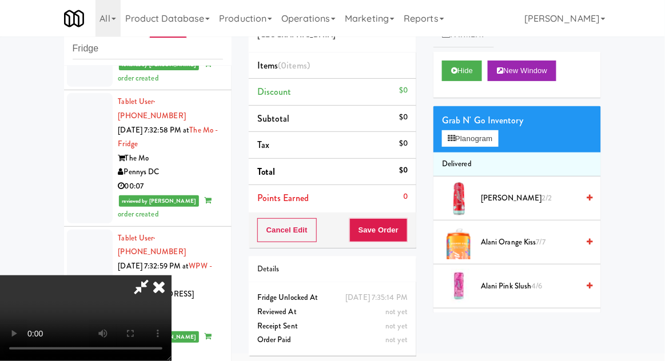
scroll to position [0, 0]
click at [490, 135] on button "Planogram" at bounding box center [470, 138] width 56 height 17
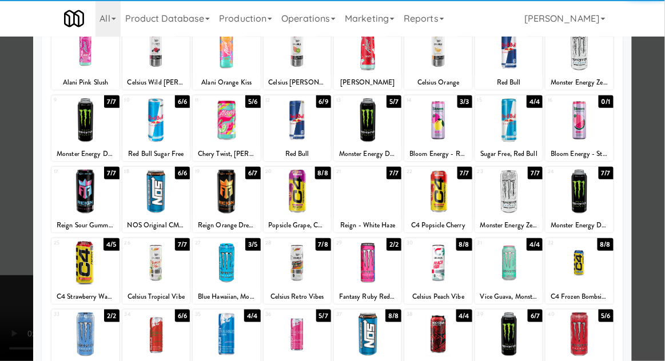
scroll to position [118, 0]
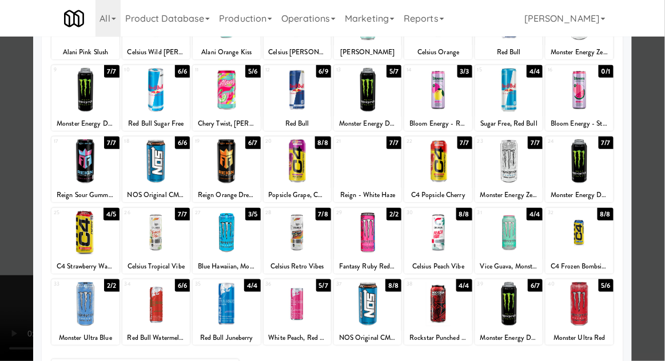
click at [326, 314] on div at bounding box center [296, 304] width 67 height 44
click at [320, 315] on div at bounding box center [296, 304] width 67 height 44
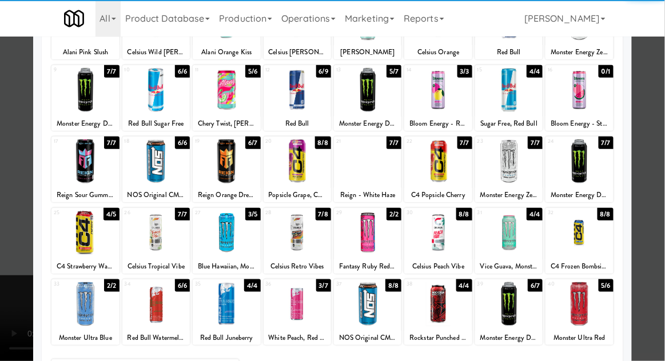
click at [1, 245] on div at bounding box center [332, 180] width 665 height 361
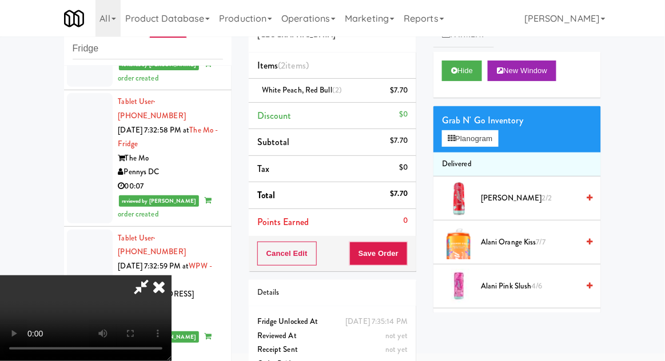
scroll to position [42, 0]
click at [402, 261] on button "Save Order" at bounding box center [378, 254] width 58 height 24
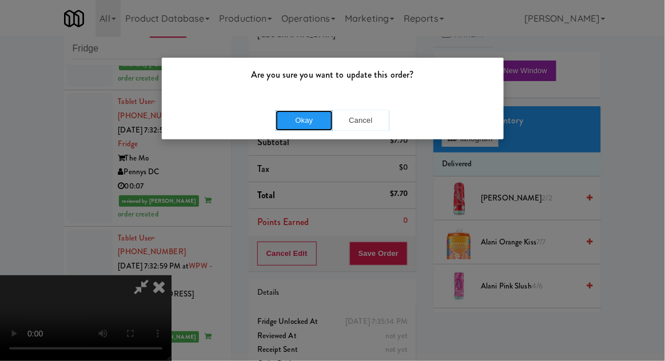
click at [292, 125] on button "Okay" at bounding box center [303, 120] width 57 height 21
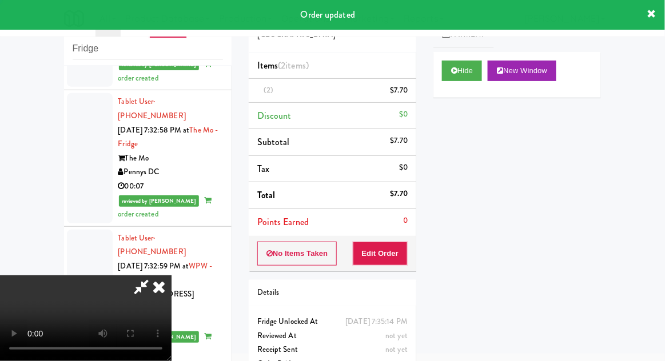
scroll to position [0, 0]
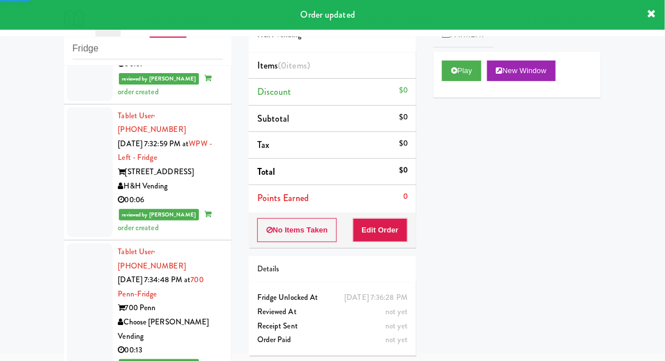
scroll to position [2893, 0]
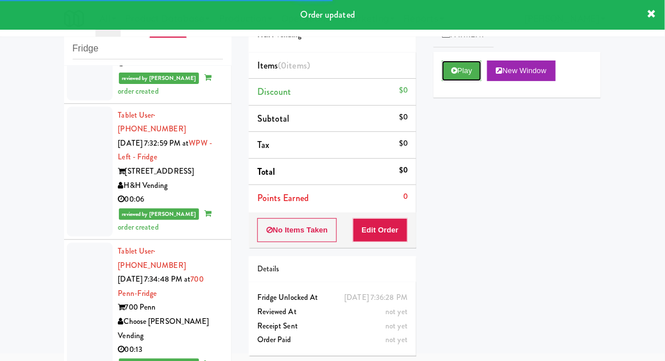
click at [468, 73] on button "Play" at bounding box center [461, 71] width 39 height 21
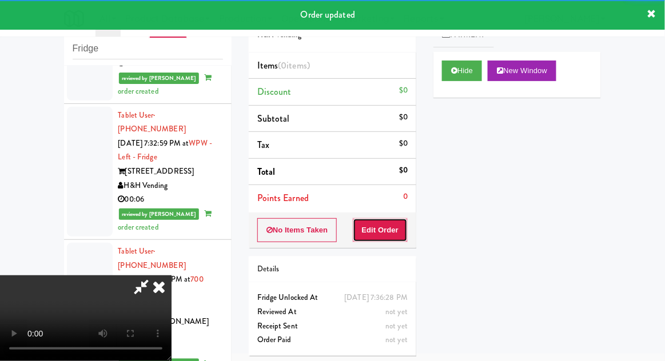
click at [392, 231] on button "Edit Order" at bounding box center [380, 230] width 55 height 24
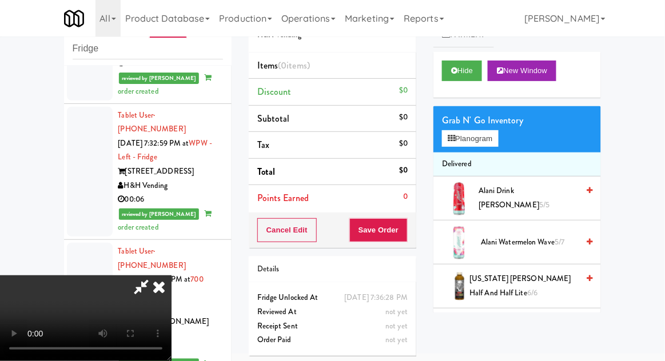
scroll to position [0, 0]
click at [486, 137] on button "Planogram" at bounding box center [470, 138] width 56 height 17
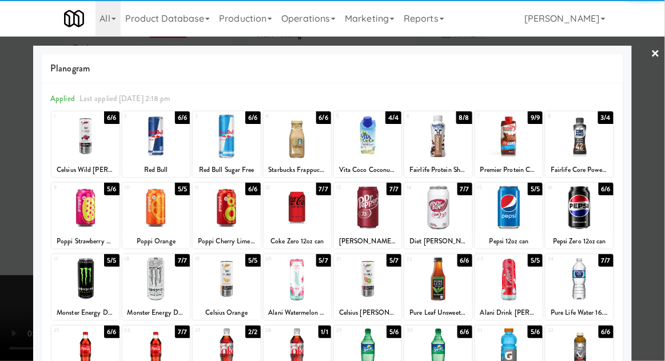
click at [295, 281] on div at bounding box center [296, 279] width 67 height 44
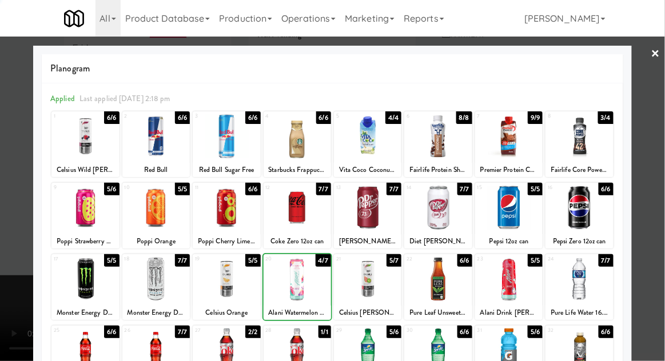
click at [653, 229] on div at bounding box center [332, 180] width 665 height 361
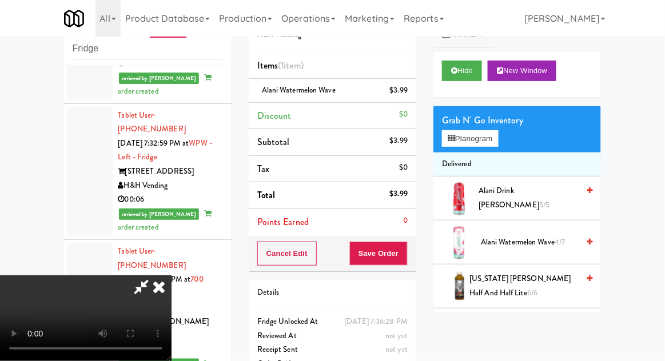
scroll to position [42, 0]
click at [402, 258] on button "Save Order" at bounding box center [378, 254] width 58 height 24
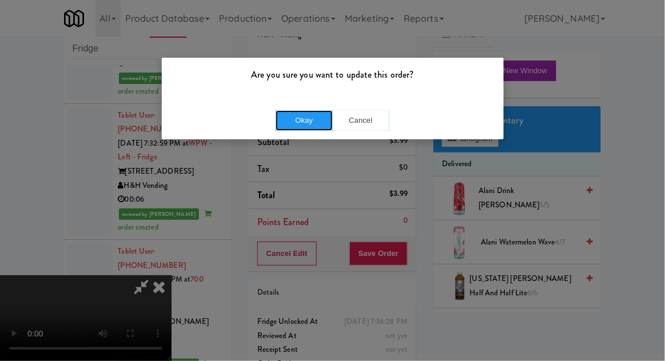
click at [286, 125] on button "Okay" at bounding box center [303, 120] width 57 height 21
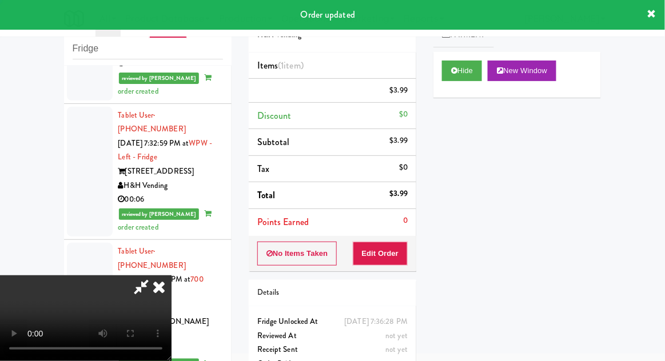
scroll to position [0, 0]
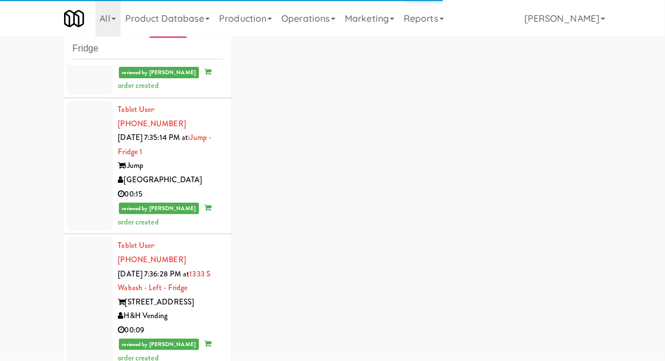
scroll to position [3245, 0]
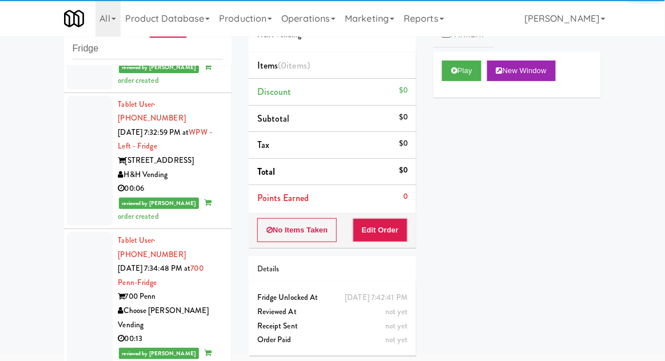
scroll to position [2902, 0]
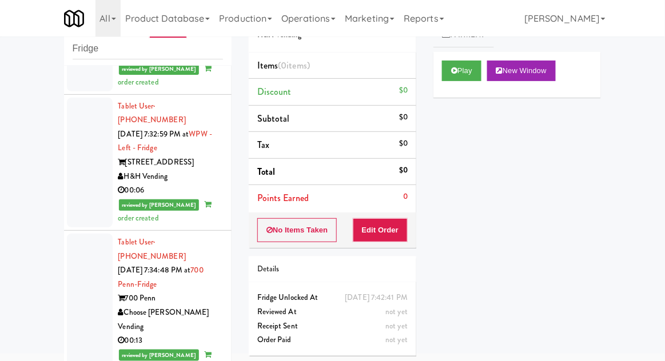
click at [458, 70] on button "Play" at bounding box center [461, 71] width 39 height 21
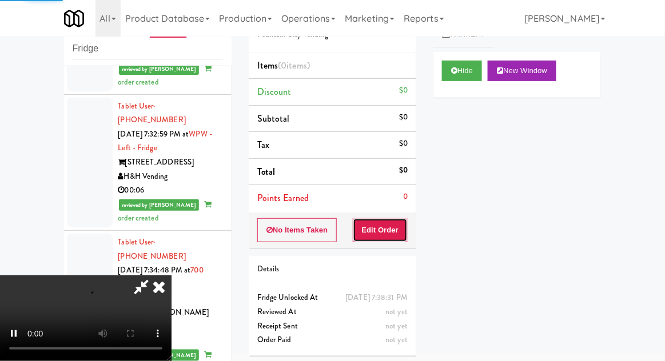
click at [376, 236] on button "Edit Order" at bounding box center [380, 230] width 55 height 24
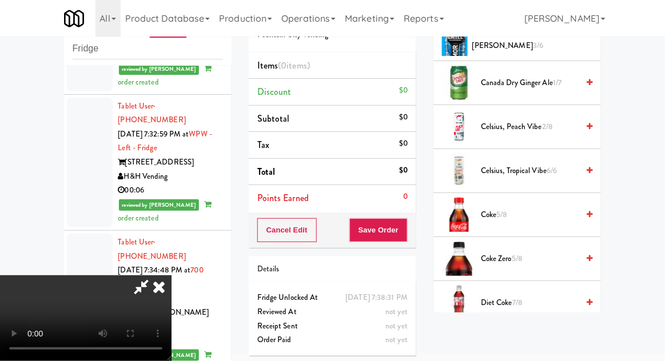
scroll to position [433, 0]
click at [520, 253] on span "Coke Zero 5/8" at bounding box center [529, 258] width 97 height 14
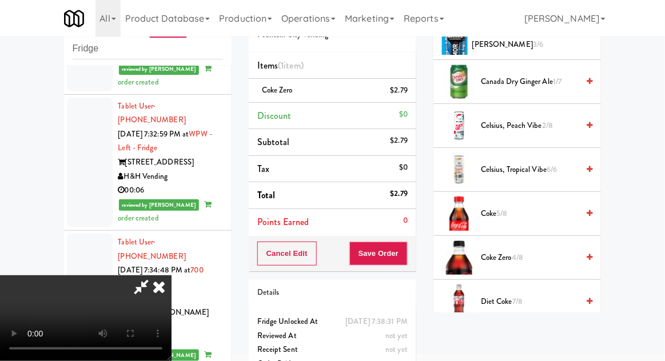
scroll to position [42, 0]
click at [404, 259] on button "Save Order" at bounding box center [378, 254] width 58 height 24
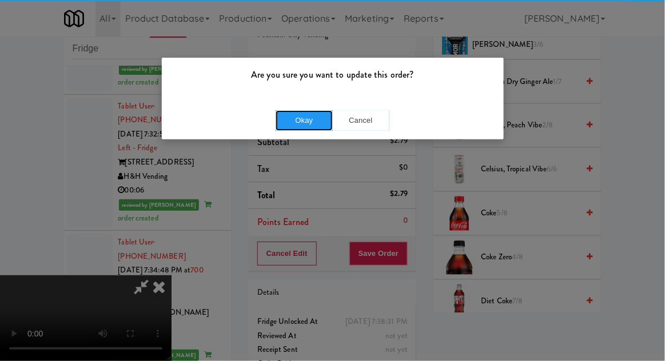
click at [298, 119] on button "Okay" at bounding box center [303, 120] width 57 height 21
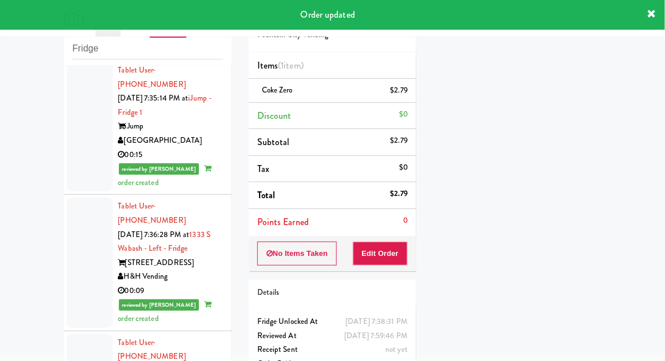
scroll to position [3273, 0]
